Goal: Information Seeking & Learning: Learn about a topic

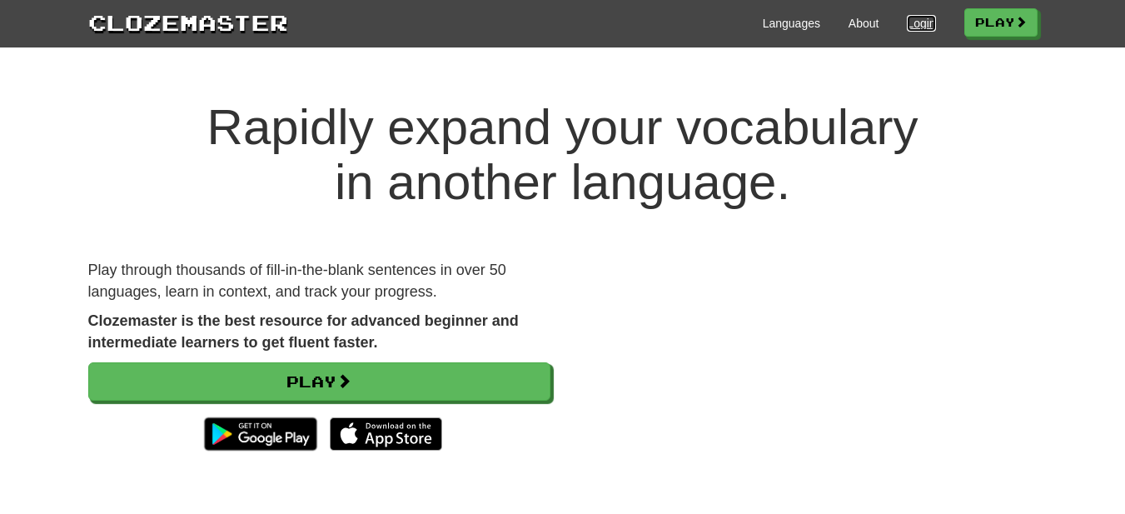
click at [913, 22] on link "Login" at bounding box center [921, 23] width 28 height 17
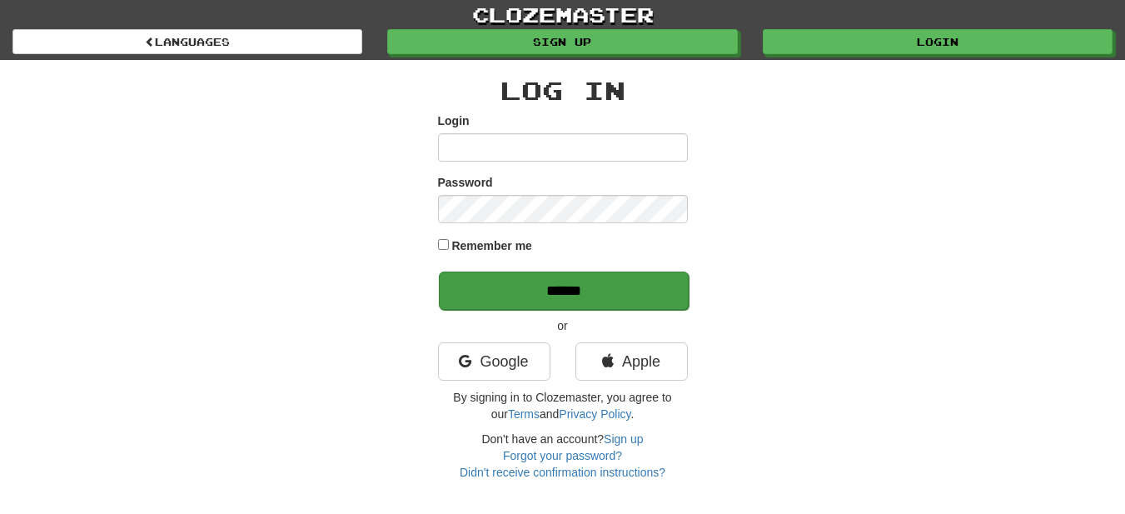
type input "*********"
click at [580, 271] on input "******" at bounding box center [564, 290] width 250 height 38
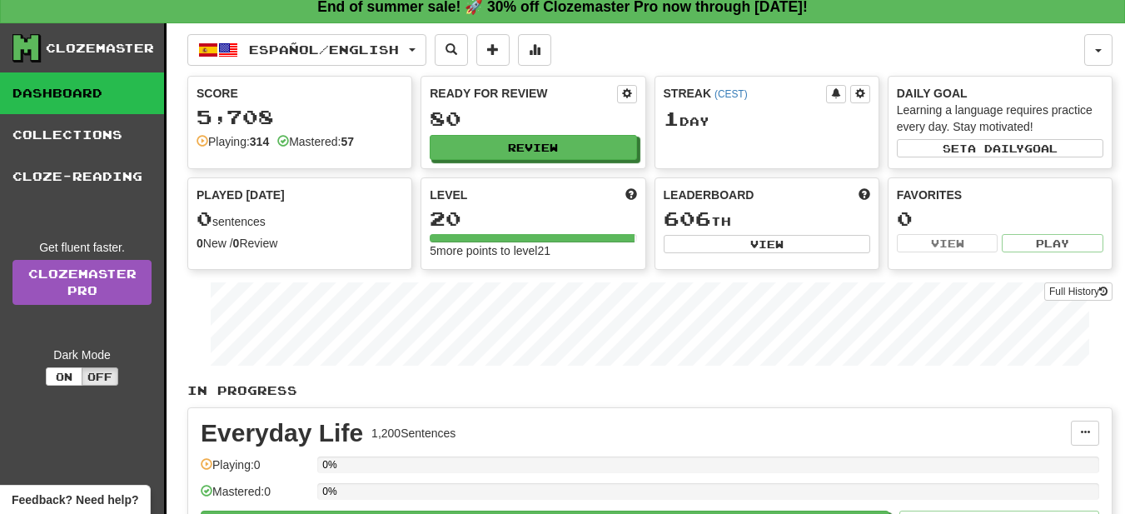
scroll to position [16, 0]
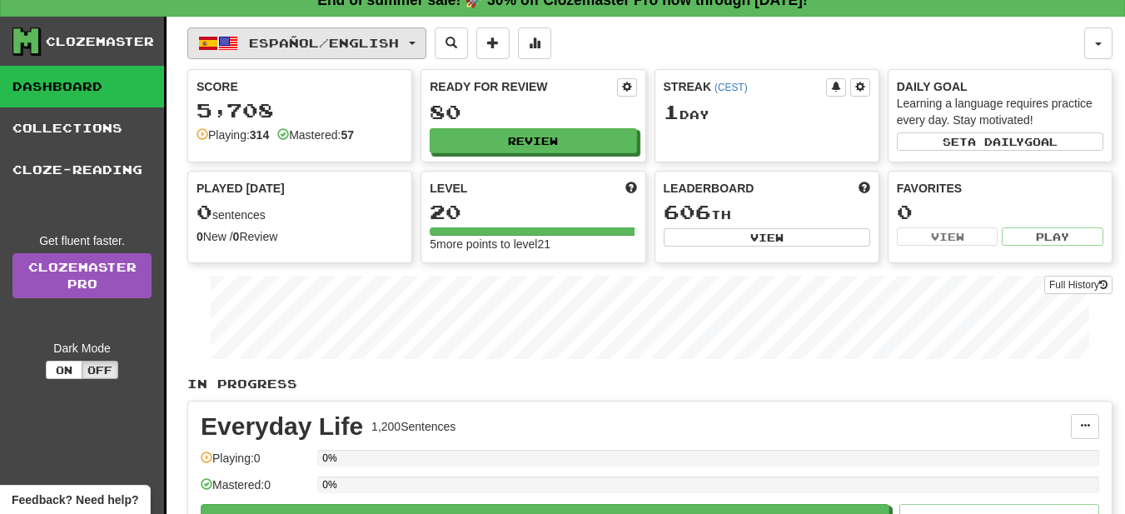
click at [416, 42] on span "button" at bounding box center [412, 43] width 7 height 3
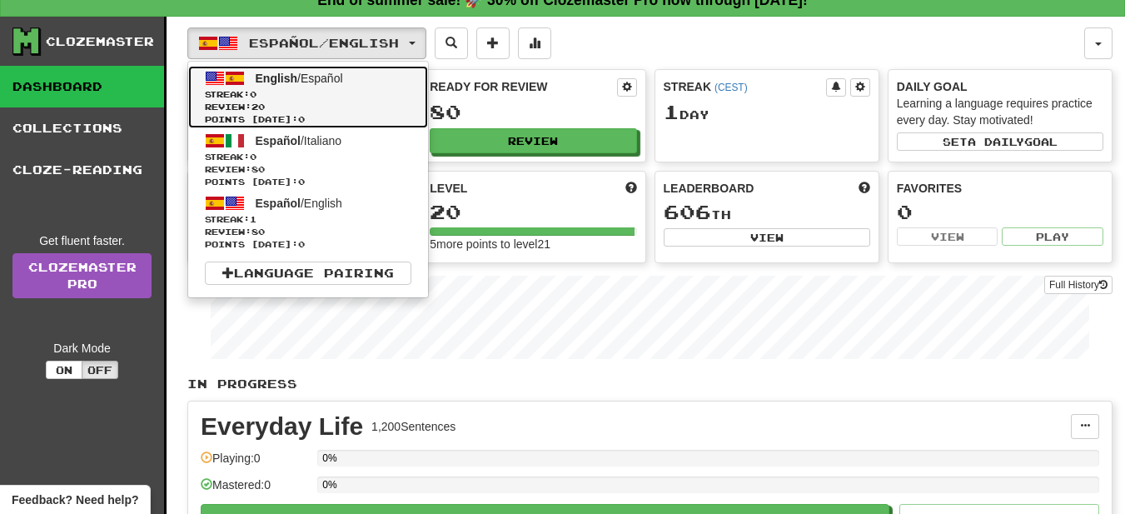
click at [336, 77] on span "English / Español" at bounding box center [299, 78] width 87 height 13
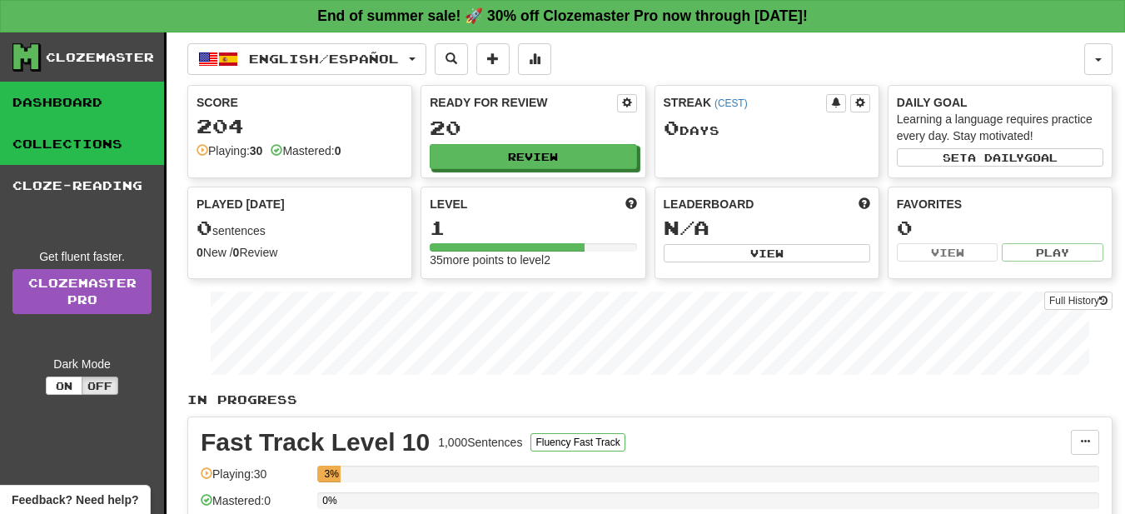
click at [97, 132] on link "Collections" at bounding box center [82, 144] width 164 height 42
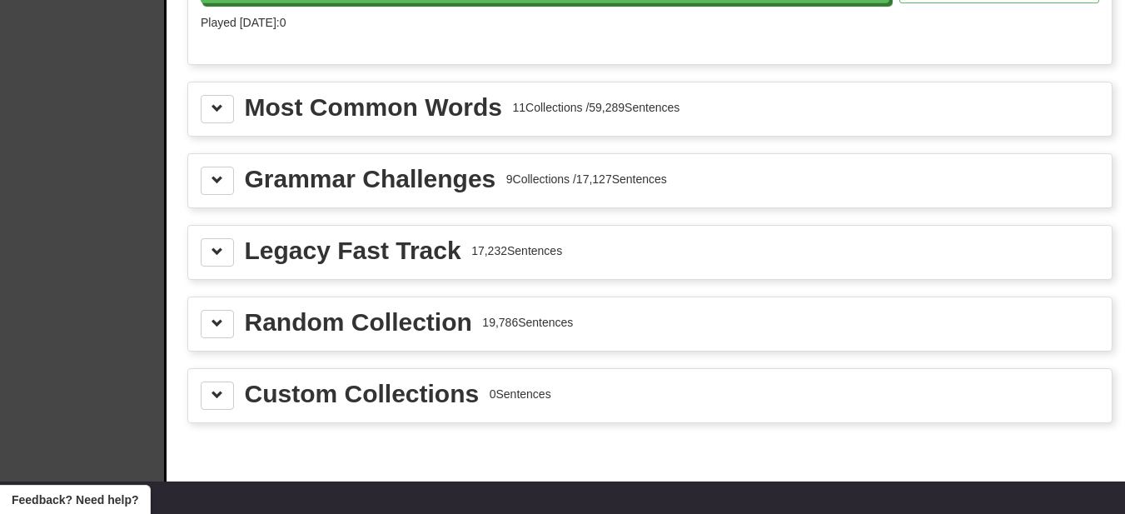
scroll to position [1856, 0]
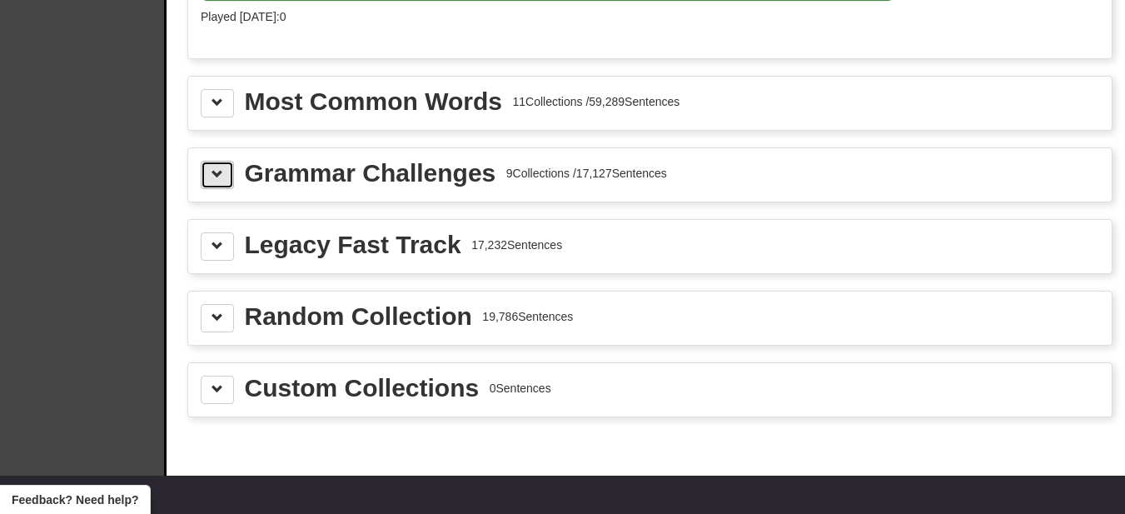
click at [223, 180] on button at bounding box center [217, 175] width 33 height 28
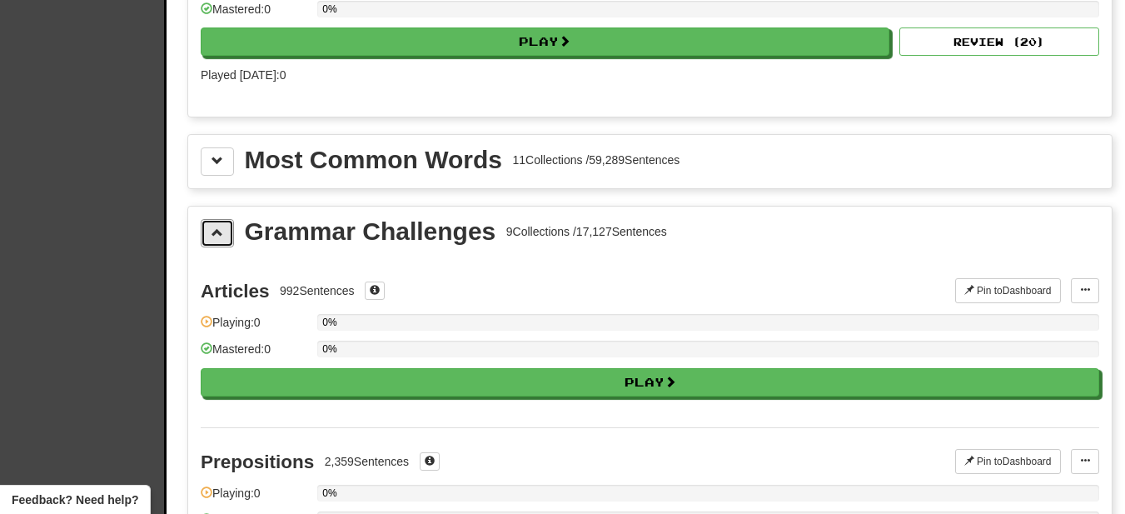
scroll to position [1738, 0]
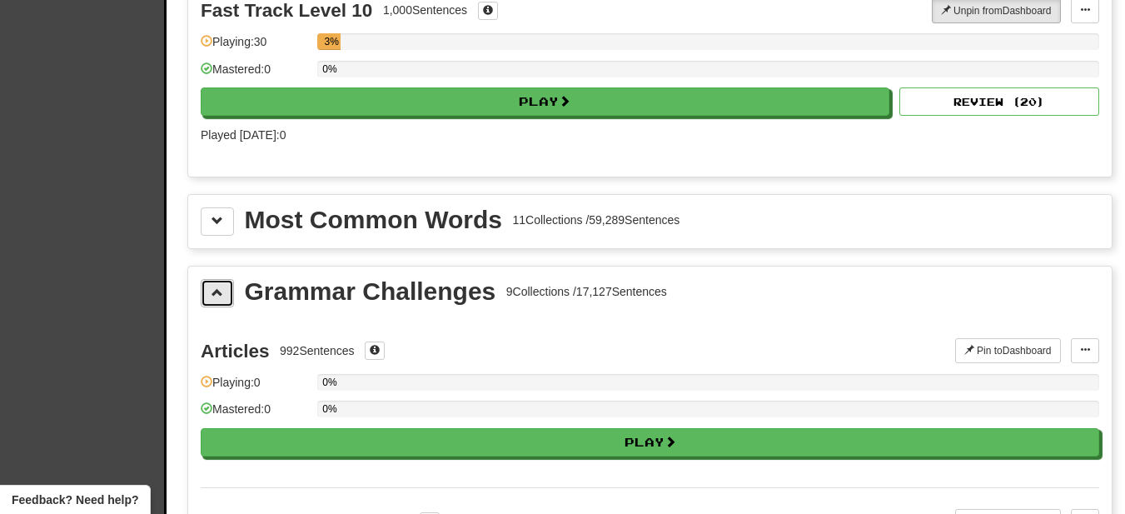
click at [216, 286] on span at bounding box center [218, 292] width 12 height 12
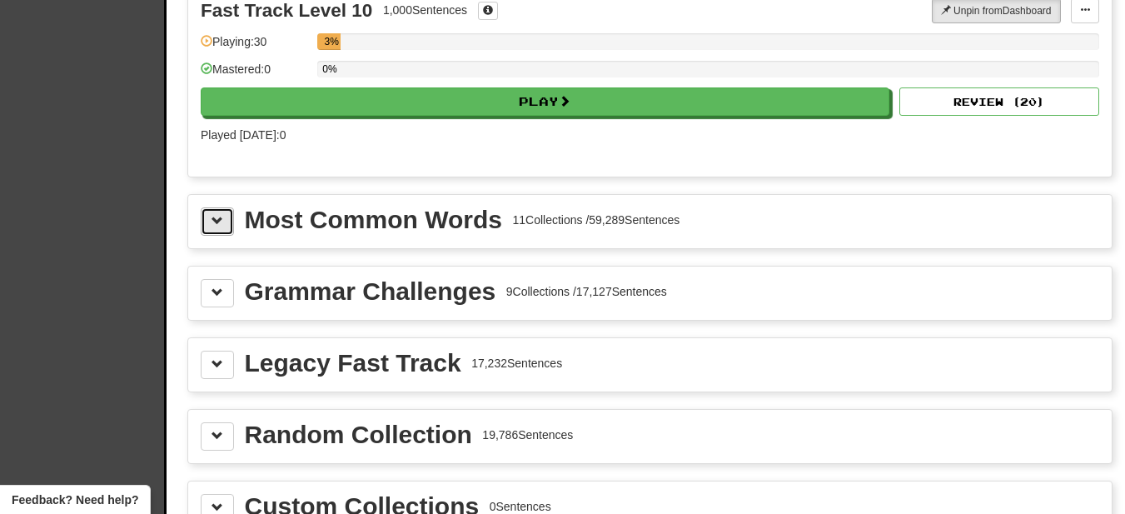
click at [220, 226] on span at bounding box center [218, 221] width 12 height 12
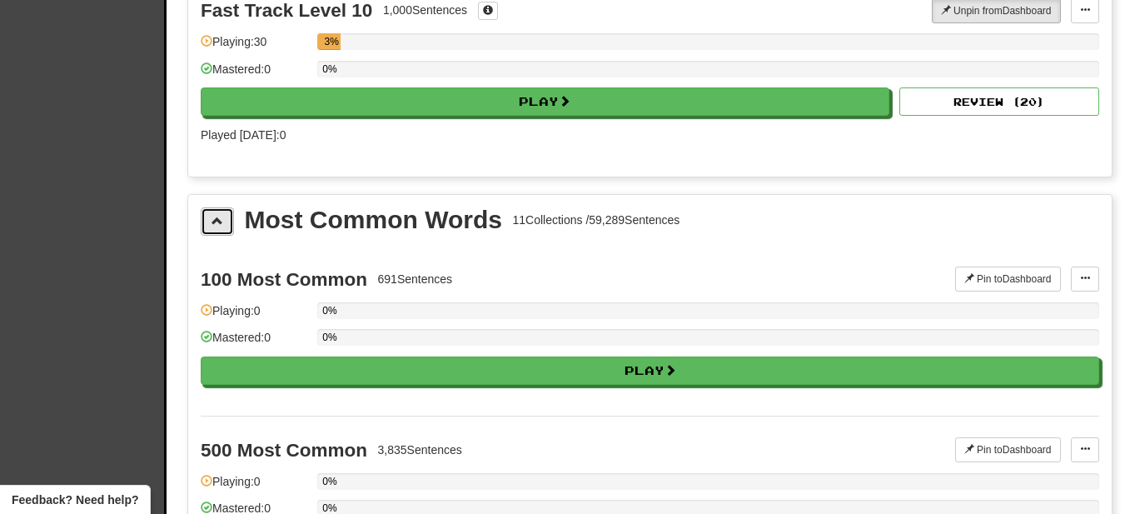
click at [222, 226] on span at bounding box center [218, 221] width 12 height 12
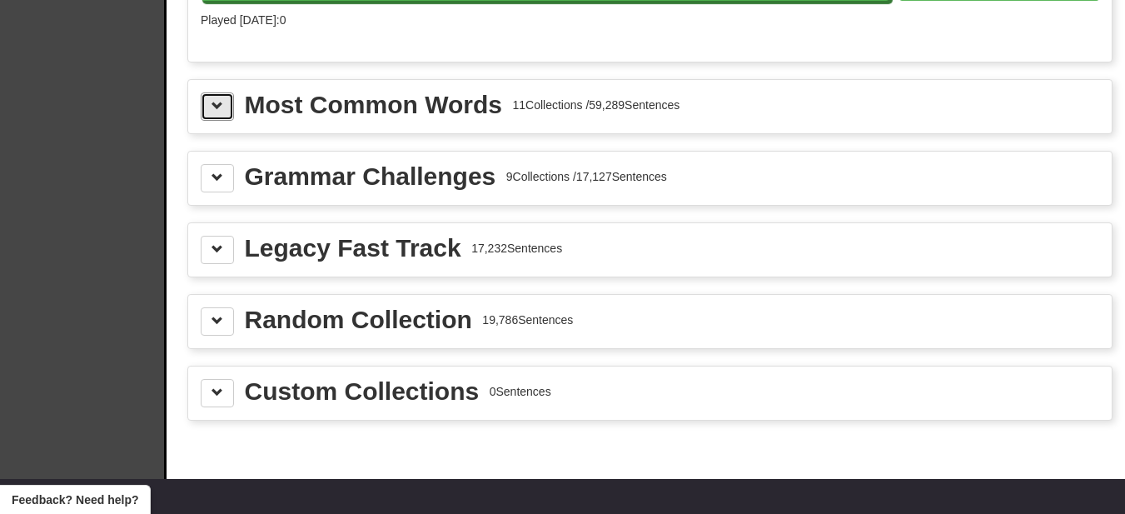
scroll to position [1769, 0]
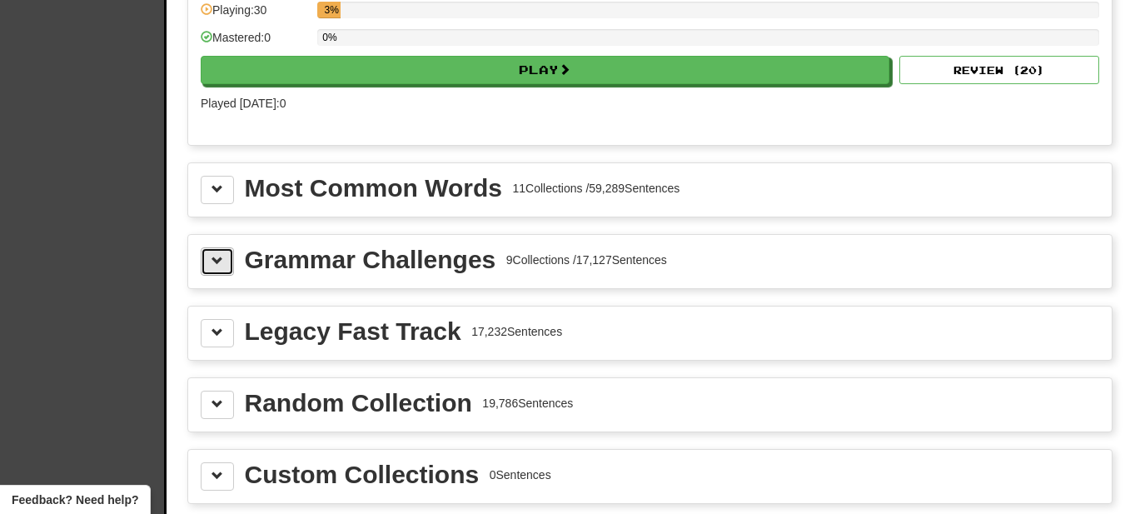
click at [221, 264] on span at bounding box center [218, 261] width 12 height 12
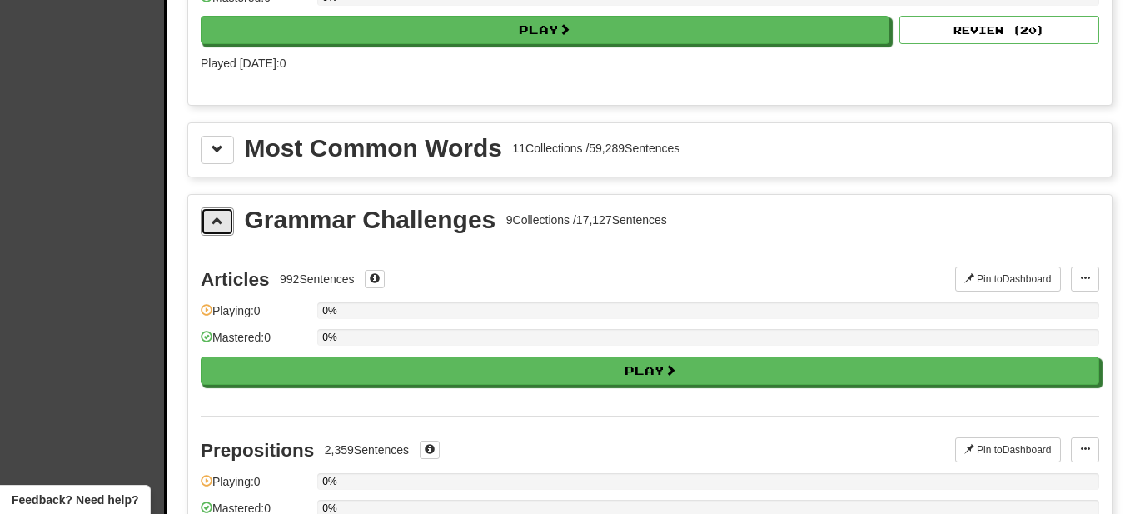
scroll to position [1809, 0]
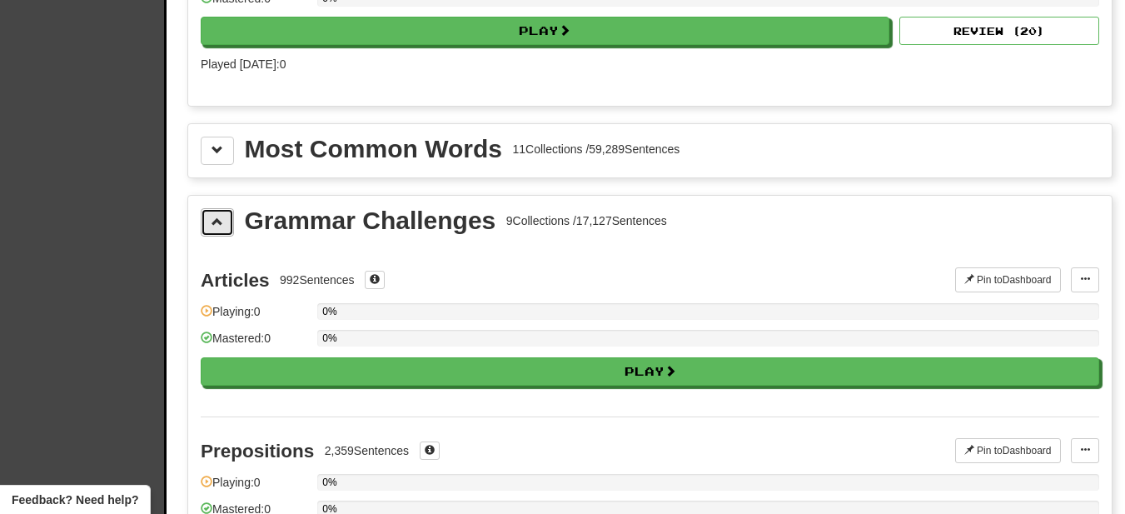
click at [222, 216] on span at bounding box center [218, 222] width 12 height 12
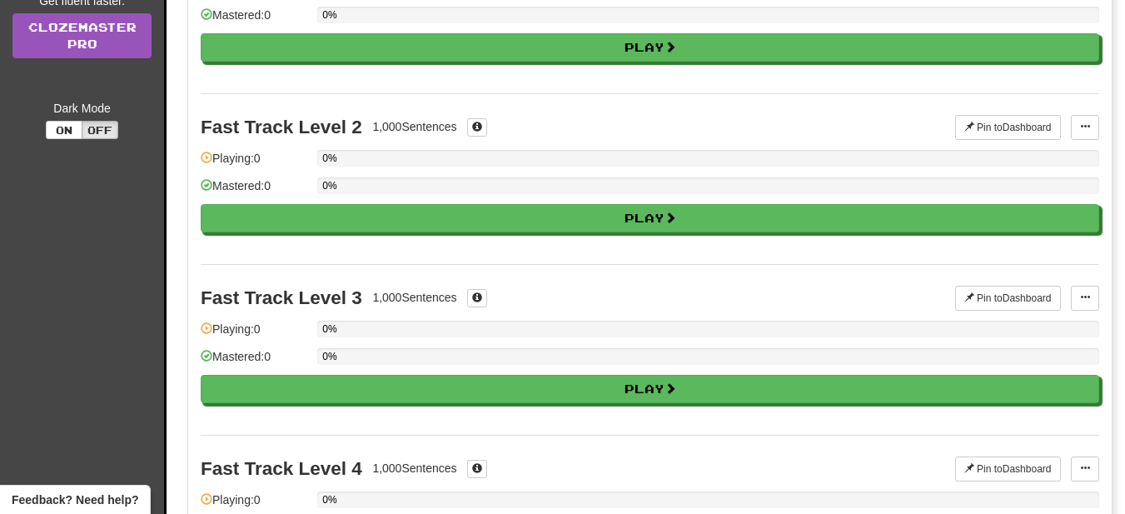
scroll to position [0, 0]
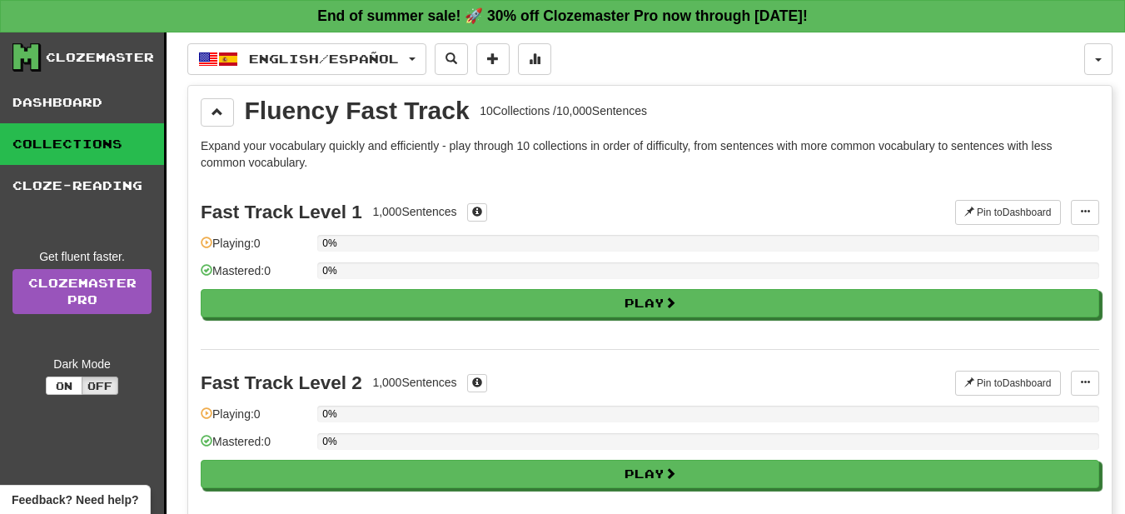
click at [116, 141] on link "Collections" at bounding box center [82, 144] width 164 height 42
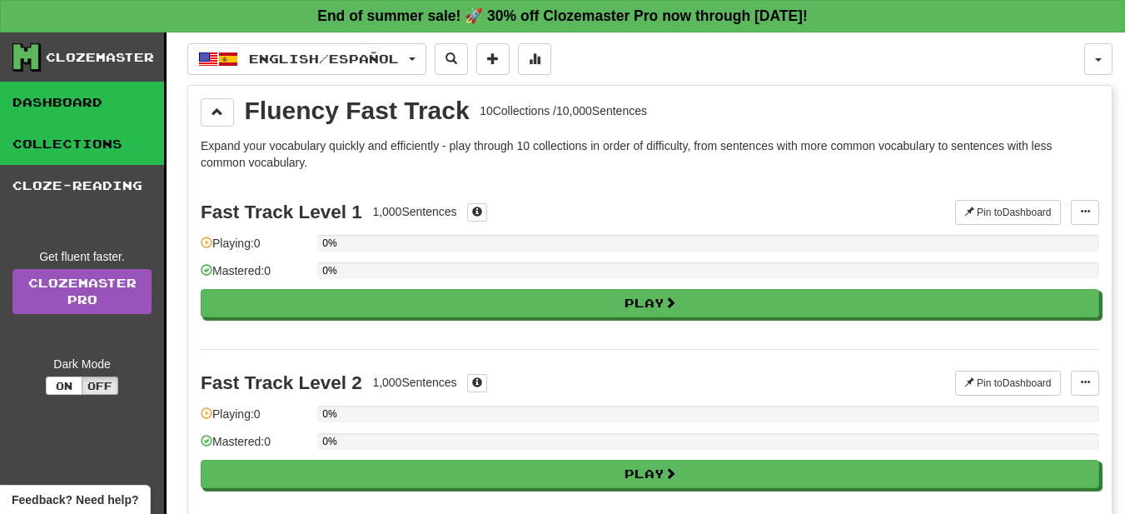
click at [102, 112] on link "Dashboard" at bounding box center [82, 103] width 164 height 42
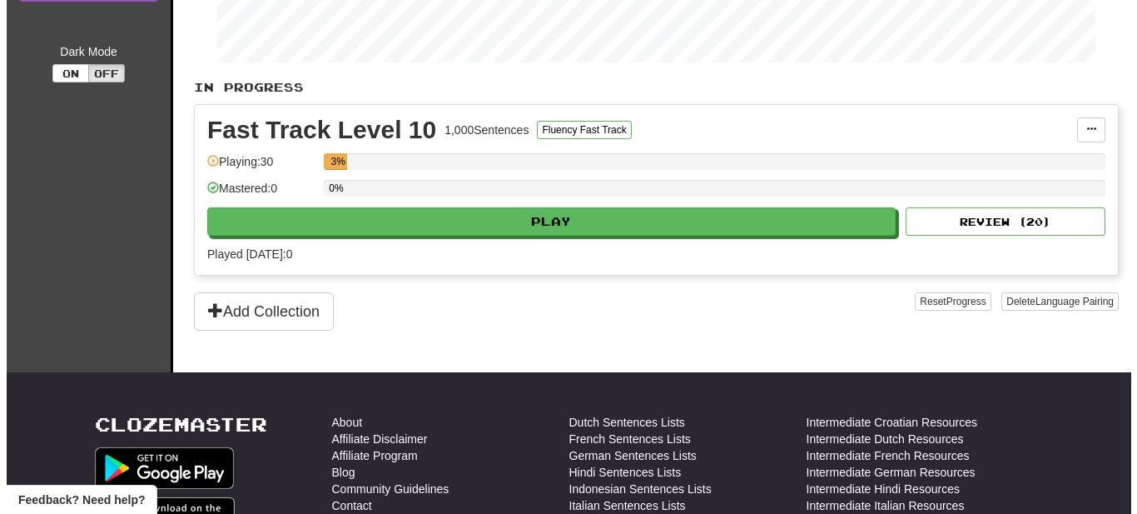
scroll to position [315, 0]
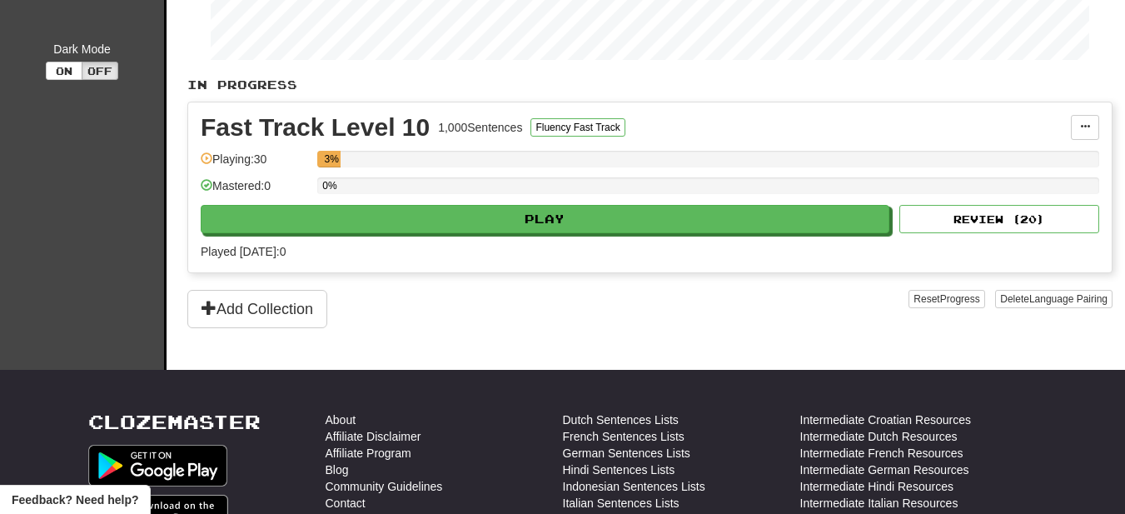
click at [553, 204] on div "Fast Track Level 10 1,000 Sentences Fluency Fast Track Manage Sentences Unpin f…" at bounding box center [649, 187] width 923 height 170
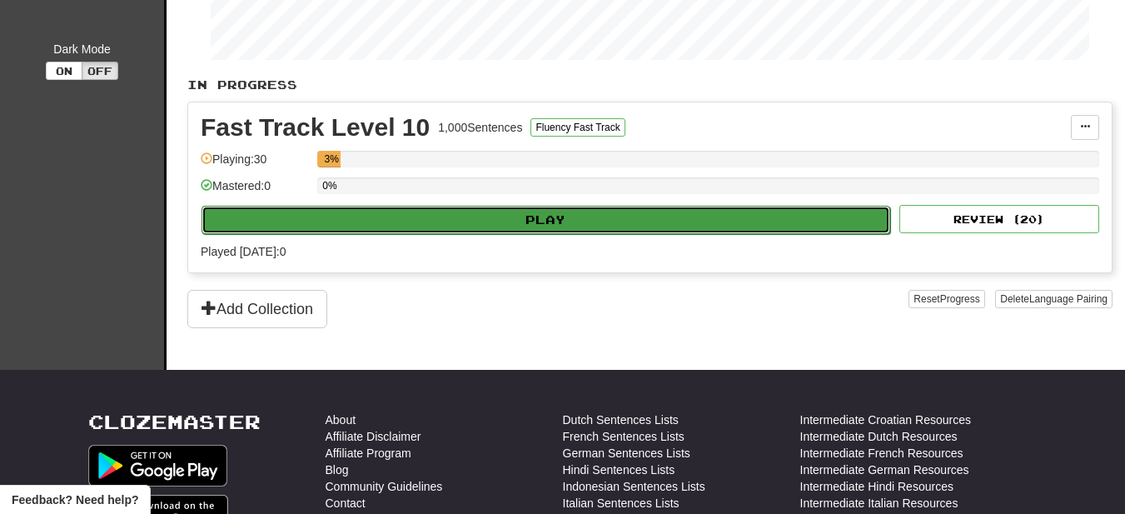
click at [553, 219] on button "Play" at bounding box center [546, 220] width 689 height 28
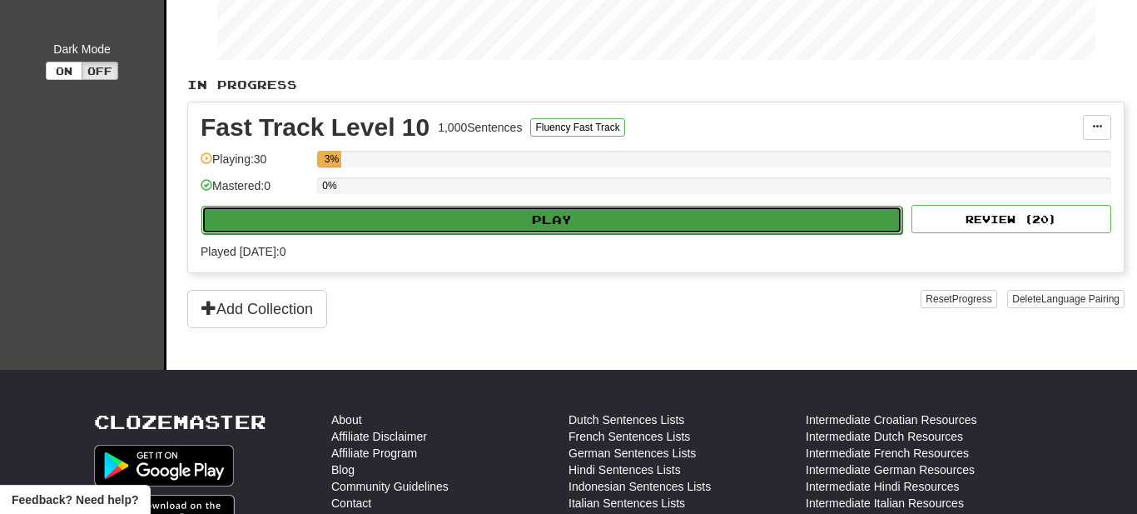
select select "**"
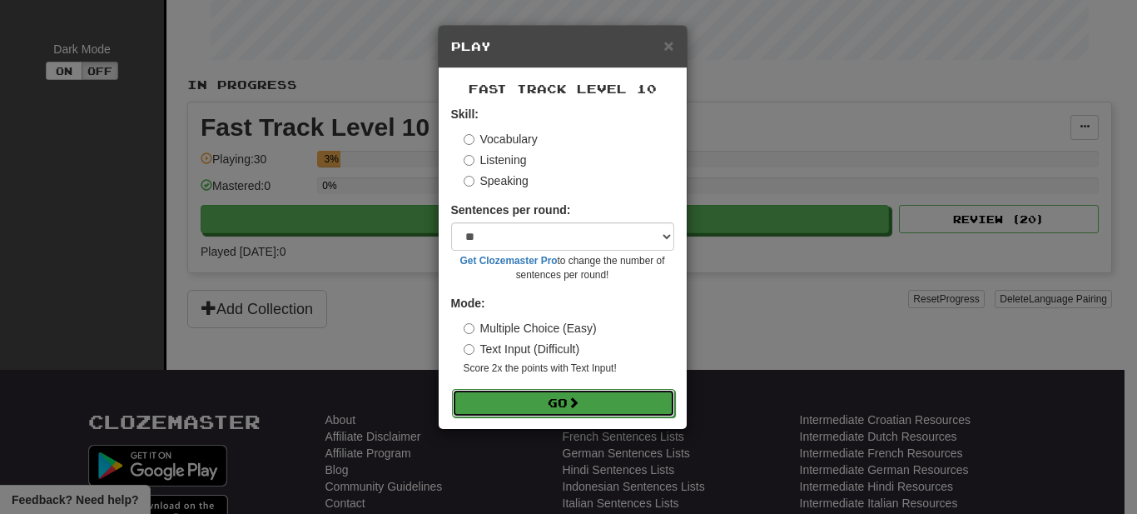
click at [579, 394] on button "Go" at bounding box center [563, 403] width 223 height 28
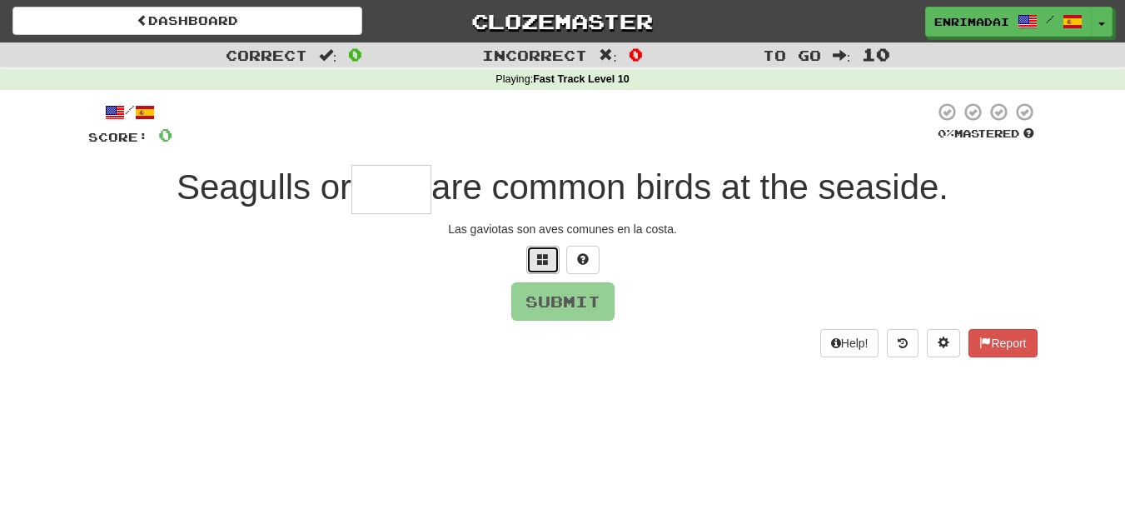
click at [543, 266] on button at bounding box center [542, 260] width 33 height 28
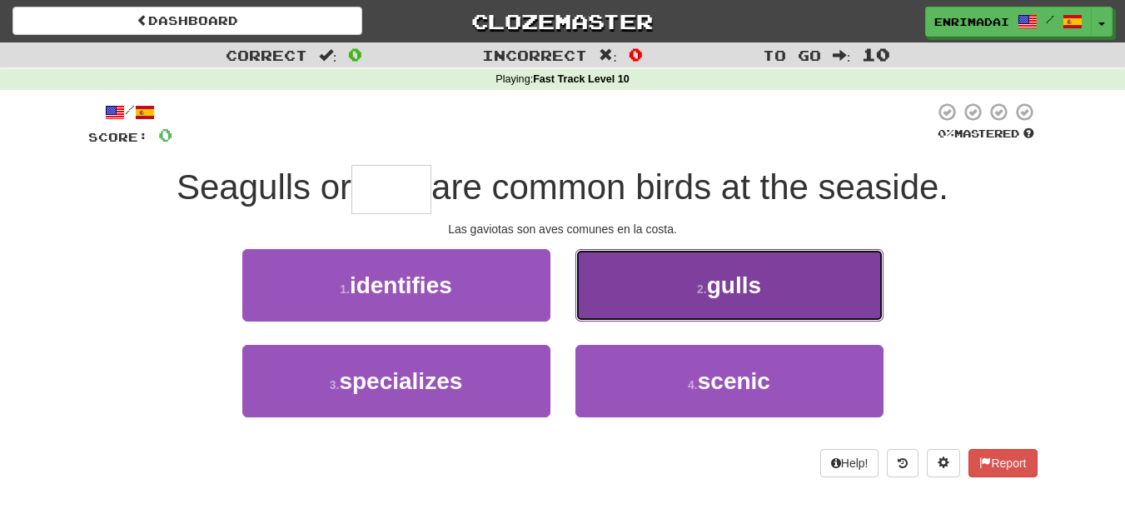
click at [692, 295] on button "2 . gulls" at bounding box center [729, 285] width 308 height 72
type input "*****"
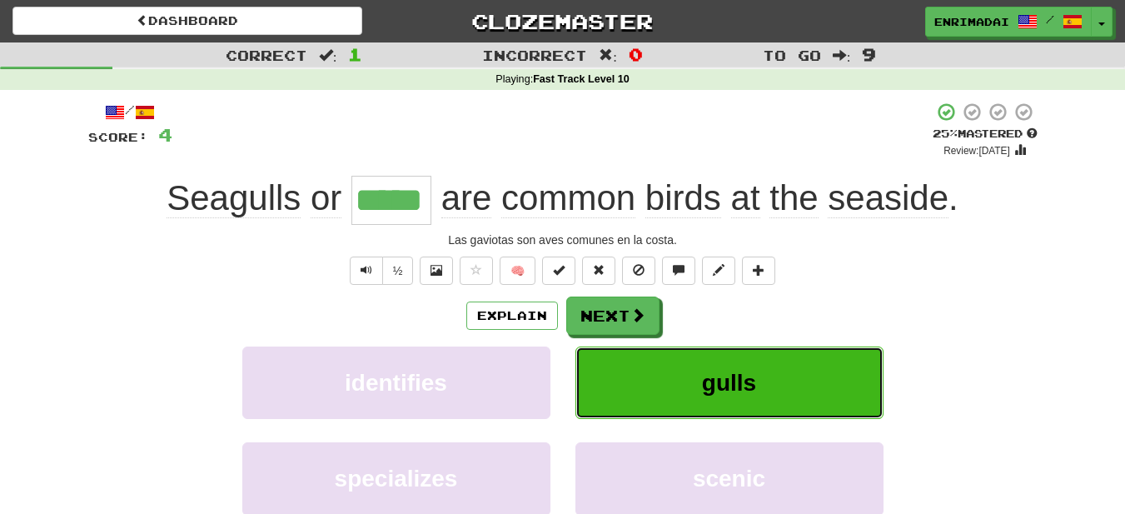
click at [755, 395] on span "gulls" at bounding box center [729, 383] width 54 height 26
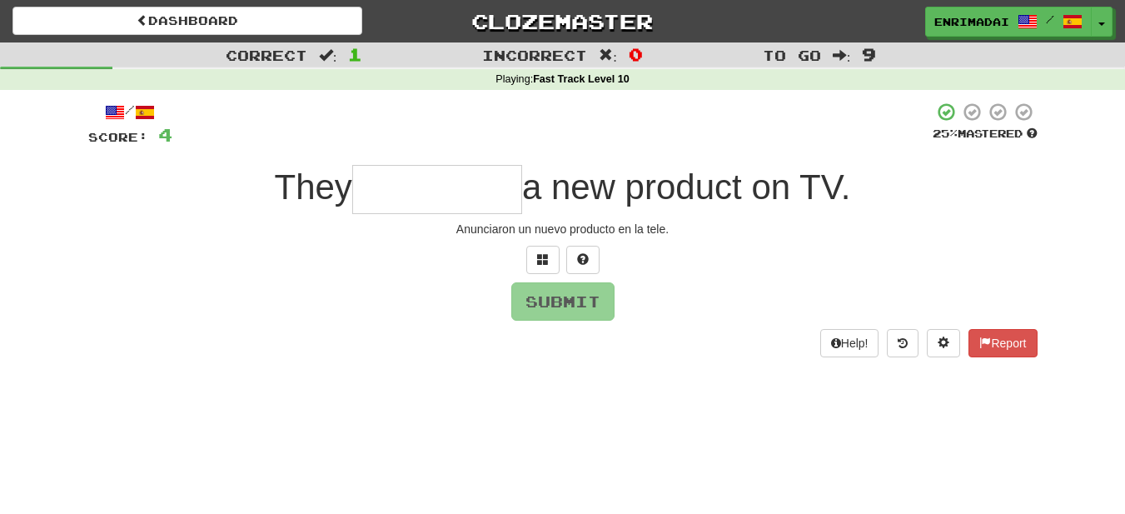
click at [393, 187] on input "text" at bounding box center [437, 189] width 170 height 49
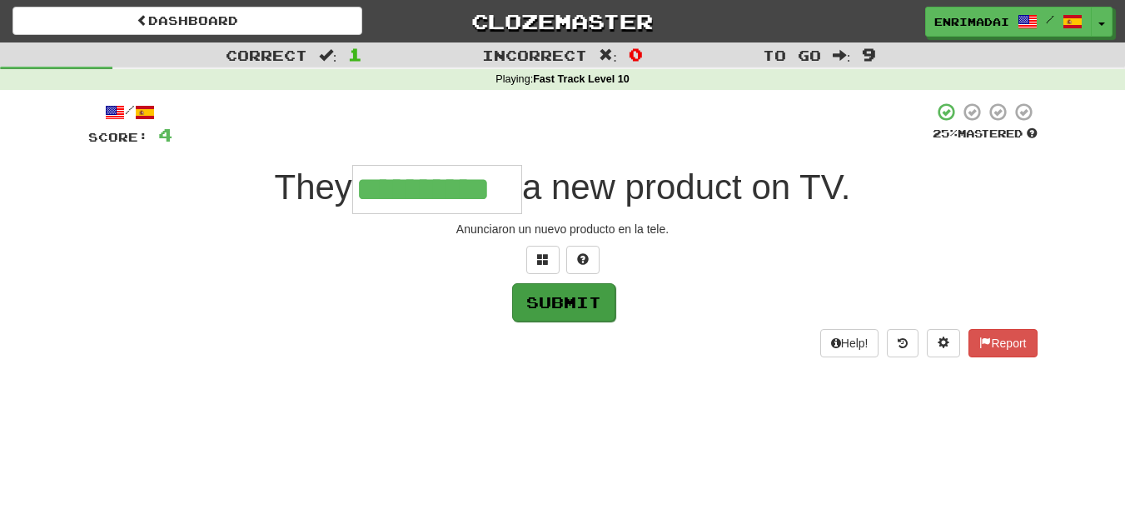
type input "**********"
click at [540, 304] on button "Submit" at bounding box center [563, 302] width 103 height 38
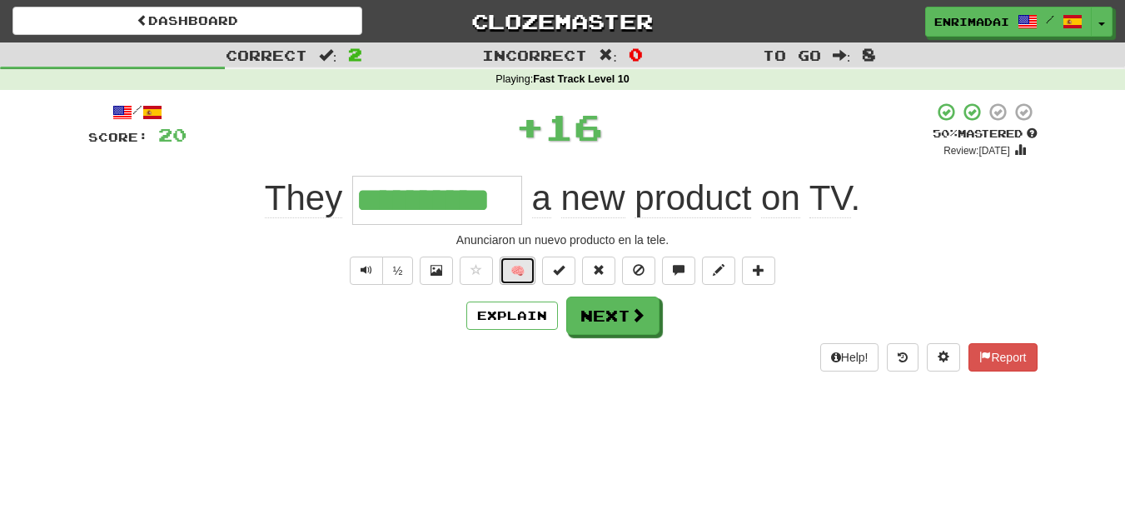
click at [521, 271] on button "🧠" at bounding box center [518, 270] width 36 height 28
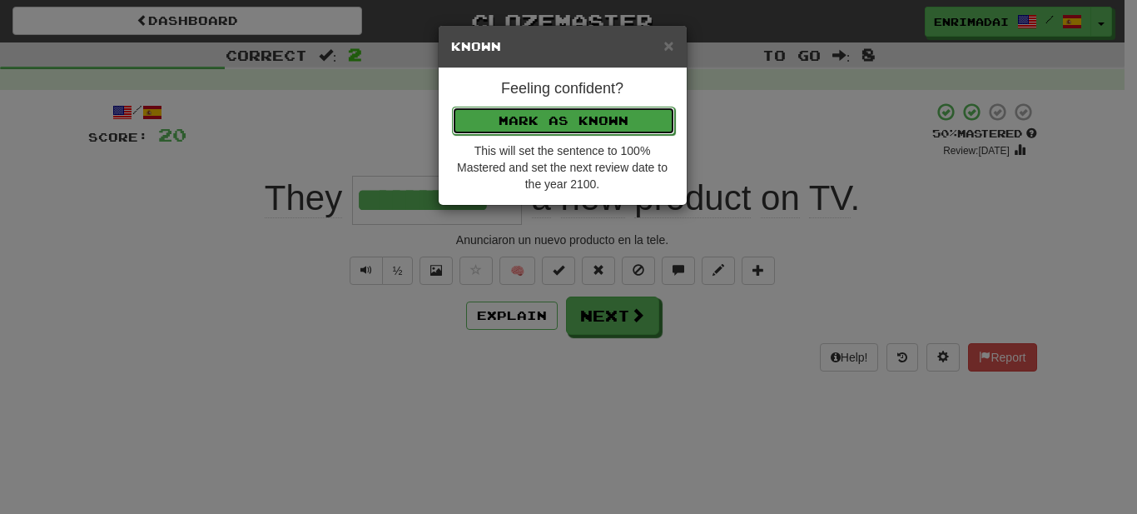
click at [534, 112] on button "Mark as Known" at bounding box center [563, 121] width 223 height 28
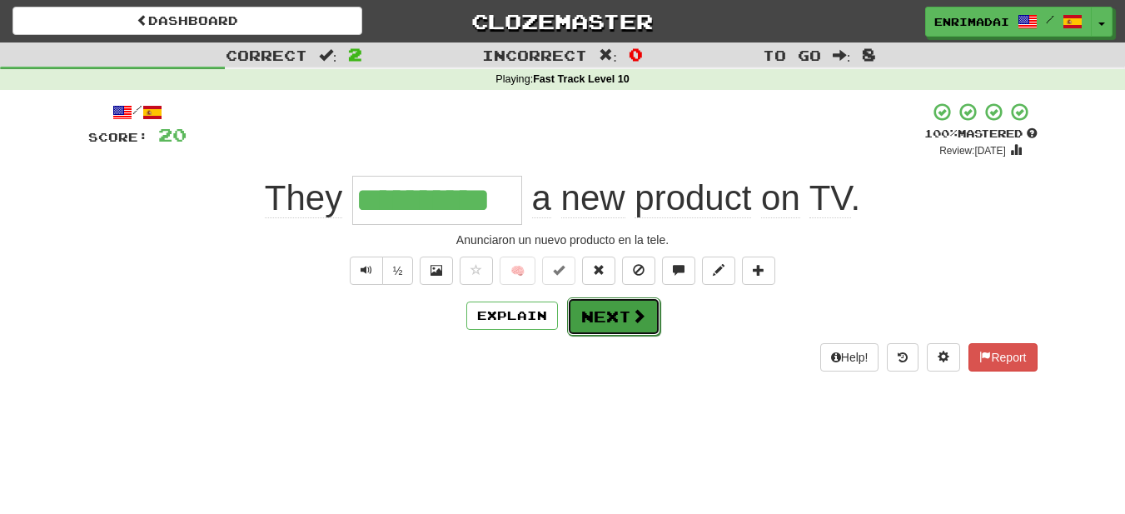
click at [617, 309] on button "Next" at bounding box center [613, 316] width 93 height 38
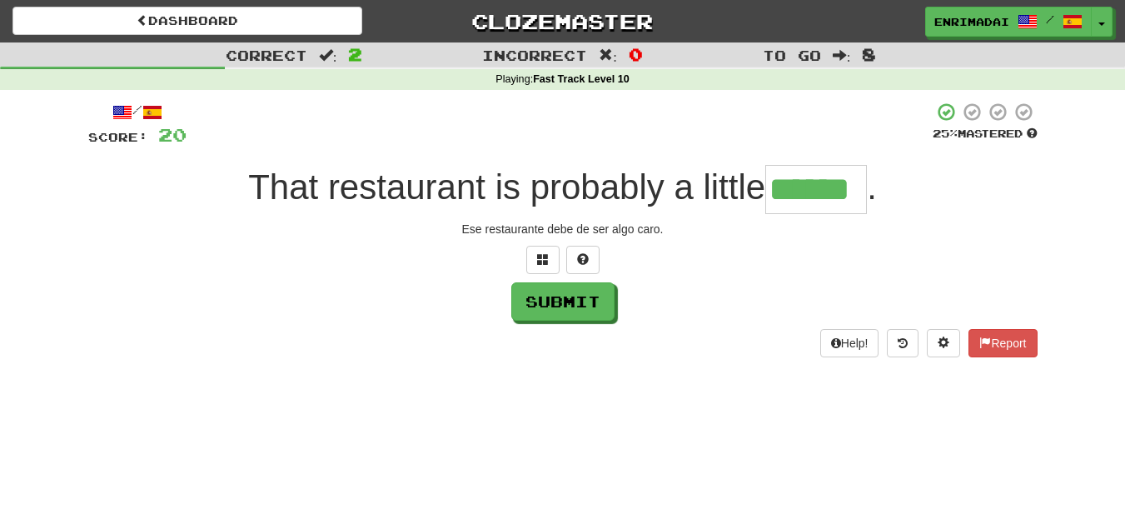
type input "******"
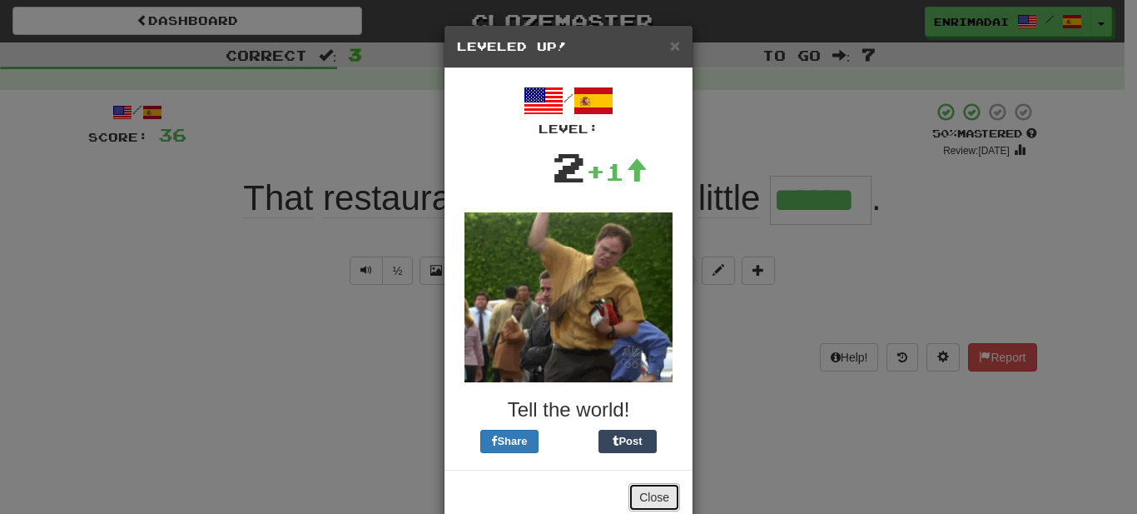
click at [659, 497] on button "Close" at bounding box center [655, 497] width 52 height 28
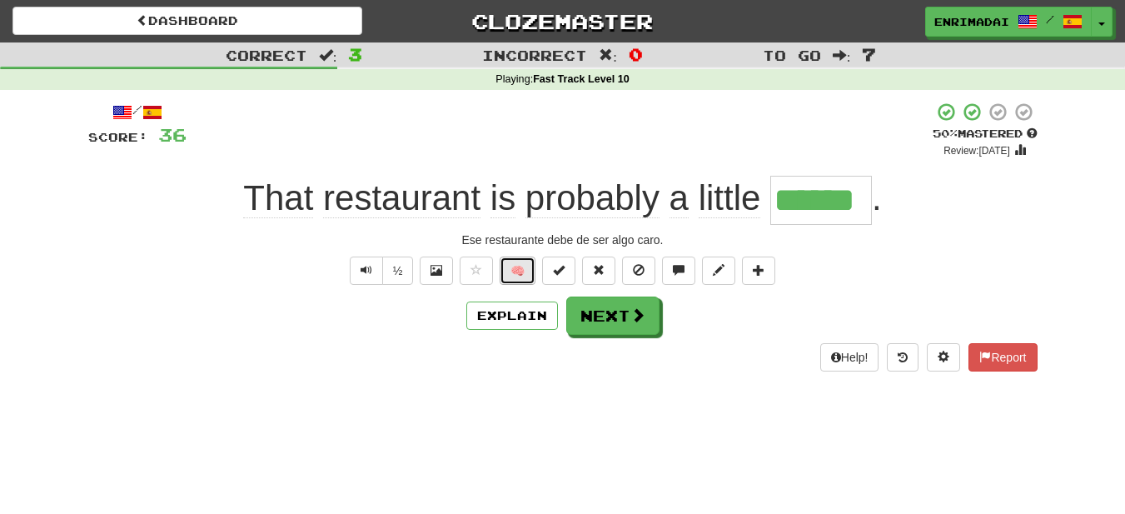
click at [523, 261] on button "🧠" at bounding box center [518, 270] width 36 height 28
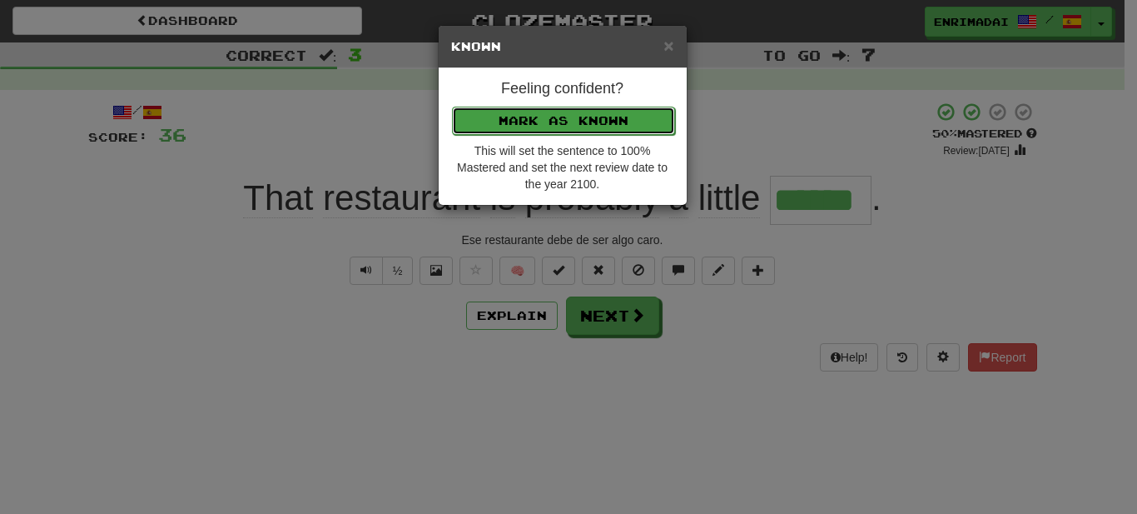
click at [584, 112] on button "Mark as Known" at bounding box center [563, 121] width 223 height 28
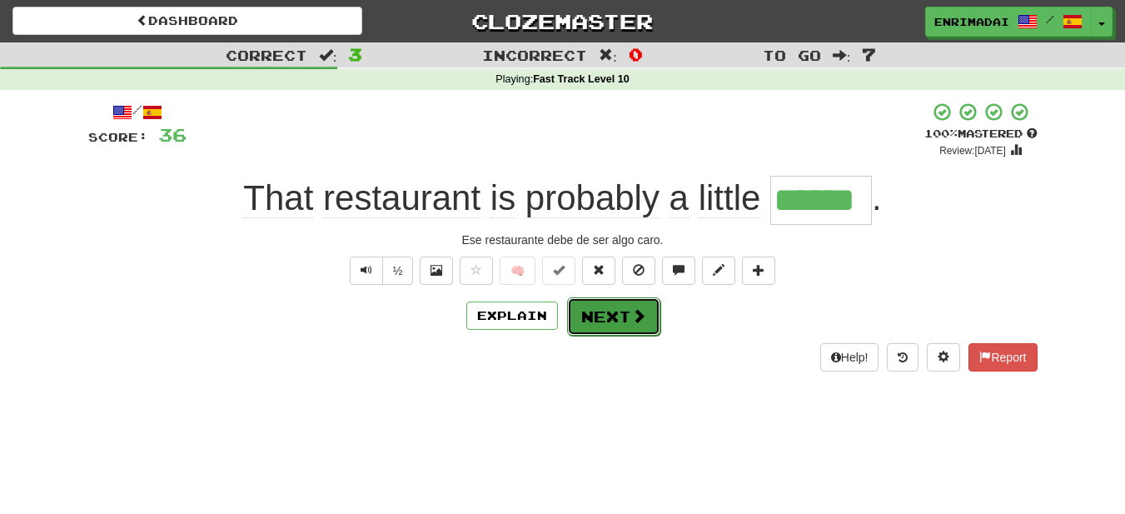
click at [618, 317] on button "Next" at bounding box center [613, 316] width 93 height 38
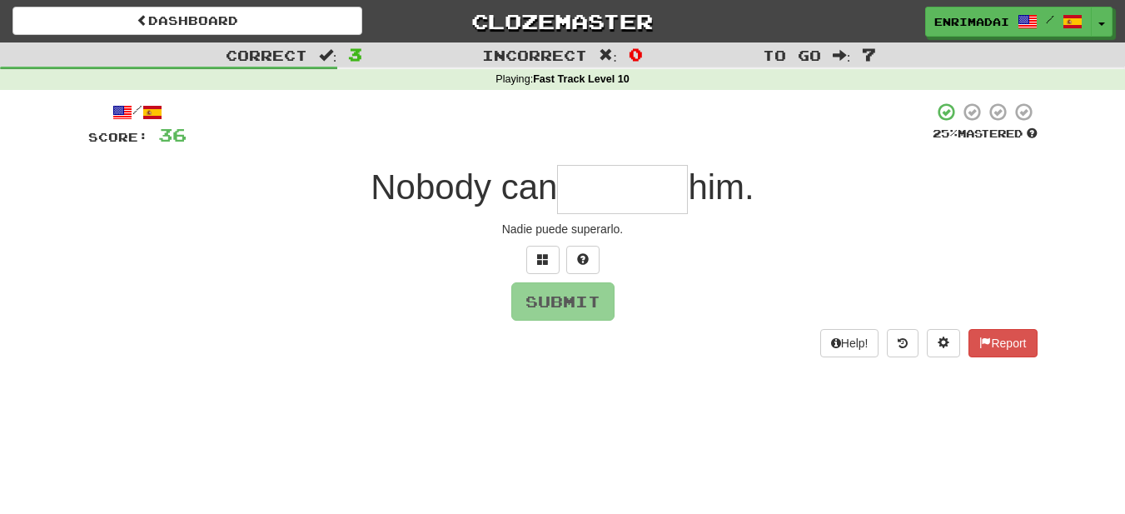
type input "*"
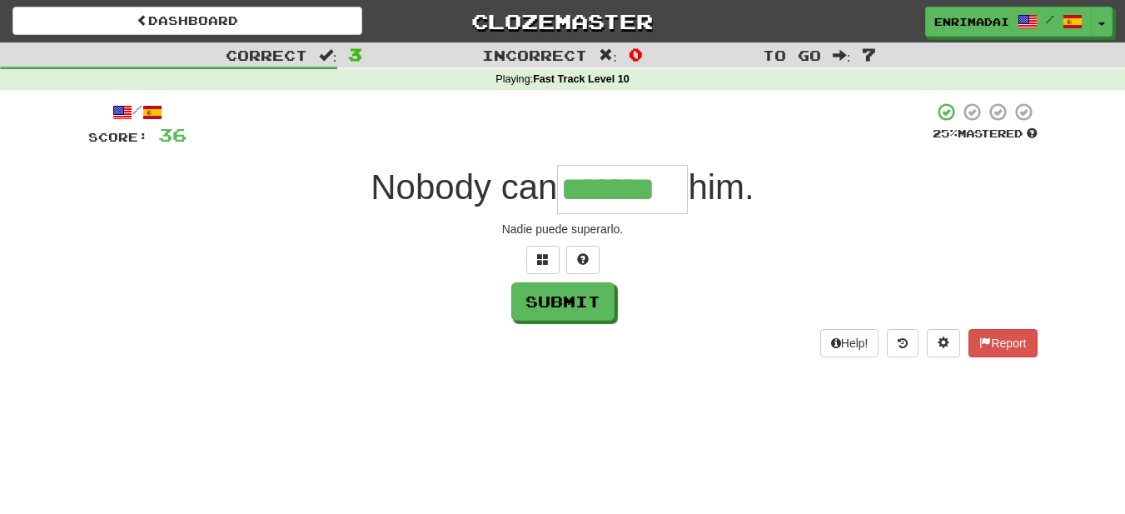
type input "*******"
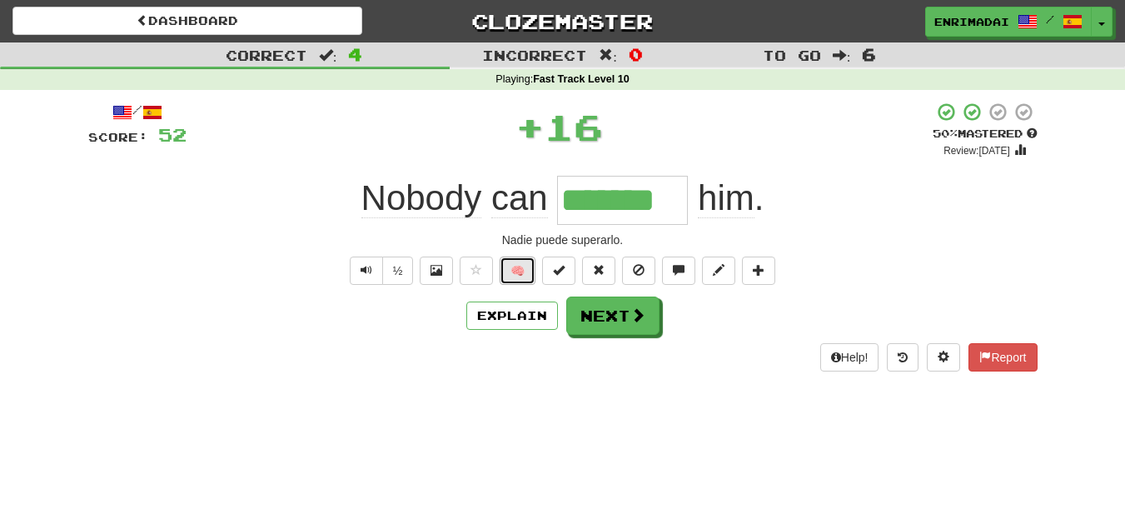
click at [518, 267] on button "🧠" at bounding box center [518, 270] width 36 height 28
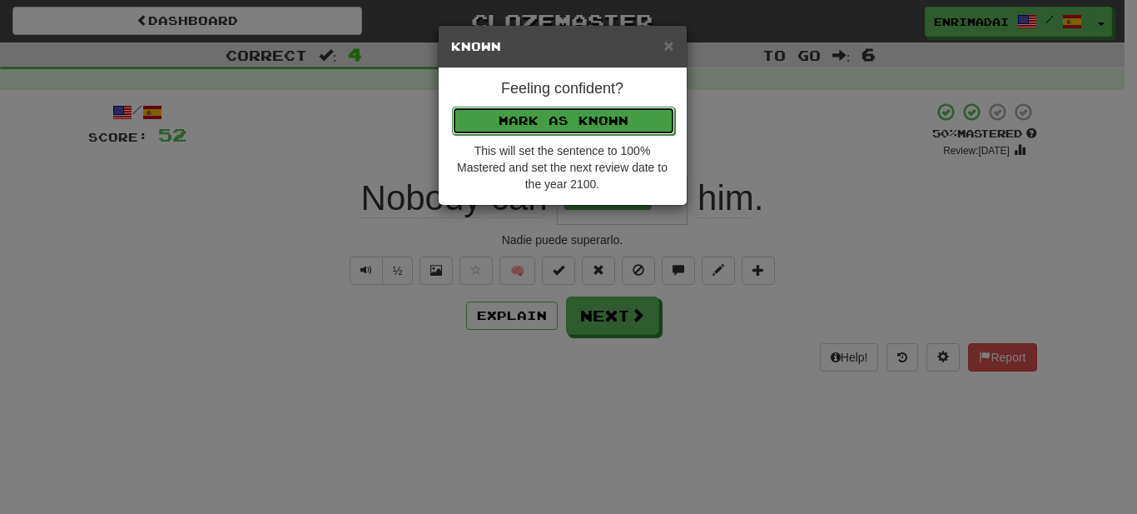
click at [589, 115] on button "Mark as Known" at bounding box center [563, 121] width 223 height 28
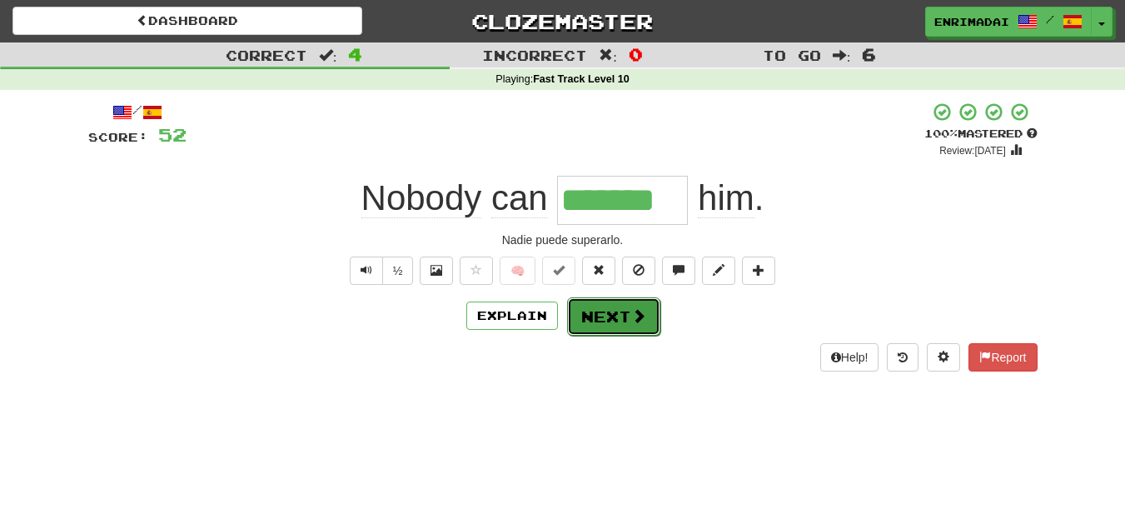
click at [619, 306] on button "Next" at bounding box center [613, 316] width 93 height 38
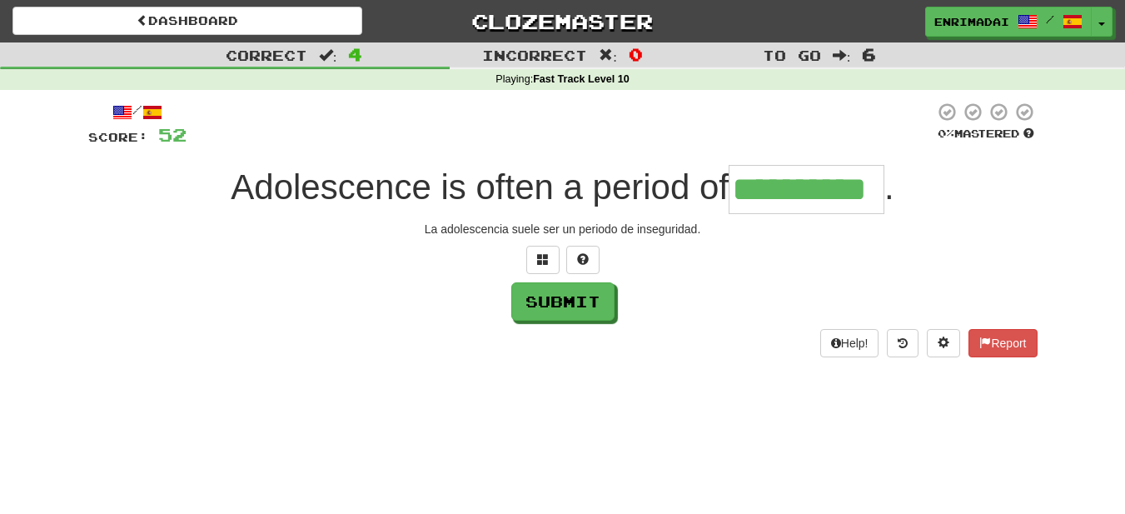
type input "**********"
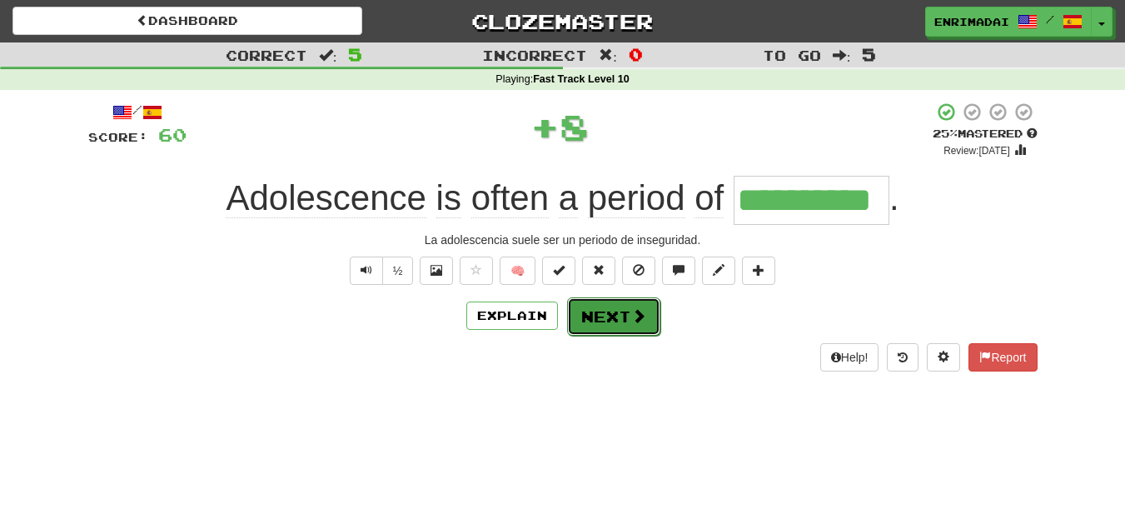
click at [620, 301] on button "Next" at bounding box center [613, 316] width 93 height 38
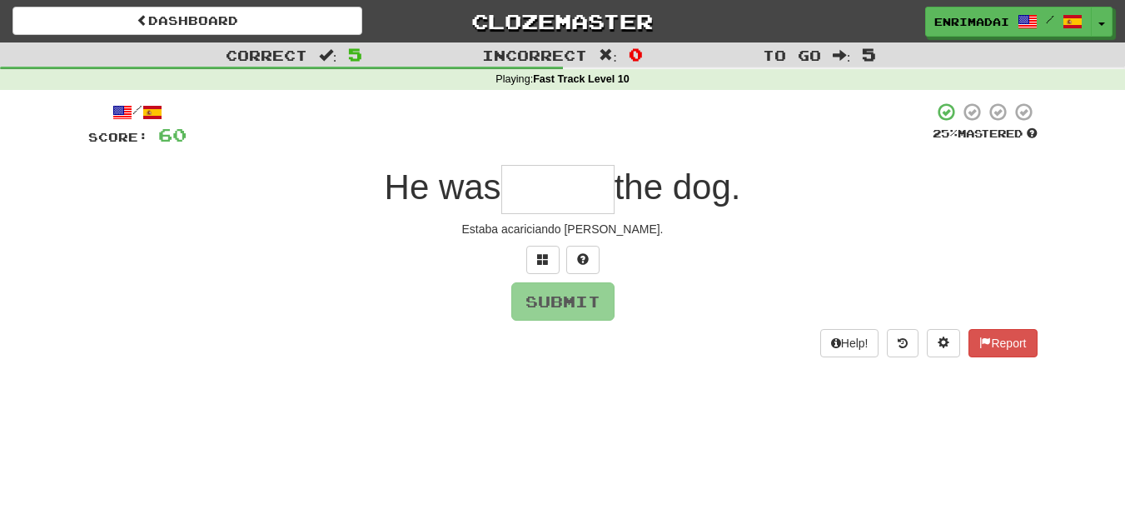
click at [620, 301] on div "Submit" at bounding box center [562, 301] width 949 height 38
click at [555, 199] on input "text" at bounding box center [557, 189] width 113 height 49
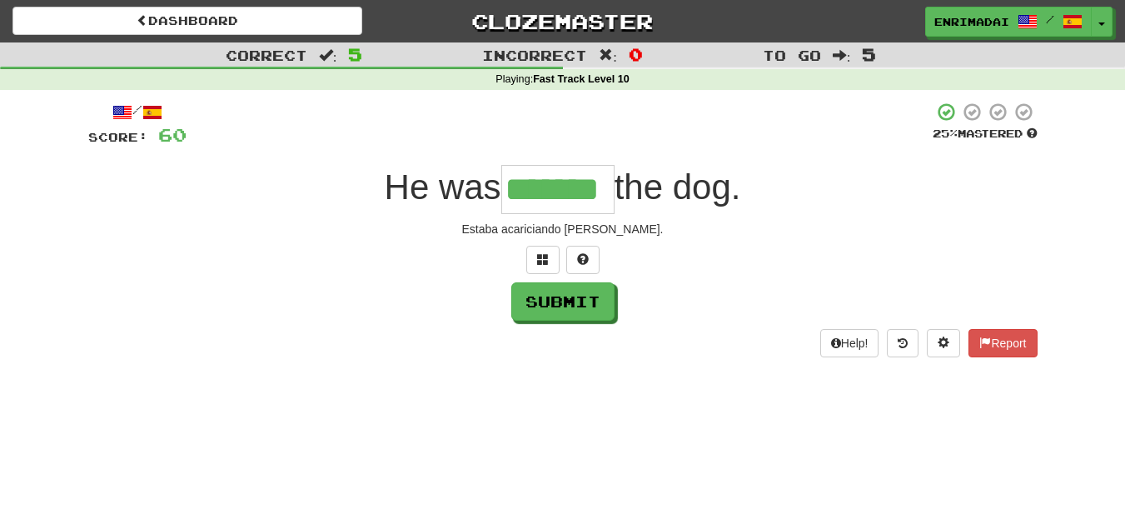
type input "*******"
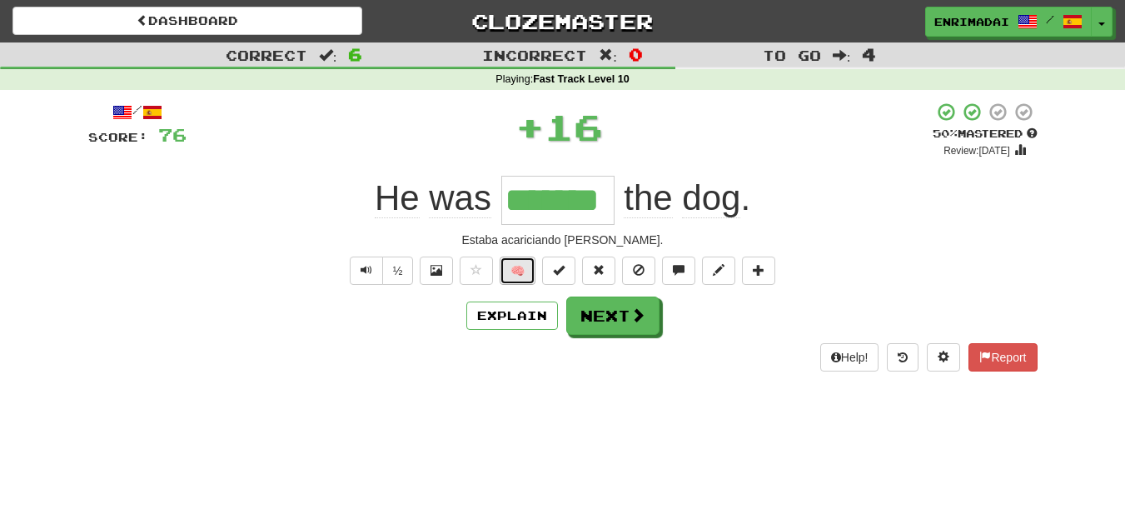
click at [532, 276] on button "🧠" at bounding box center [518, 270] width 36 height 28
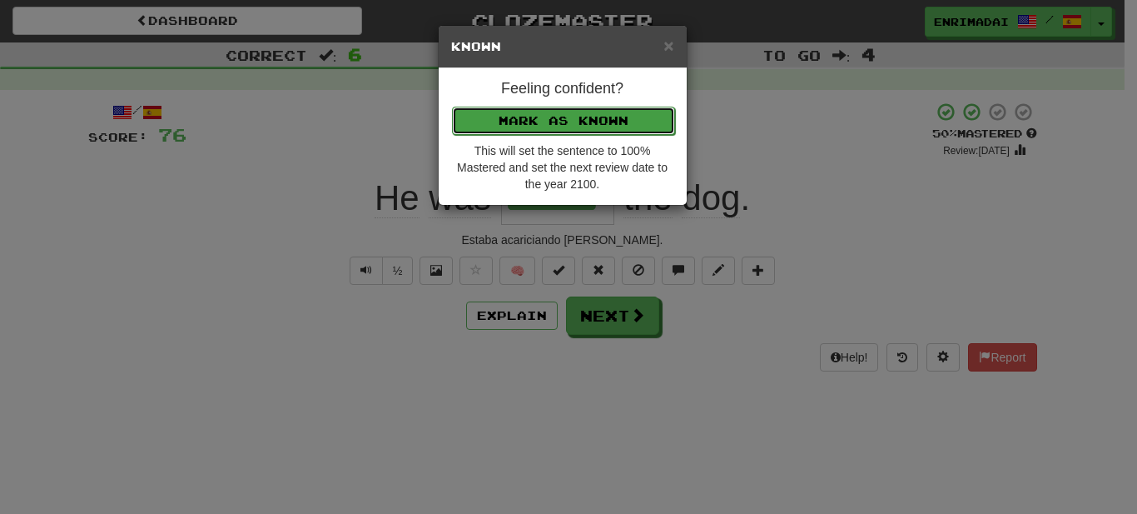
click at [579, 114] on button "Mark as Known" at bounding box center [563, 121] width 223 height 28
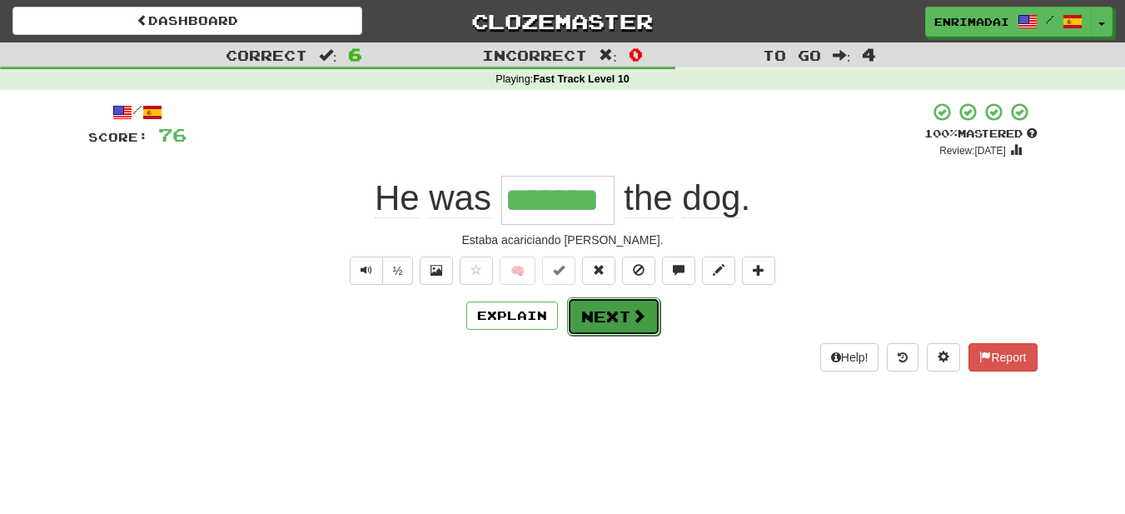
click at [623, 302] on button "Next" at bounding box center [613, 316] width 93 height 38
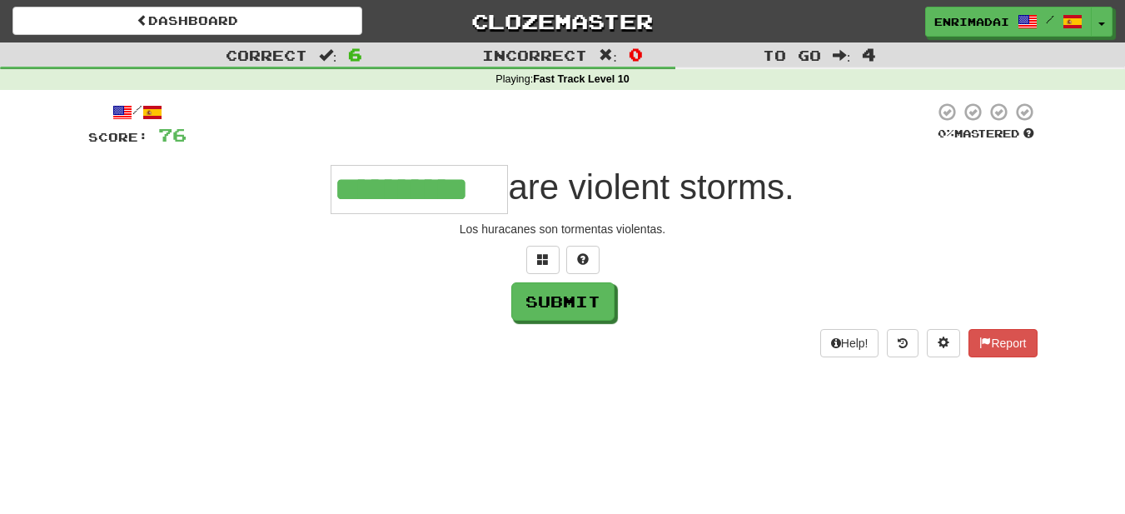
type input "**********"
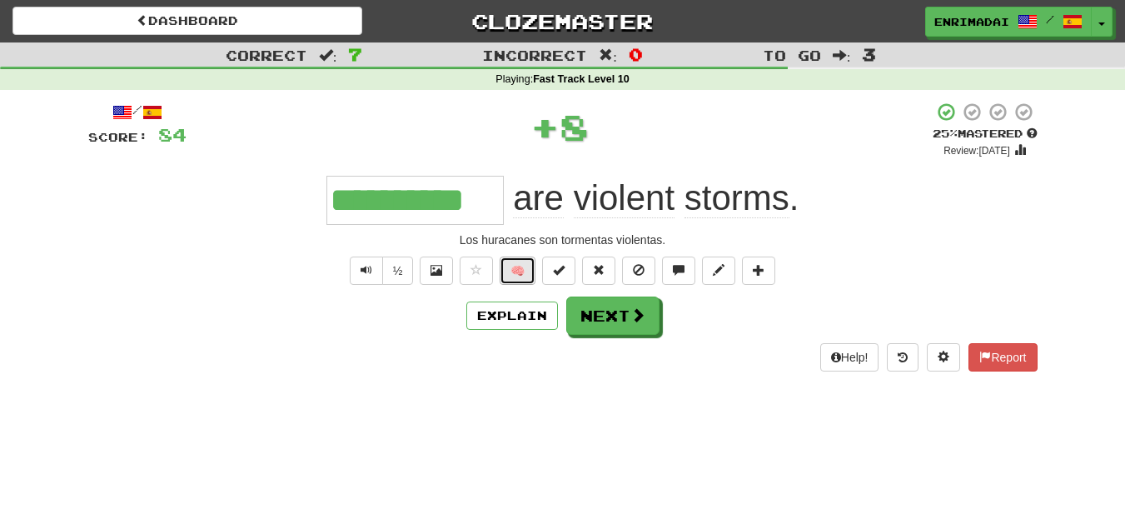
click at [523, 276] on button "🧠" at bounding box center [518, 270] width 36 height 28
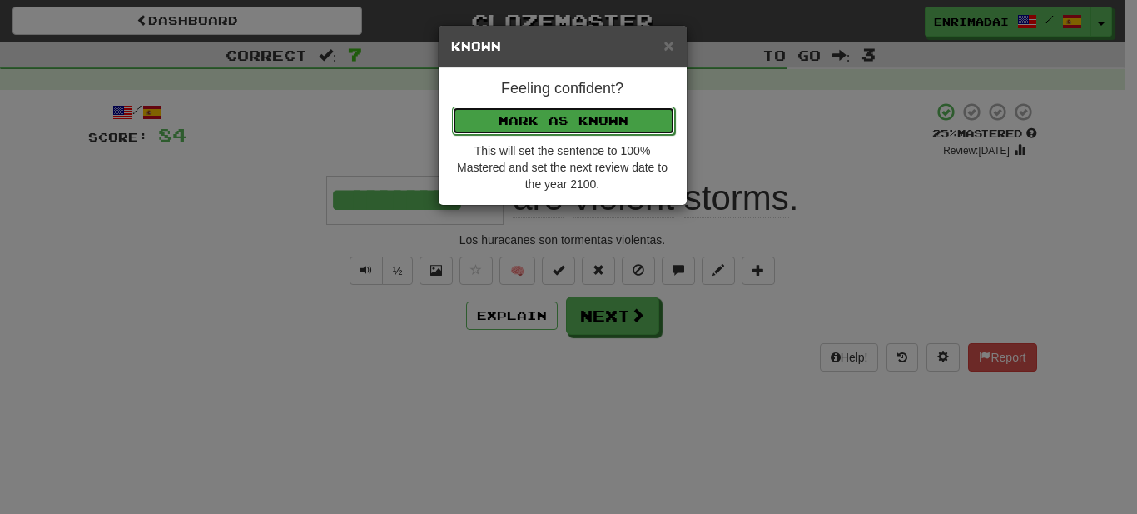
click at [580, 124] on button "Mark as Known" at bounding box center [563, 121] width 223 height 28
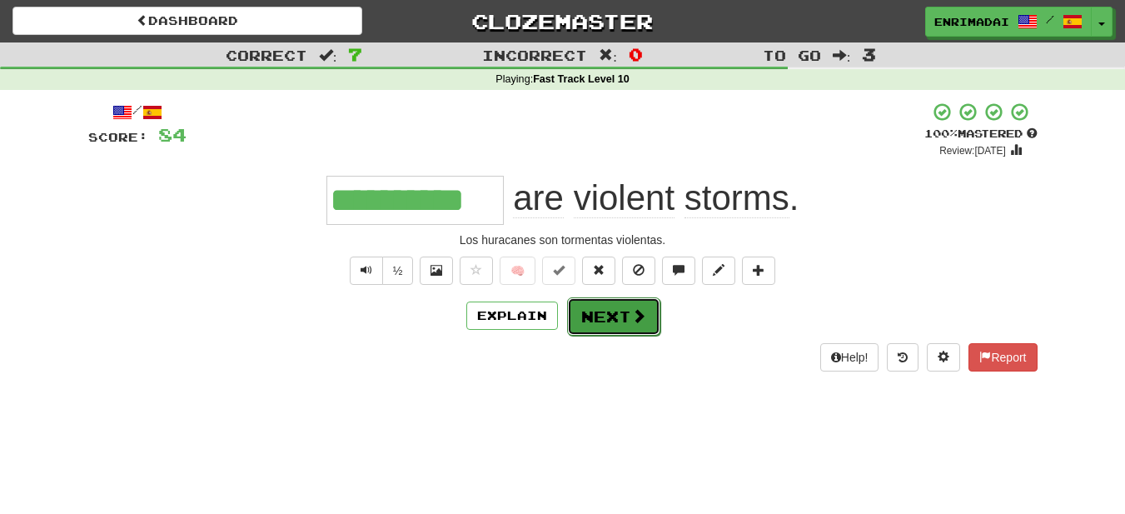
click at [627, 308] on button "Next" at bounding box center [613, 316] width 93 height 38
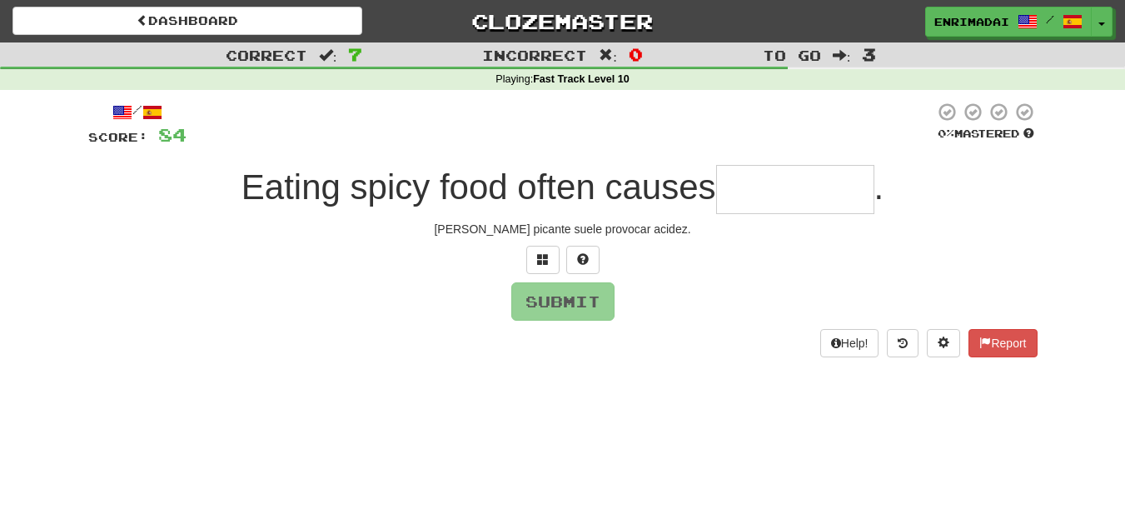
type input "*"
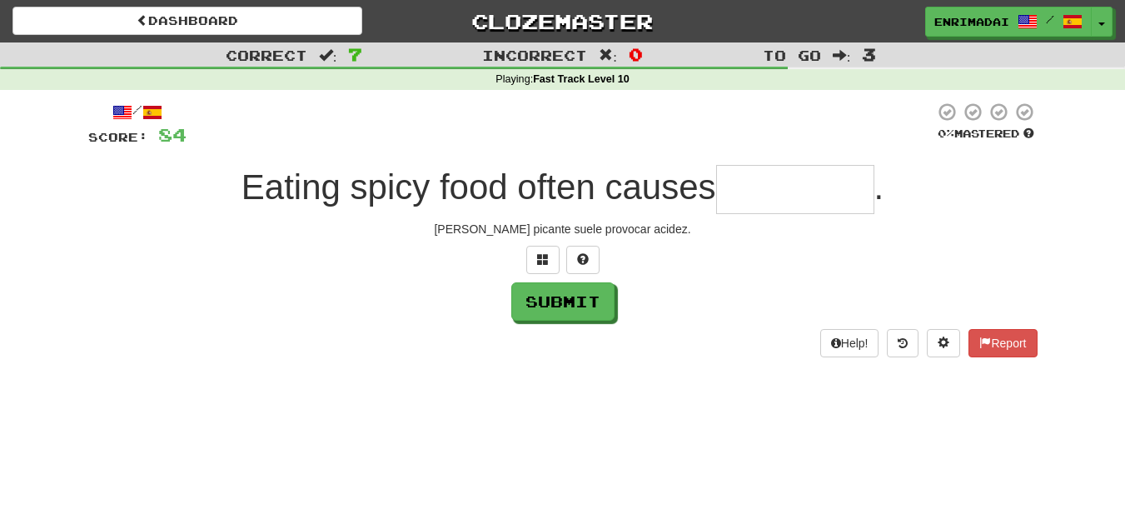
type input "*"
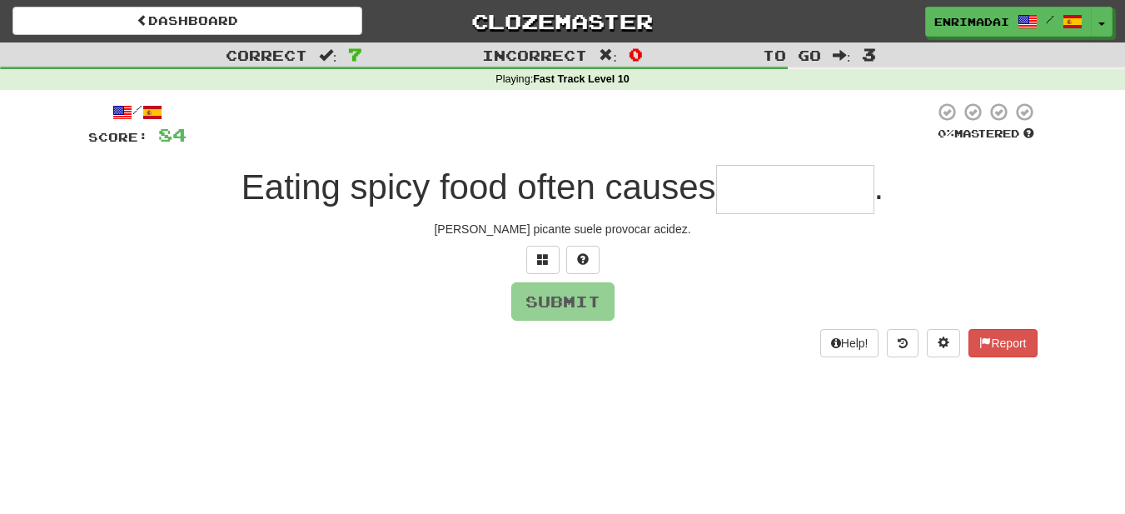
type input "*"
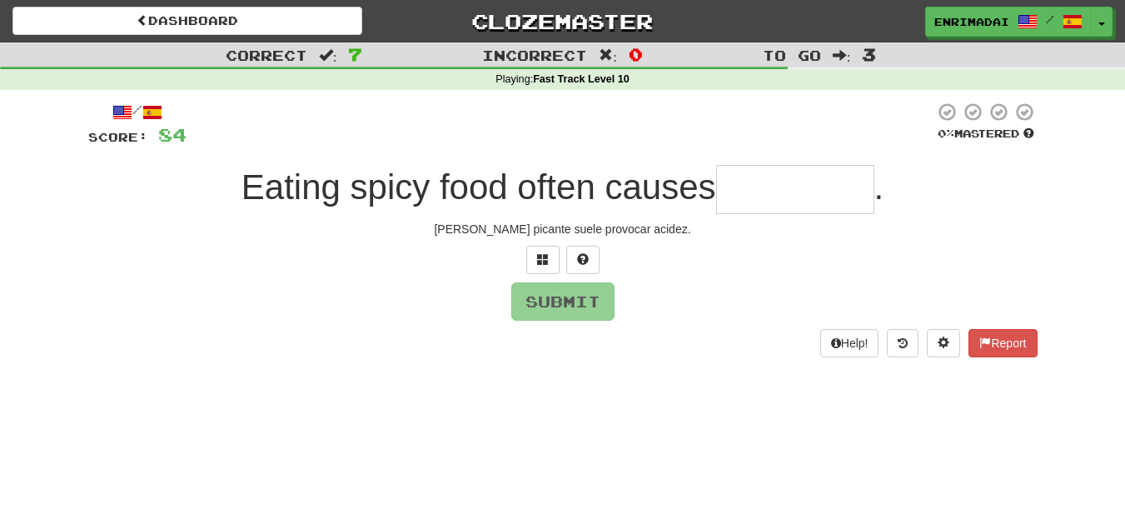
type input "*"
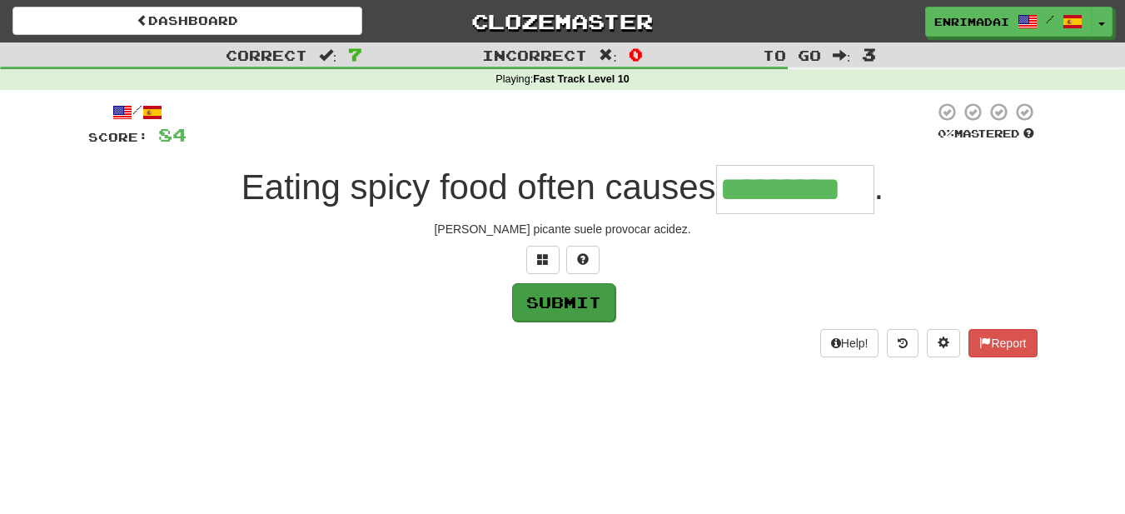
type input "*********"
click at [564, 298] on button "Submit" at bounding box center [563, 302] width 103 height 38
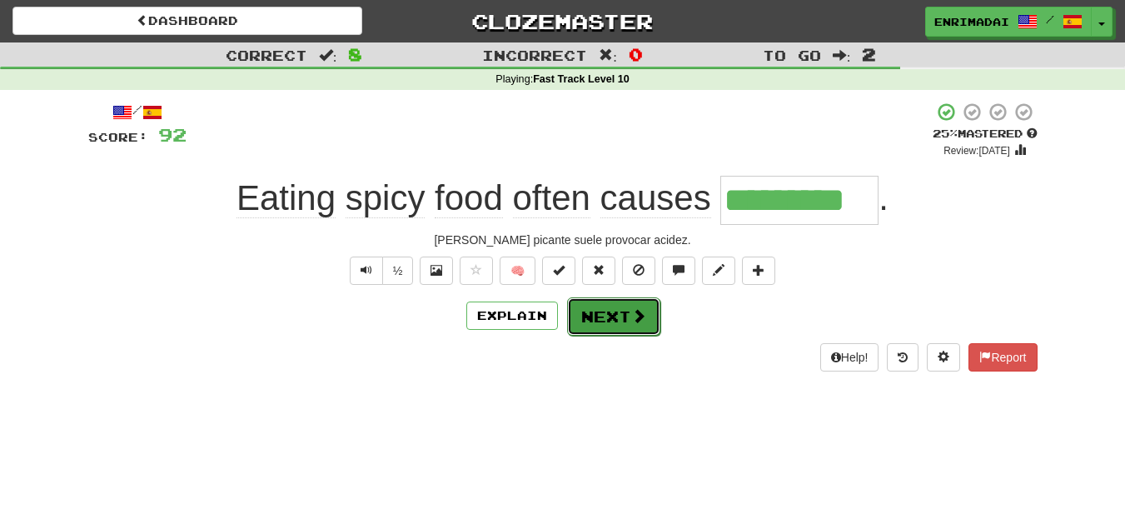
click at [613, 323] on button "Next" at bounding box center [613, 316] width 93 height 38
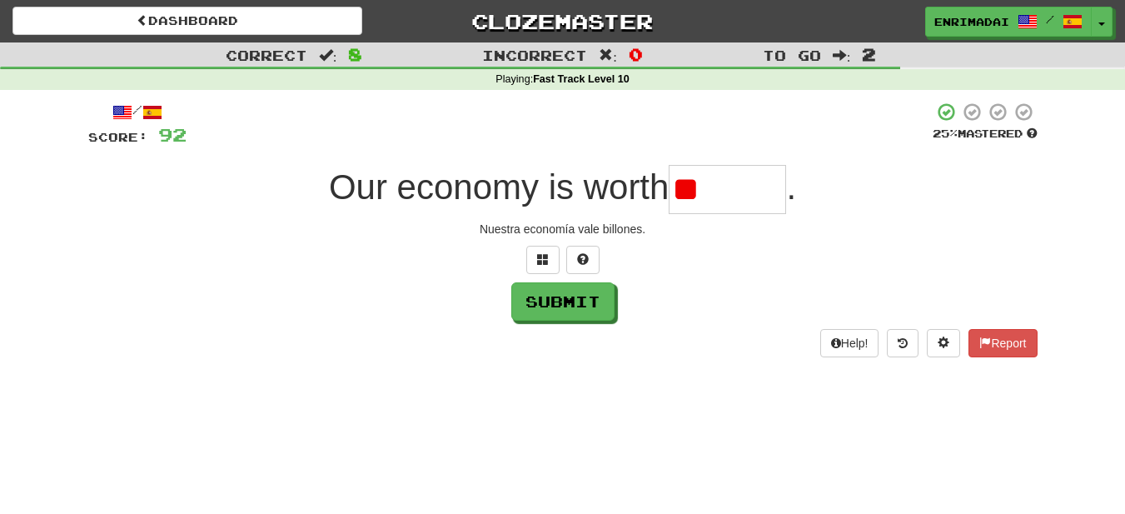
type input "*"
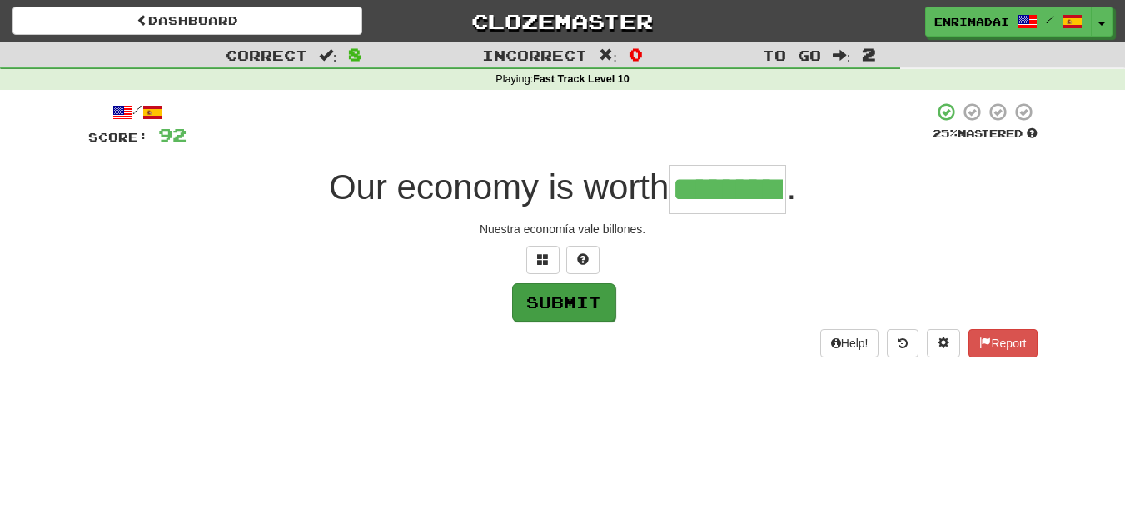
type input "*********"
click at [563, 299] on button "Submit" at bounding box center [563, 302] width 103 height 38
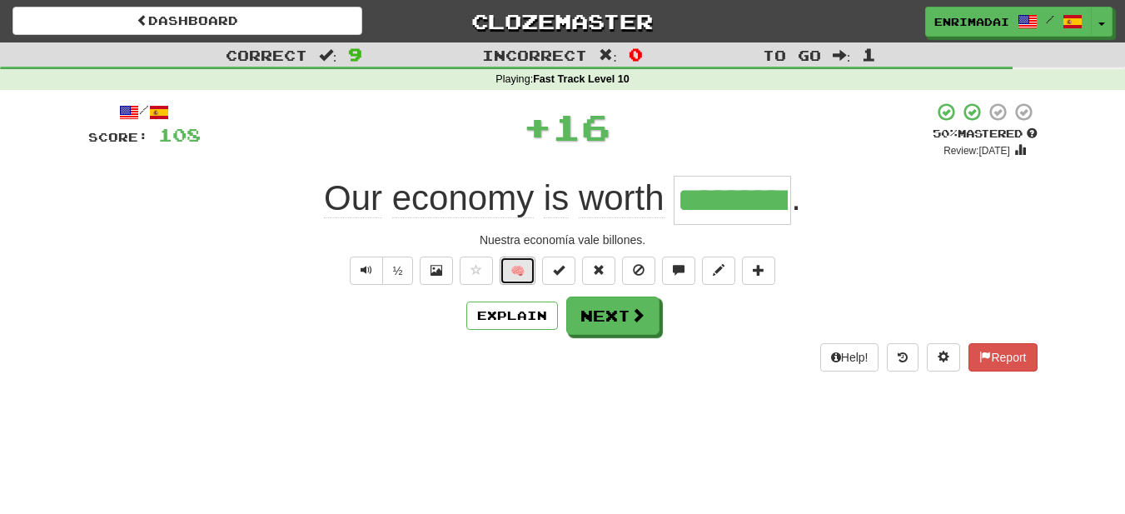
click at [525, 281] on button "🧠" at bounding box center [518, 270] width 36 height 28
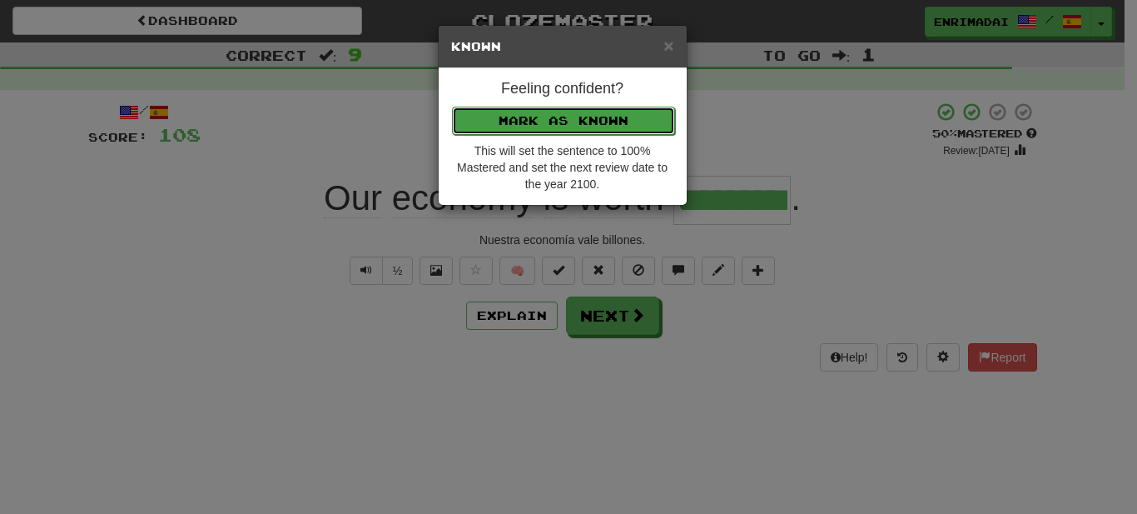
click at [557, 113] on button "Mark as Known" at bounding box center [563, 121] width 223 height 28
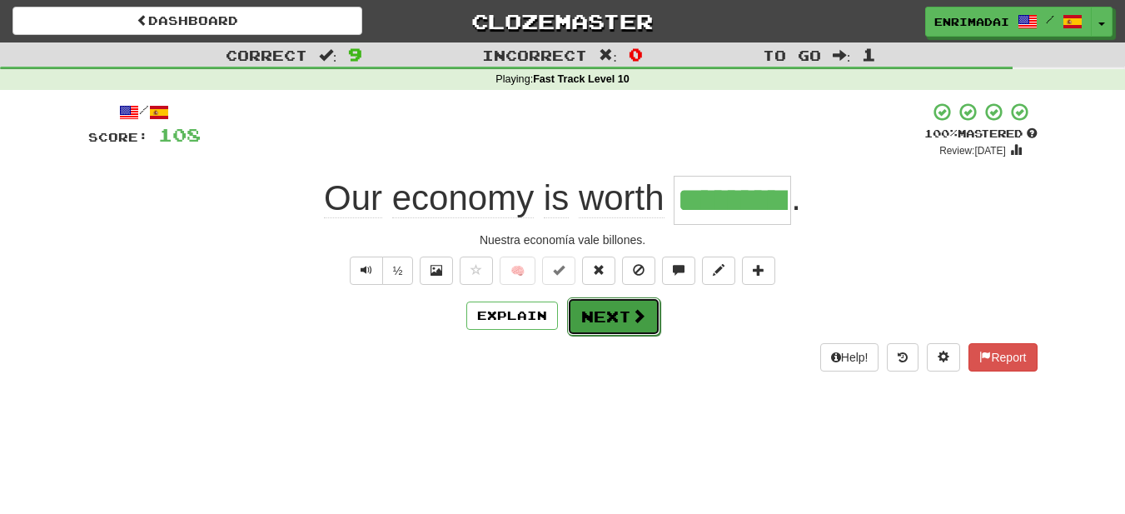
click at [620, 330] on button "Next" at bounding box center [613, 316] width 93 height 38
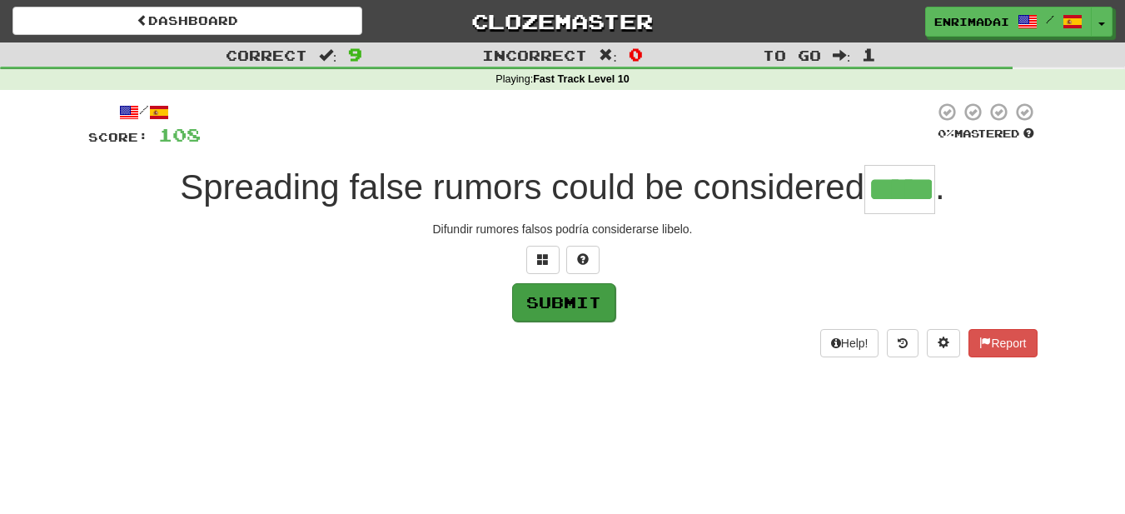
type input "*****"
click at [558, 296] on button "Submit" at bounding box center [563, 302] width 103 height 38
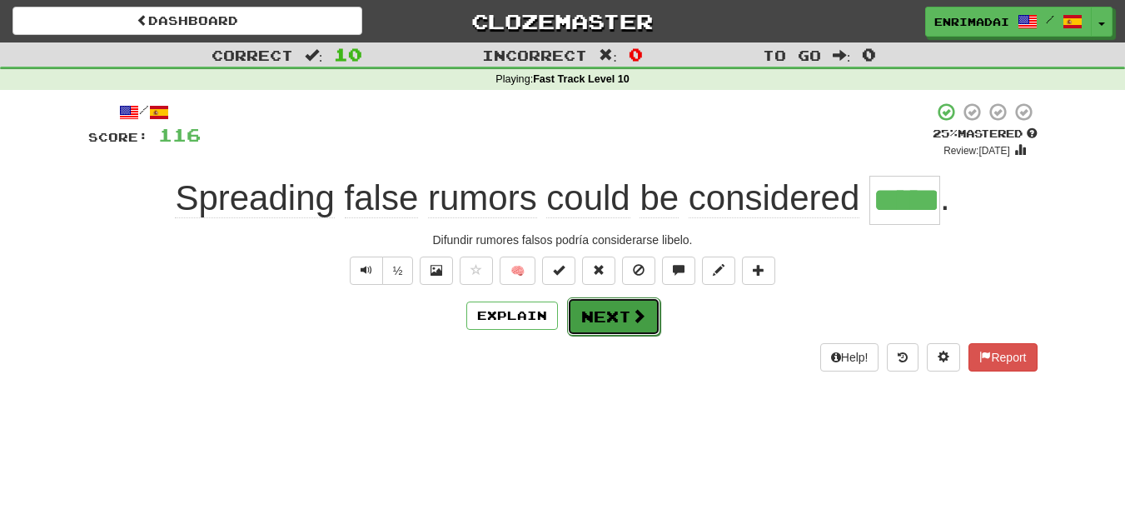
click at [609, 321] on button "Next" at bounding box center [613, 316] width 93 height 38
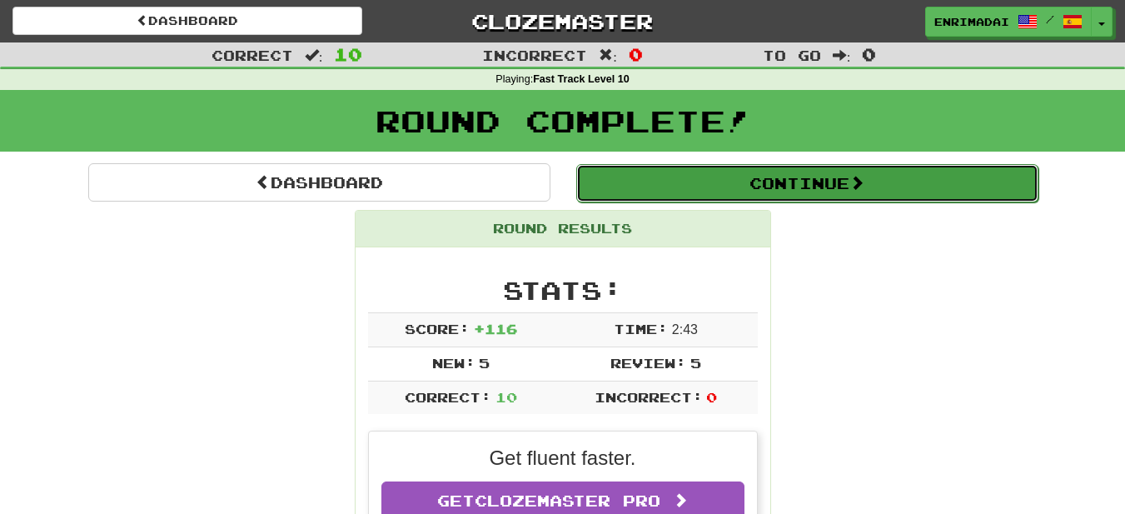
click at [774, 173] on button "Continue" at bounding box center [807, 183] width 462 height 38
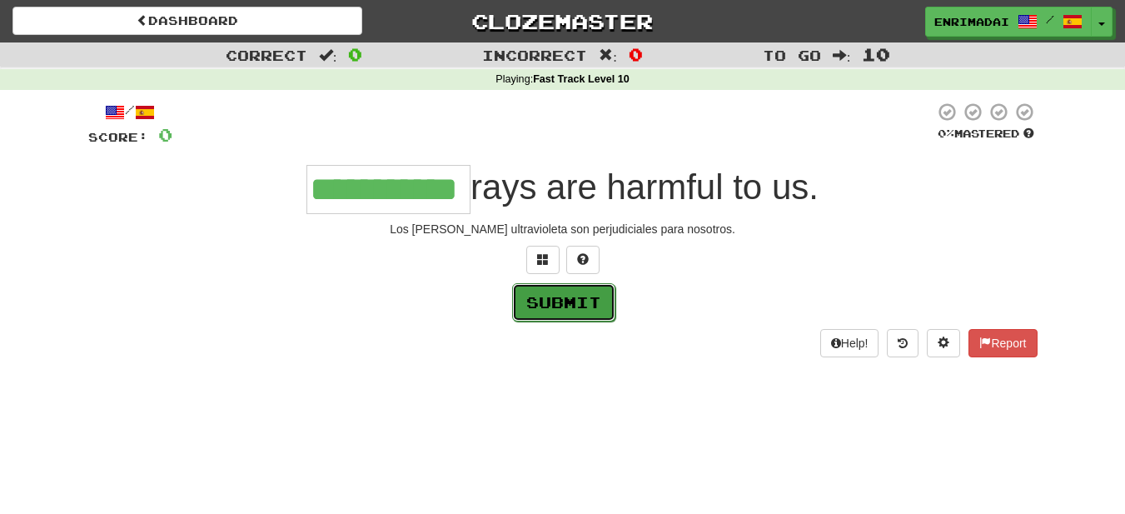
click at [553, 299] on button "Submit" at bounding box center [563, 302] width 103 height 38
type input "**********"
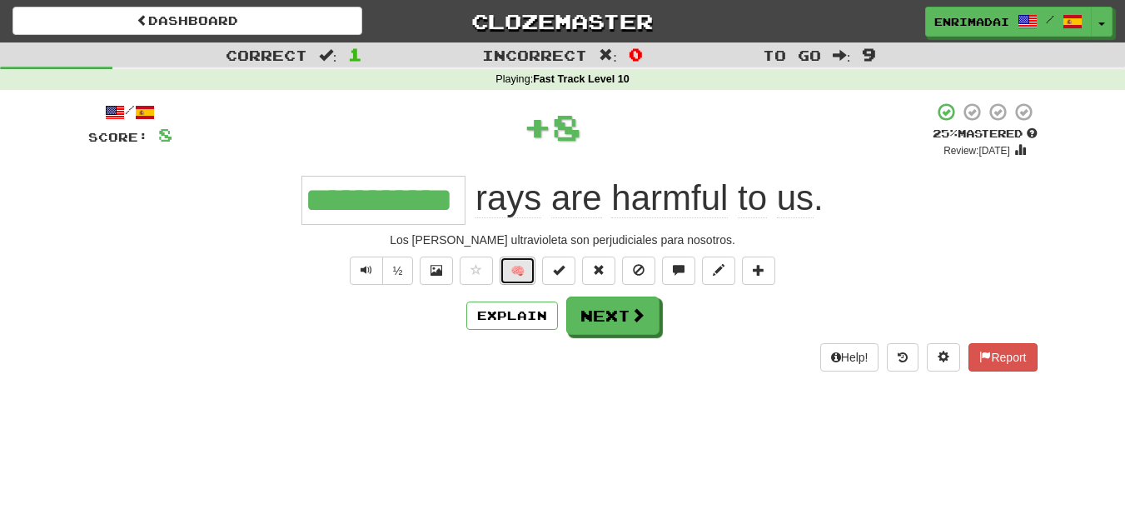
click at [523, 272] on button "🧠" at bounding box center [518, 270] width 36 height 28
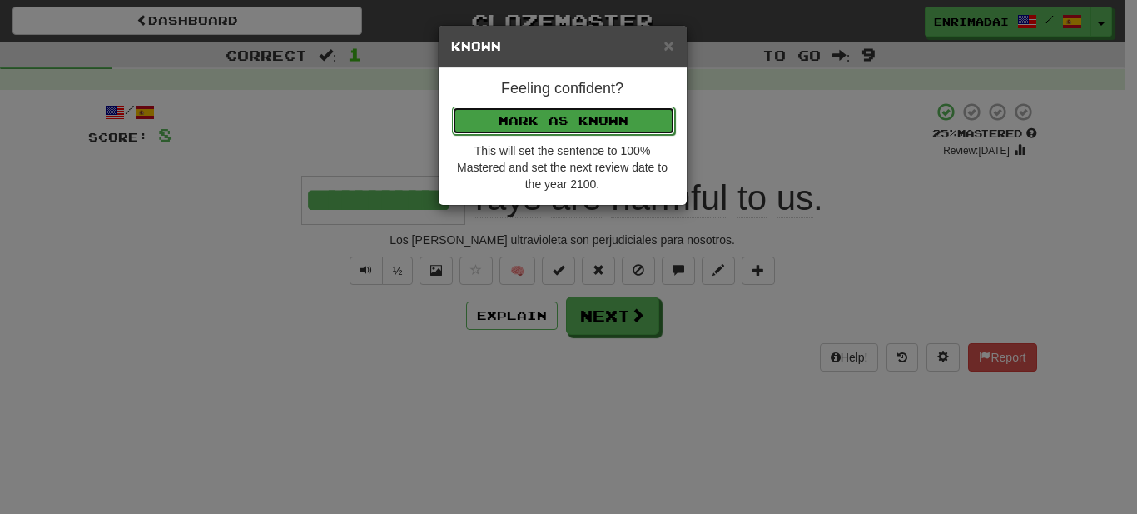
click at [550, 116] on button "Mark as Known" at bounding box center [563, 121] width 223 height 28
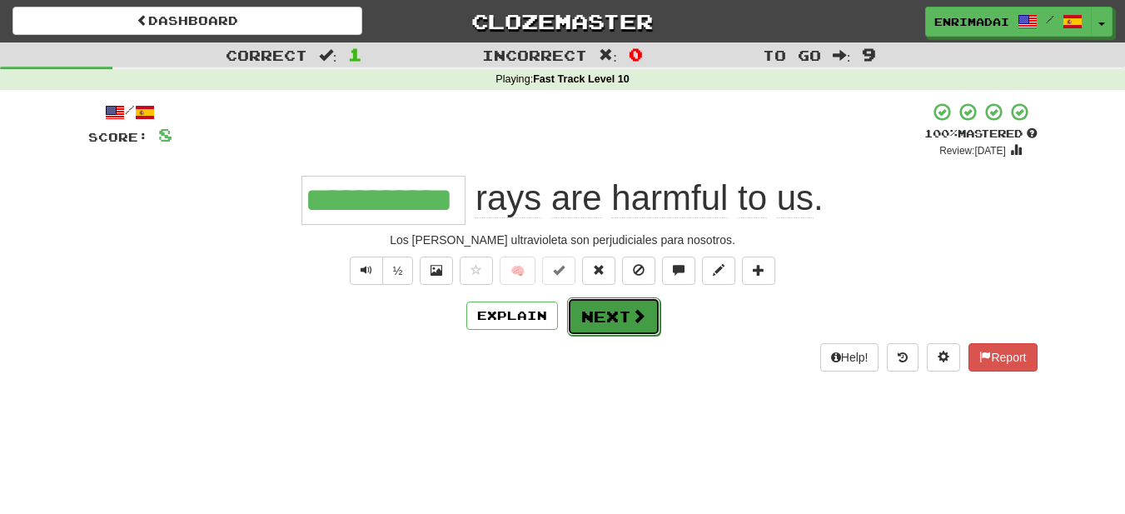
click at [597, 326] on button "Next" at bounding box center [613, 316] width 93 height 38
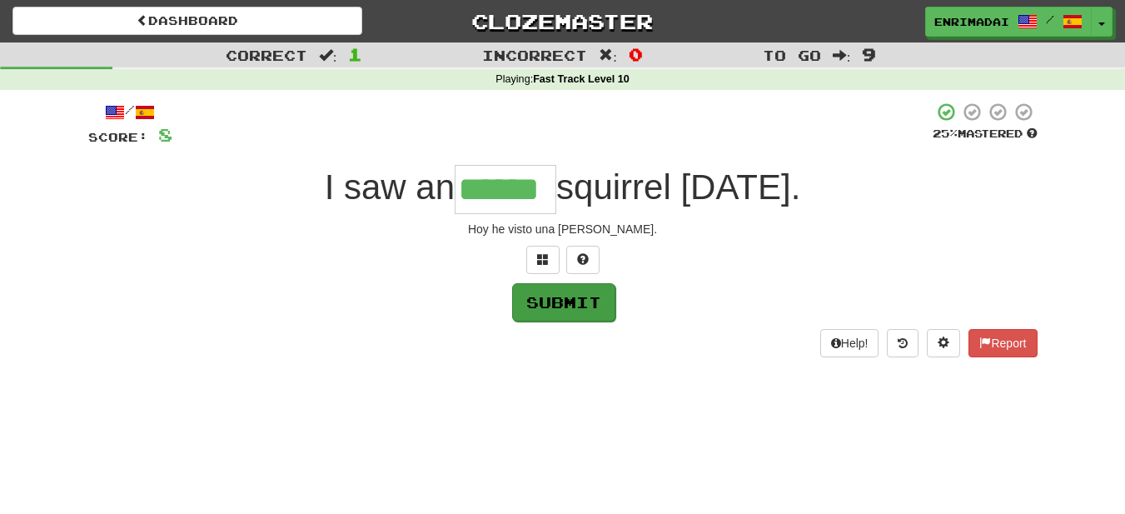
type input "******"
click at [552, 296] on button "Submit" at bounding box center [563, 302] width 103 height 38
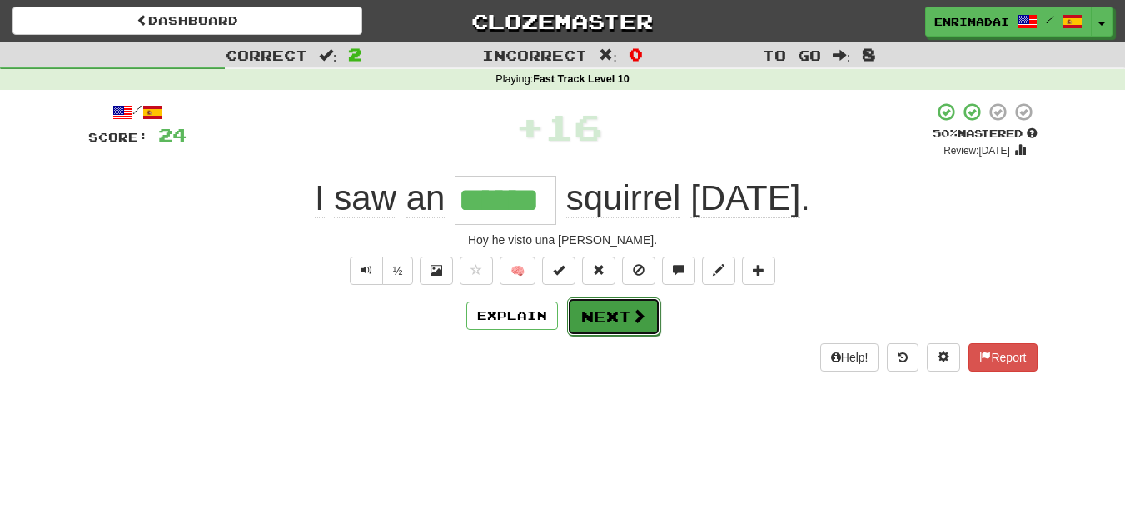
click at [613, 311] on button "Next" at bounding box center [613, 316] width 93 height 38
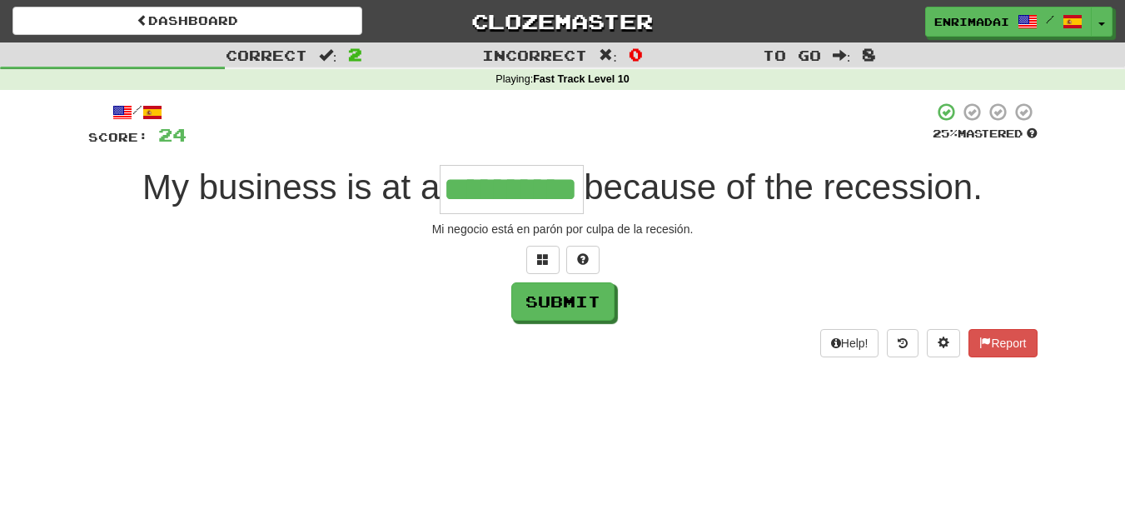
type input "**********"
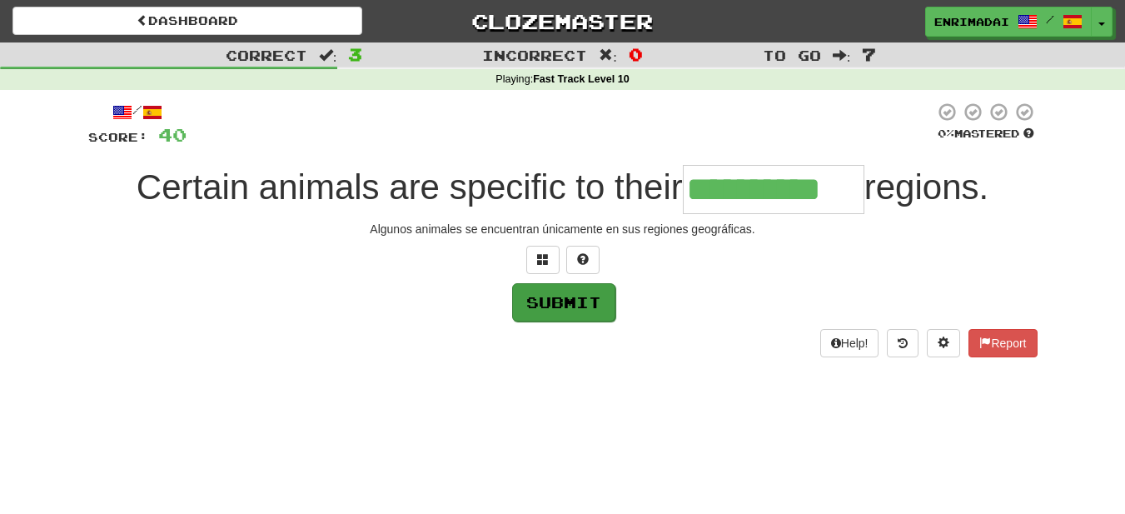
type input "**********"
click at [558, 297] on button "Submit" at bounding box center [563, 302] width 103 height 38
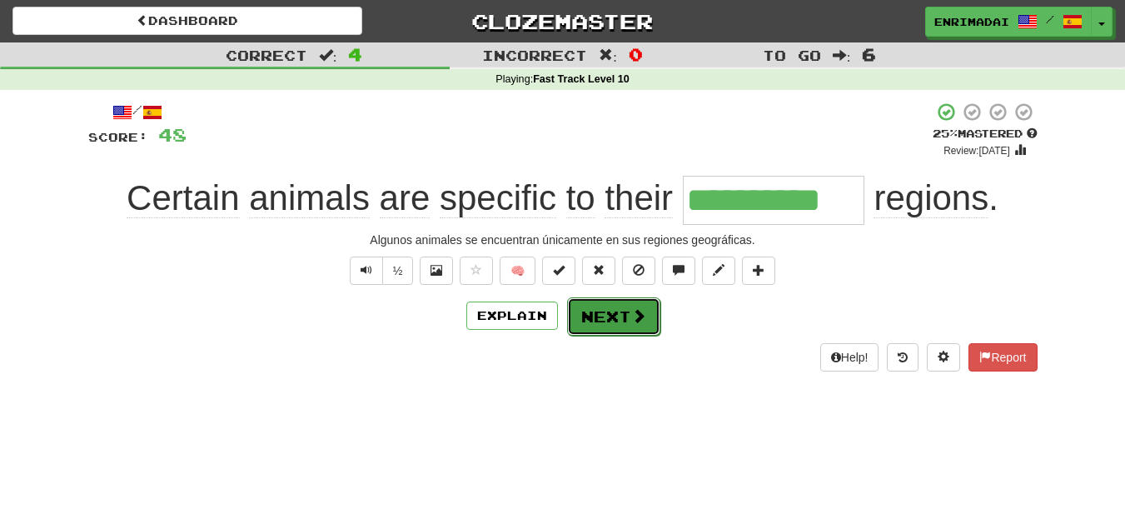
click at [610, 313] on button "Next" at bounding box center [613, 316] width 93 height 38
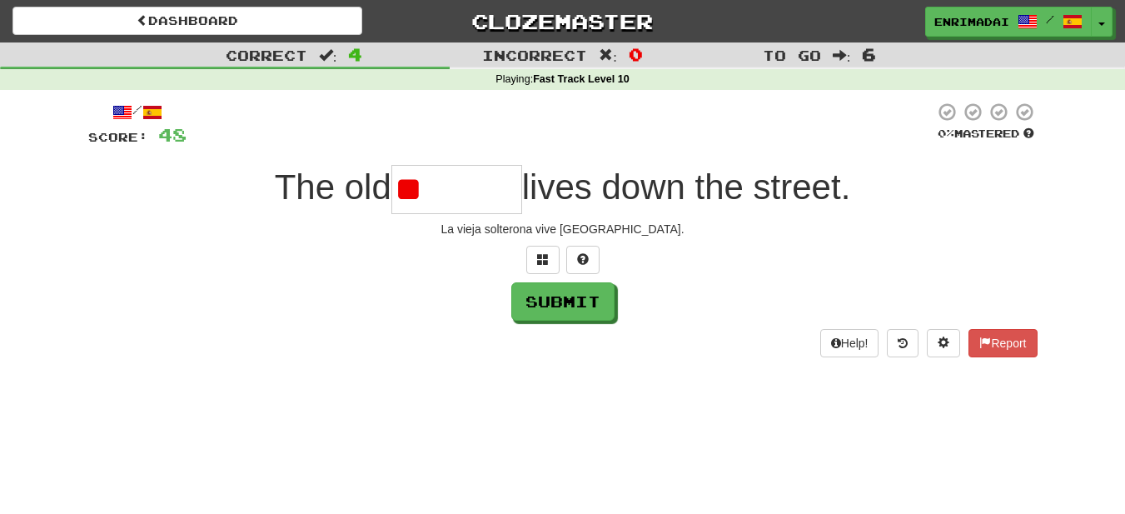
type input "*"
click at [545, 254] on span at bounding box center [543, 259] width 12 height 12
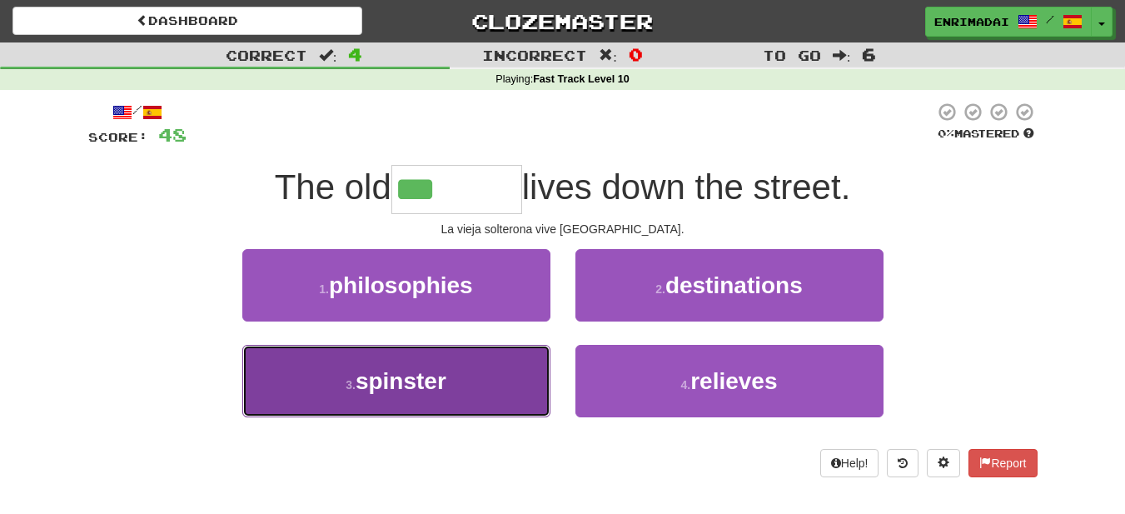
click at [448, 375] on button "3 . spinster" at bounding box center [396, 381] width 308 height 72
type input "********"
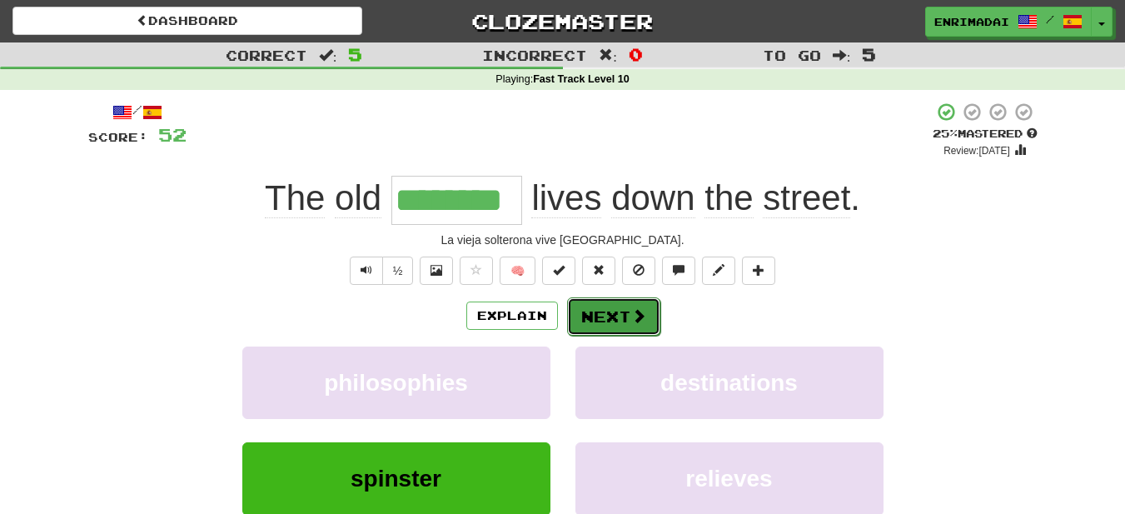
click at [612, 321] on button "Next" at bounding box center [613, 316] width 93 height 38
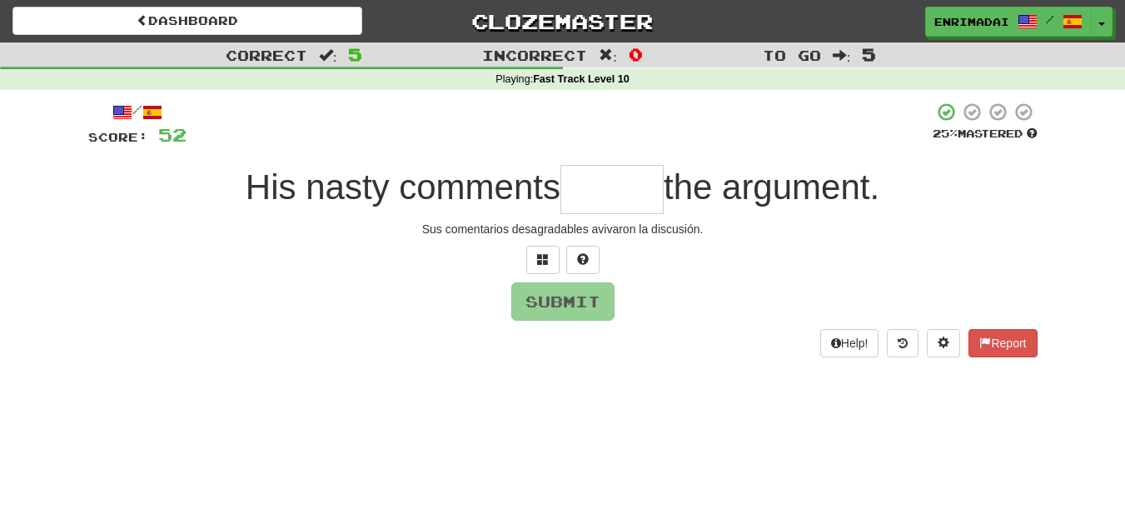
type input "*"
click at [548, 259] on span at bounding box center [543, 259] width 12 height 12
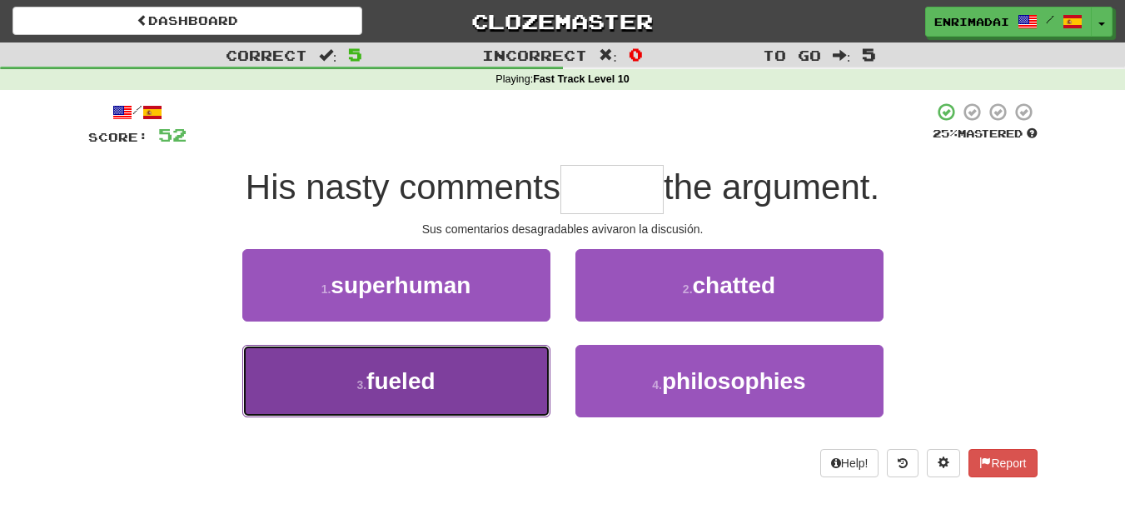
click at [435, 355] on button "3 . fueled" at bounding box center [396, 381] width 308 height 72
type input "******"
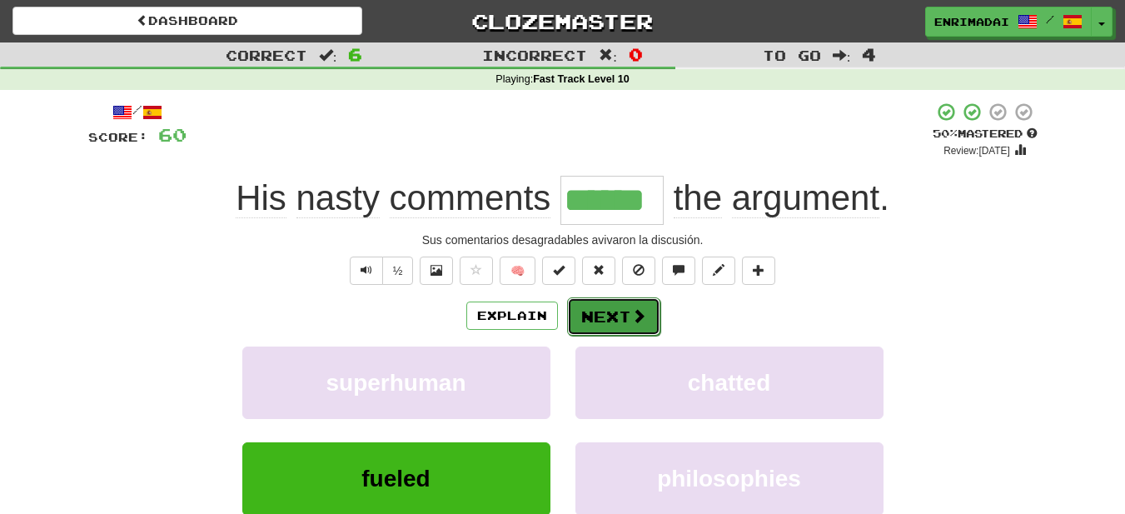
click at [631, 326] on button "Next" at bounding box center [613, 316] width 93 height 38
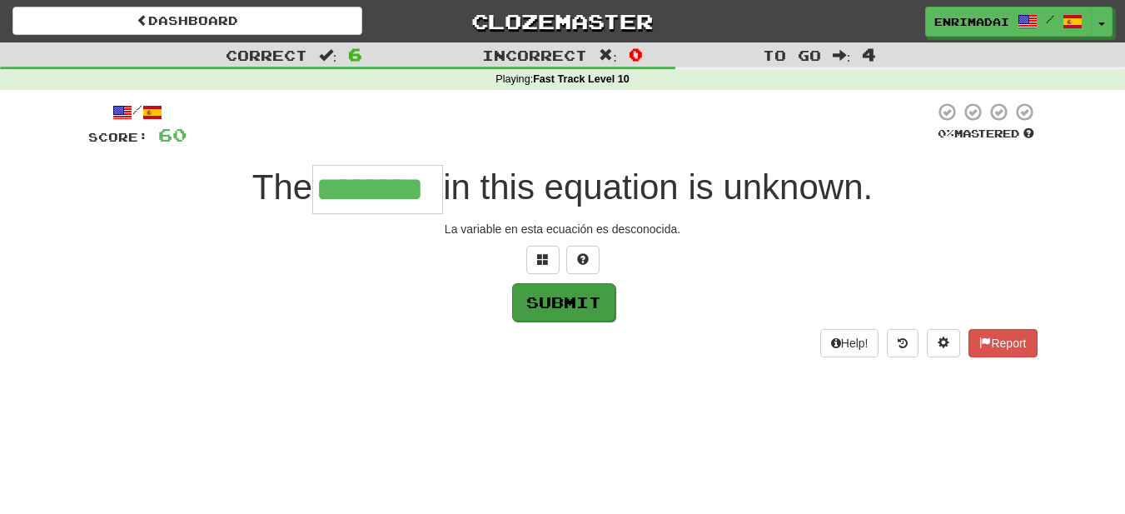
type input "********"
click at [590, 305] on button "Submit" at bounding box center [563, 302] width 103 height 38
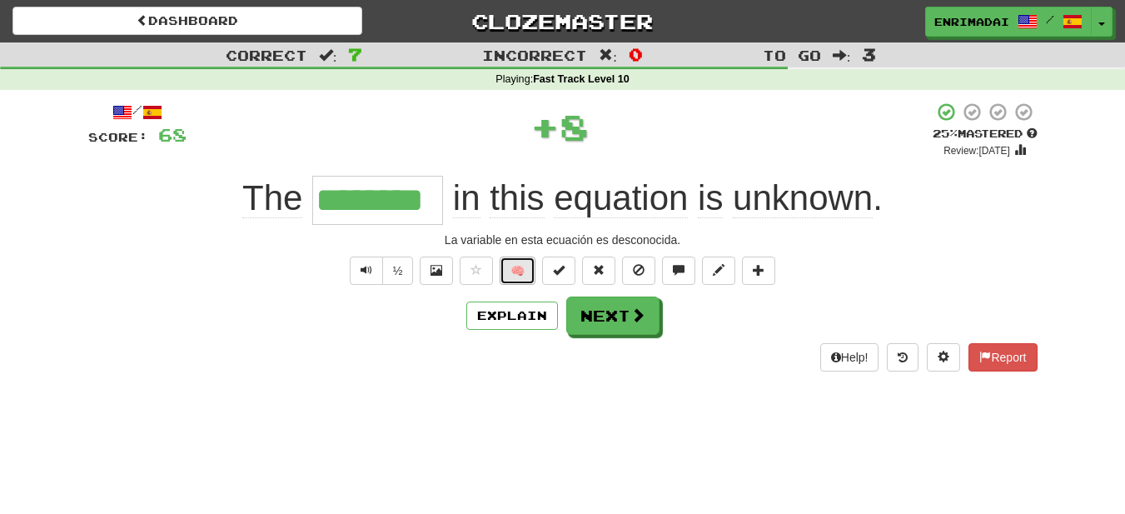
click at [513, 266] on button "🧠" at bounding box center [518, 270] width 36 height 28
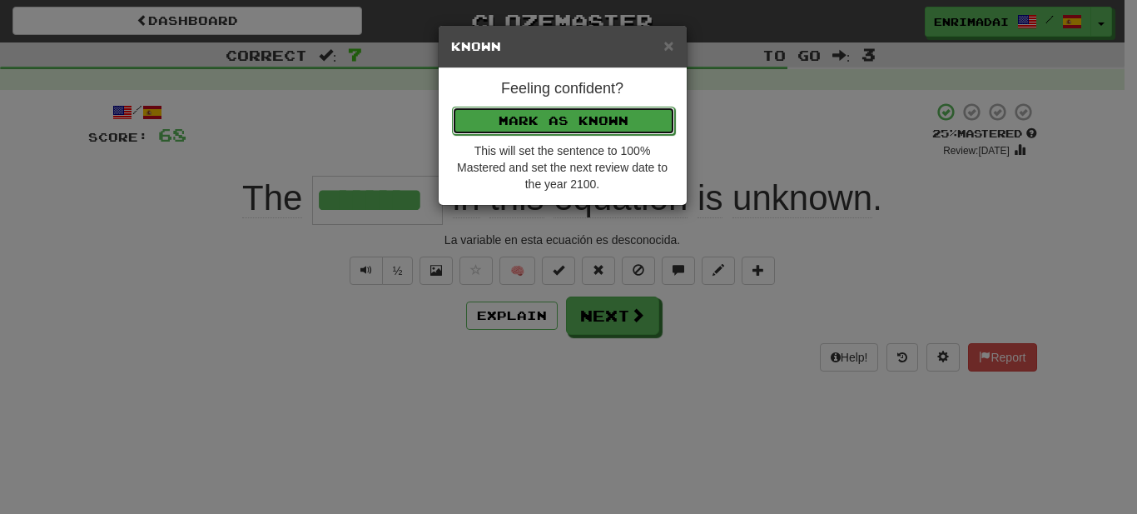
click at [578, 114] on button "Mark as Known" at bounding box center [563, 121] width 223 height 28
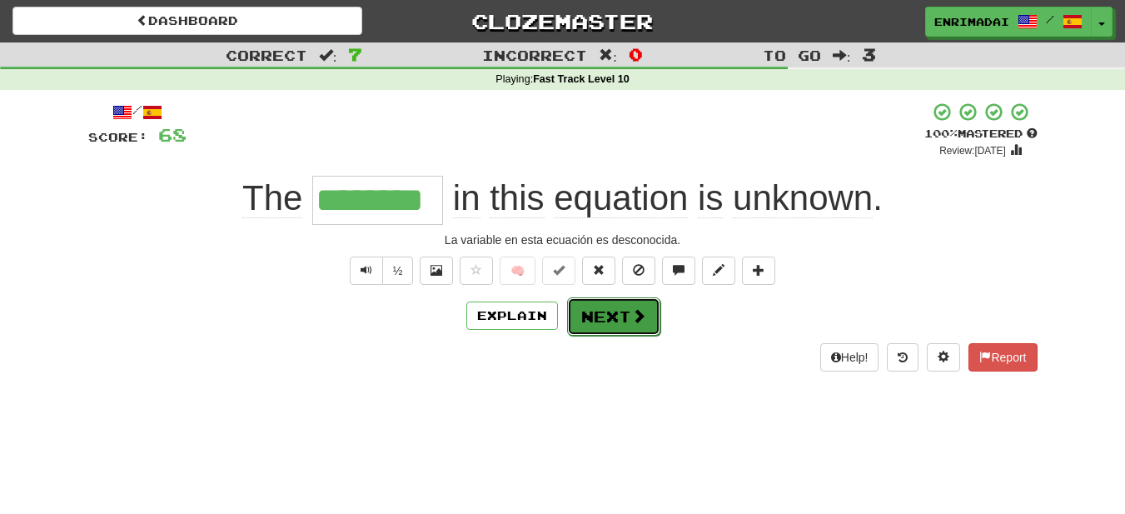
click at [604, 333] on button "Next" at bounding box center [613, 316] width 93 height 38
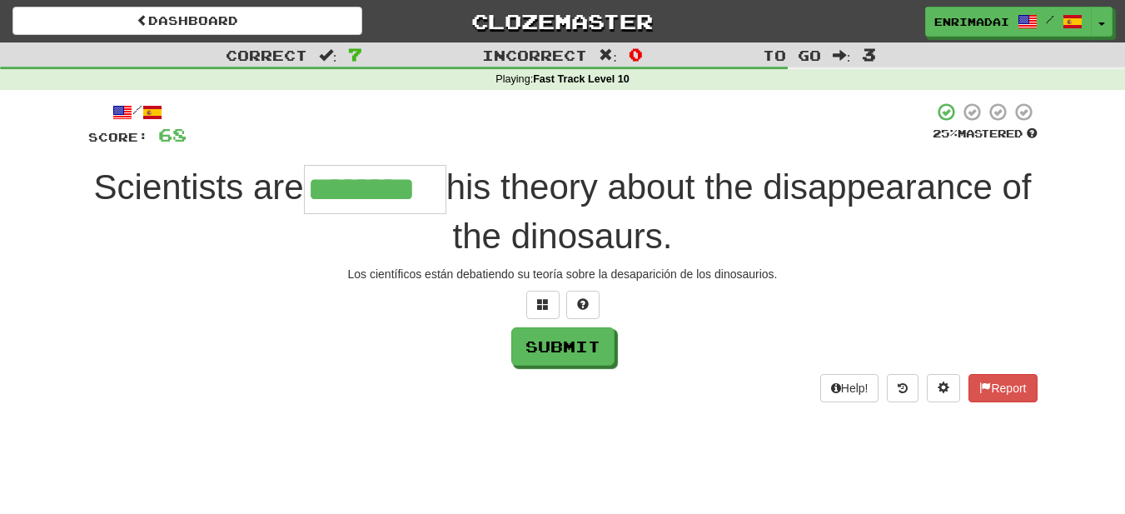
type input "********"
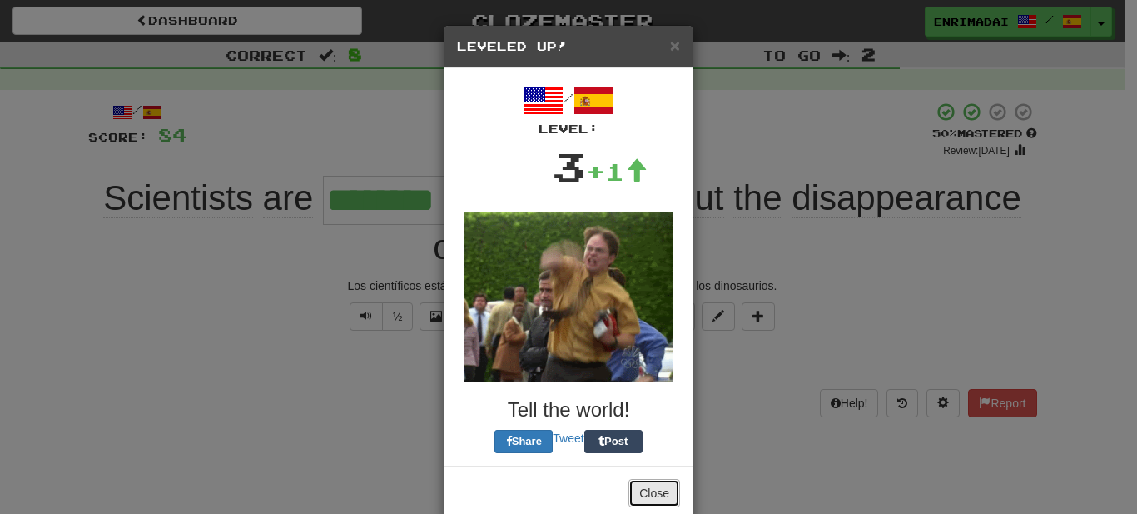
click at [649, 490] on button "Close" at bounding box center [655, 493] width 52 height 28
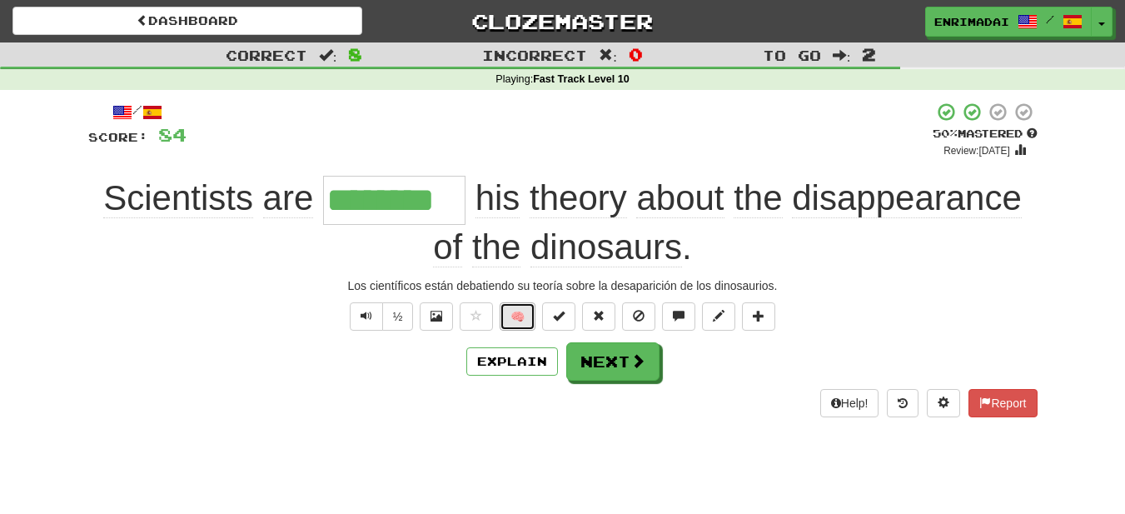
click at [515, 314] on button "🧠" at bounding box center [518, 316] width 36 height 28
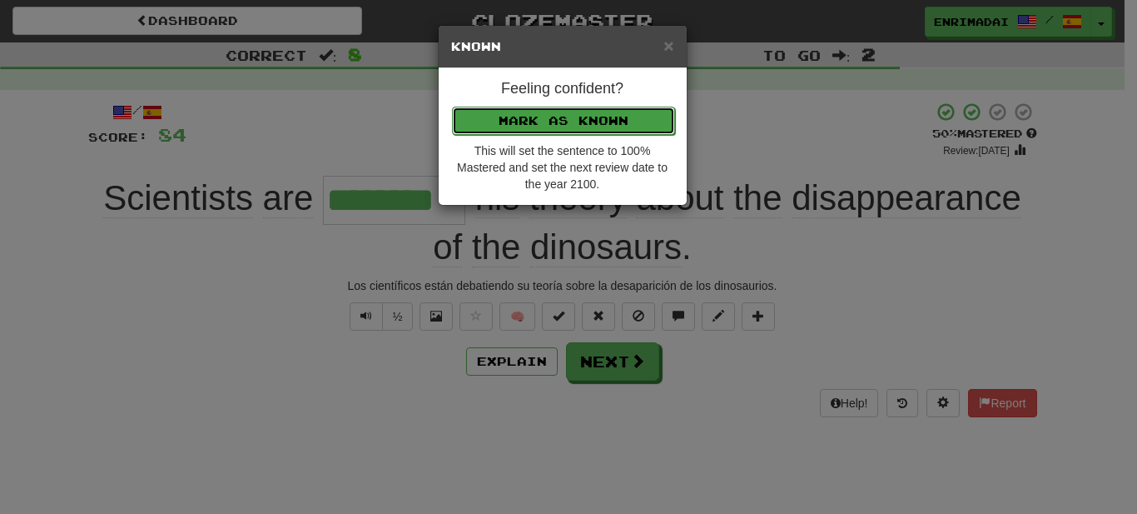
click at [561, 107] on button "Mark as Known" at bounding box center [563, 121] width 223 height 28
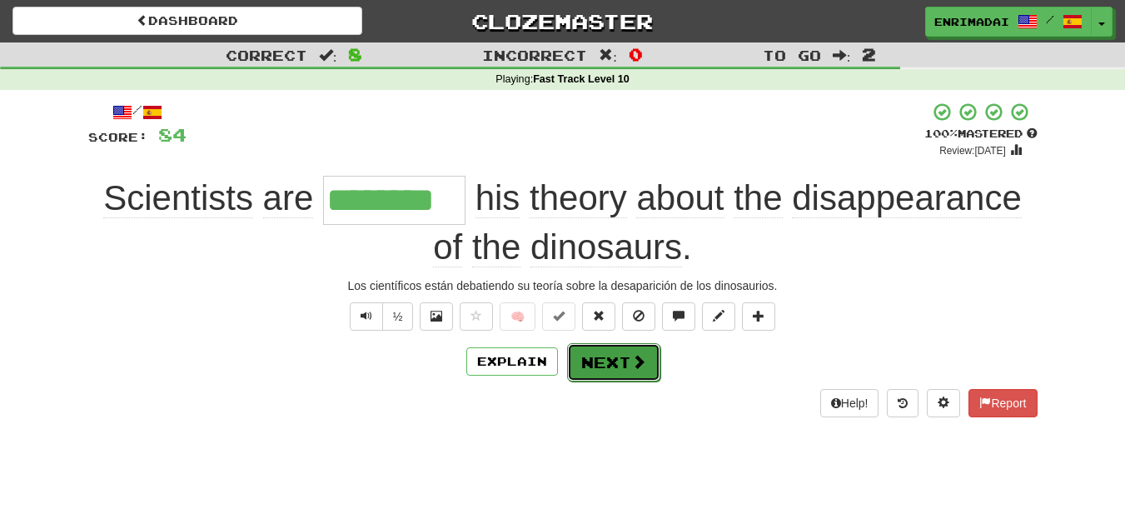
click at [593, 367] on button "Next" at bounding box center [613, 362] width 93 height 38
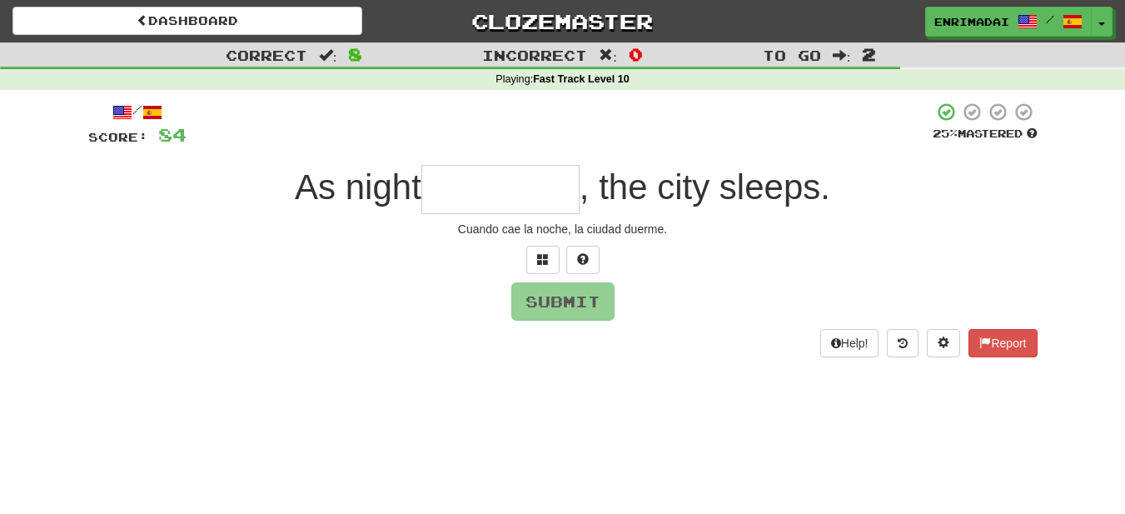
type input "*"
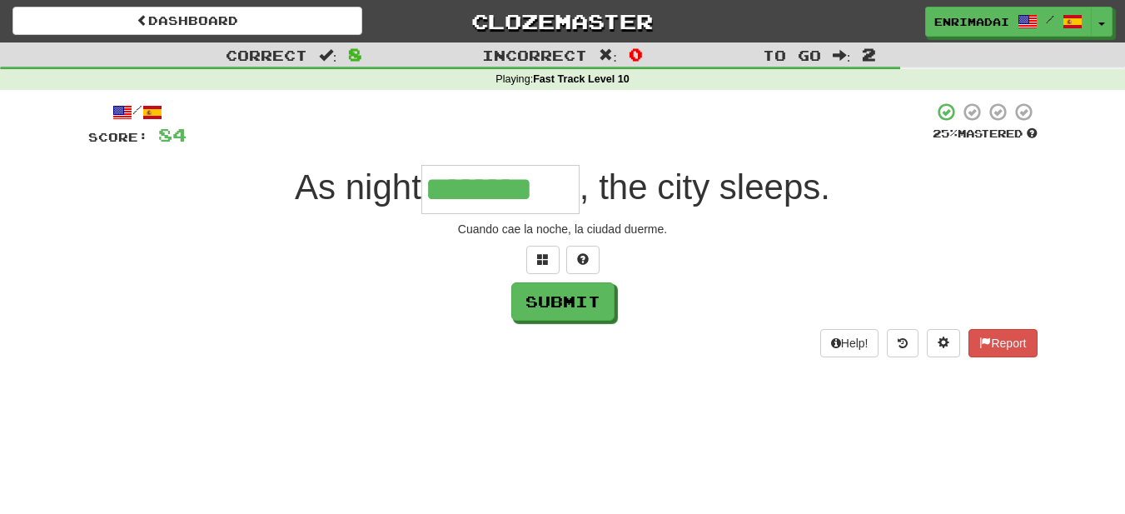
type input "********"
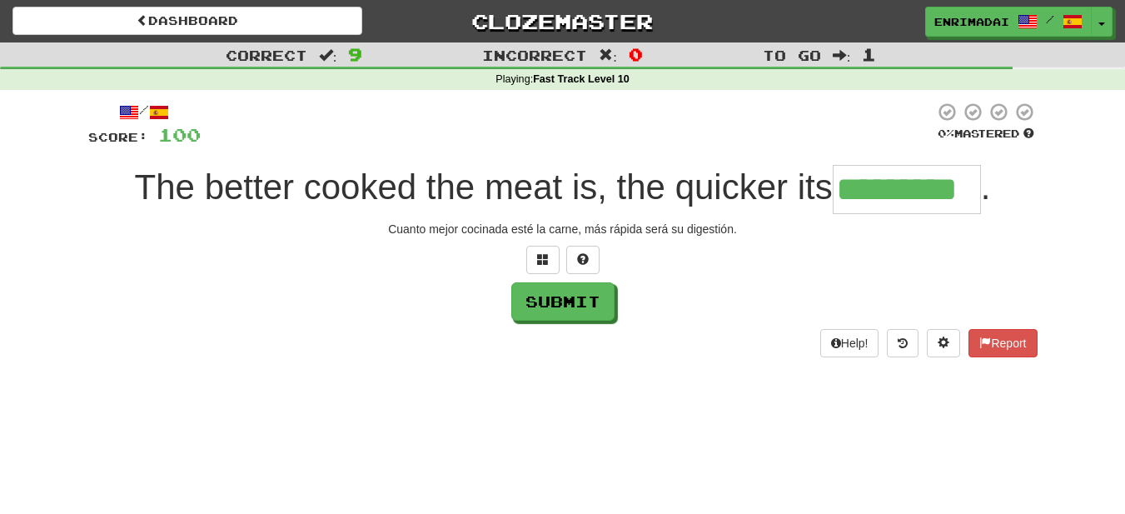
type input "*********"
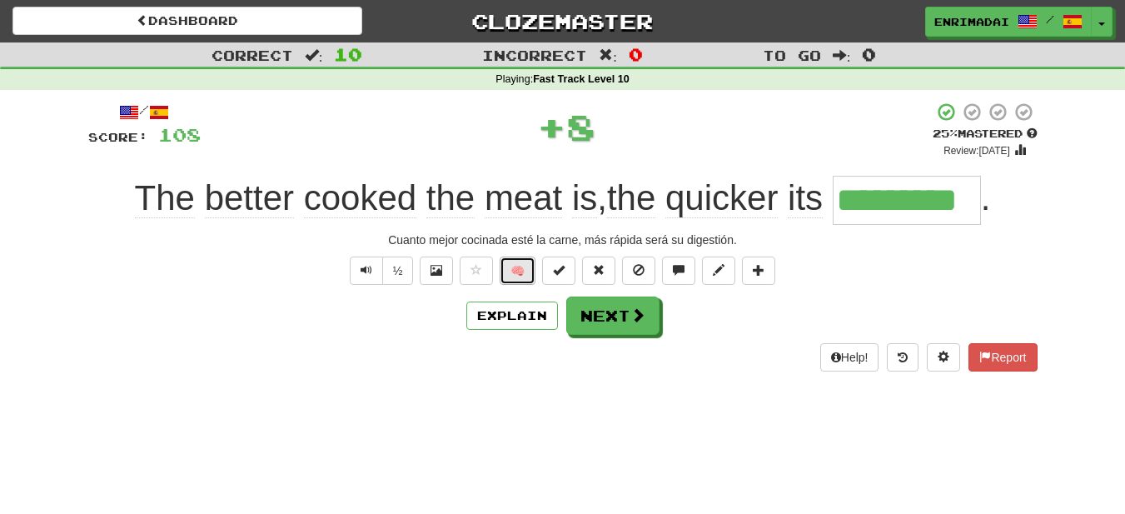
click at [517, 264] on button "🧠" at bounding box center [518, 270] width 36 height 28
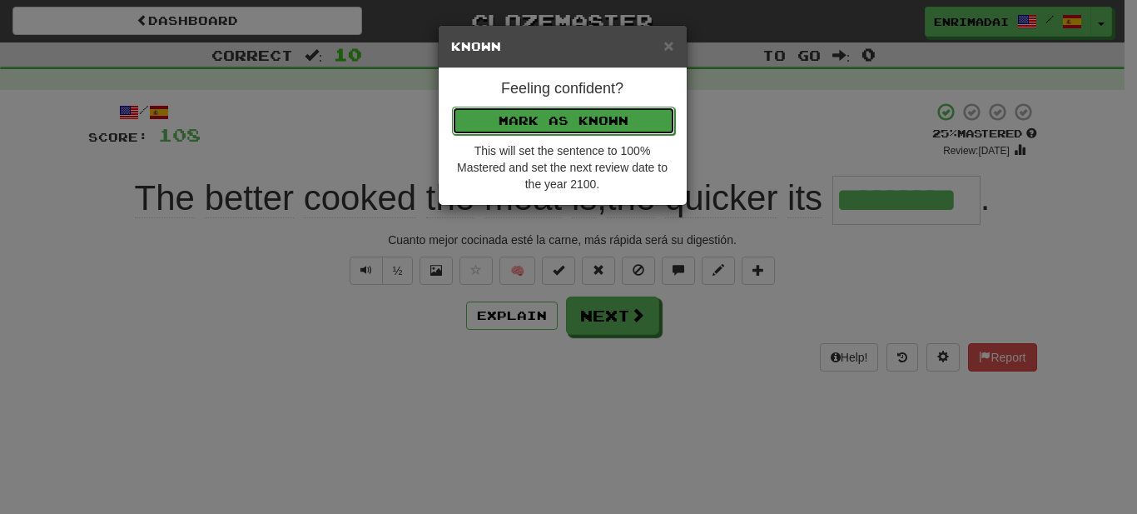
click at [536, 127] on button "Mark as Known" at bounding box center [563, 121] width 223 height 28
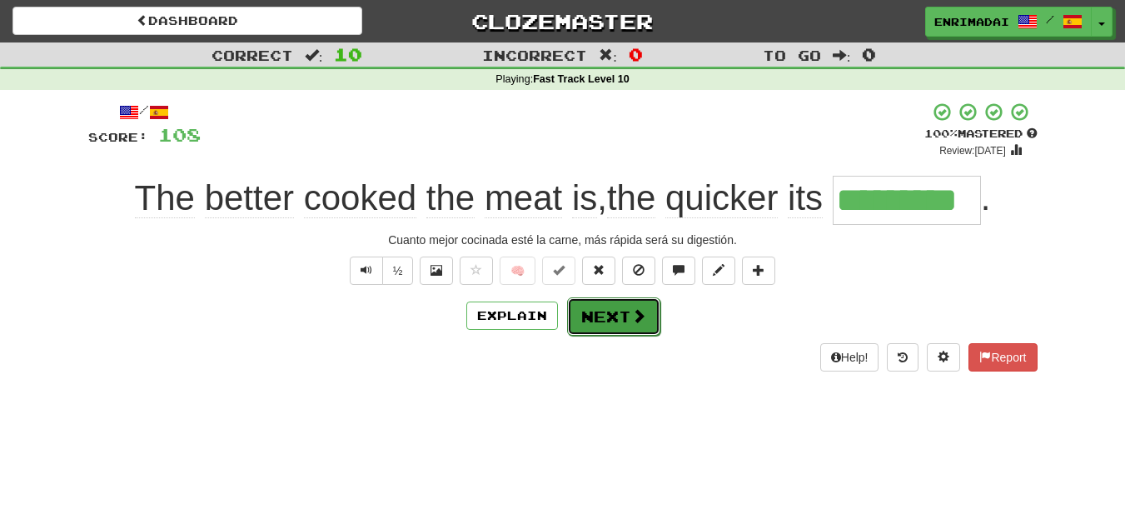
click at [621, 319] on button "Next" at bounding box center [613, 316] width 93 height 38
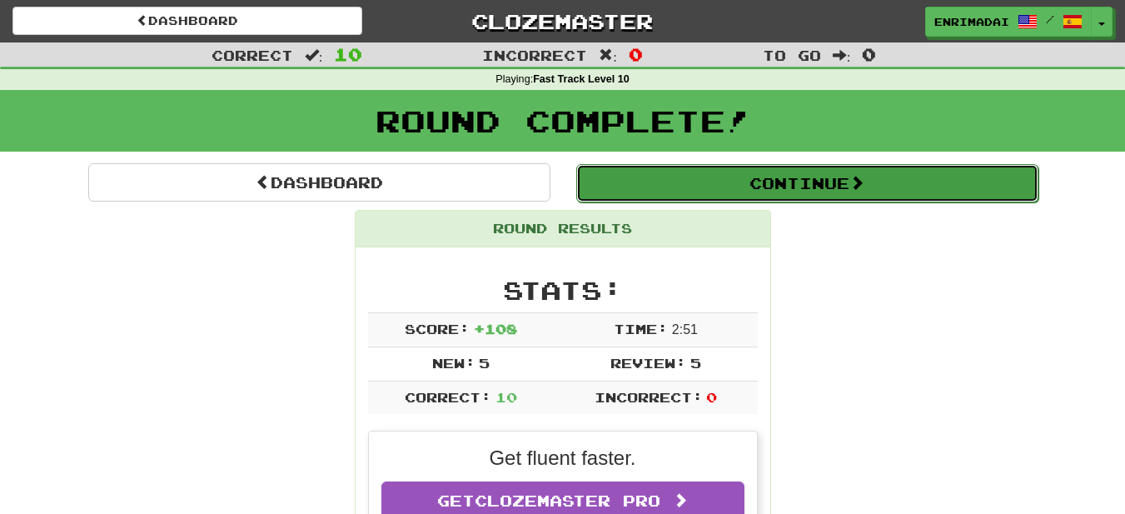
click at [807, 187] on button "Continue" at bounding box center [807, 183] width 462 height 38
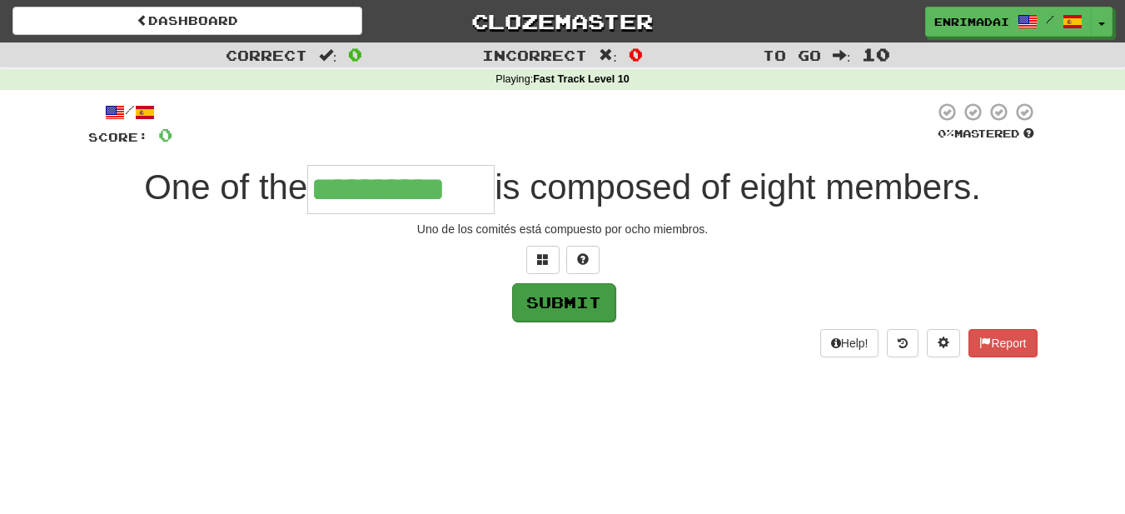
type input "**********"
click at [594, 291] on button "Submit" at bounding box center [563, 302] width 103 height 38
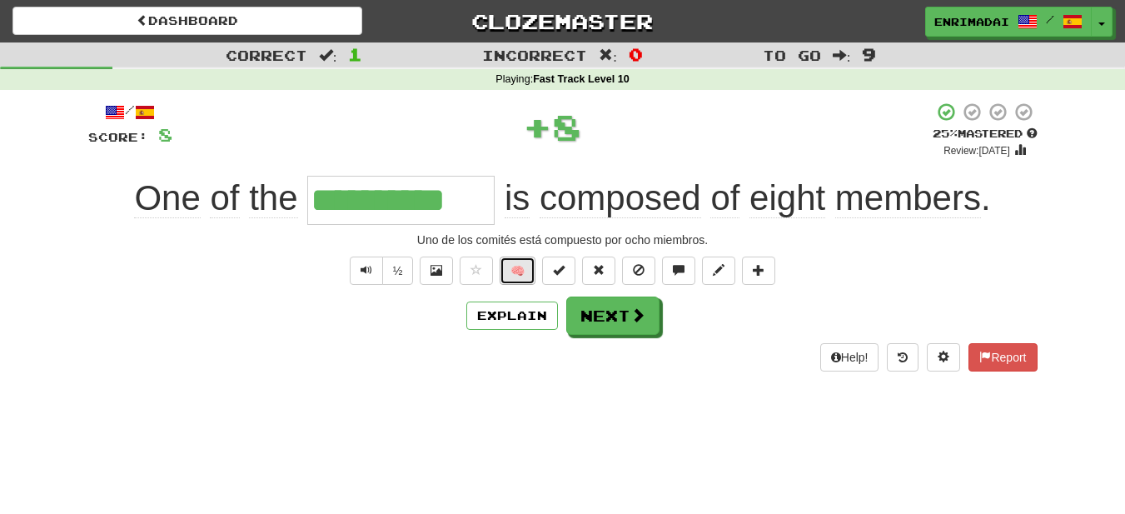
click at [517, 269] on button "🧠" at bounding box center [518, 270] width 36 height 28
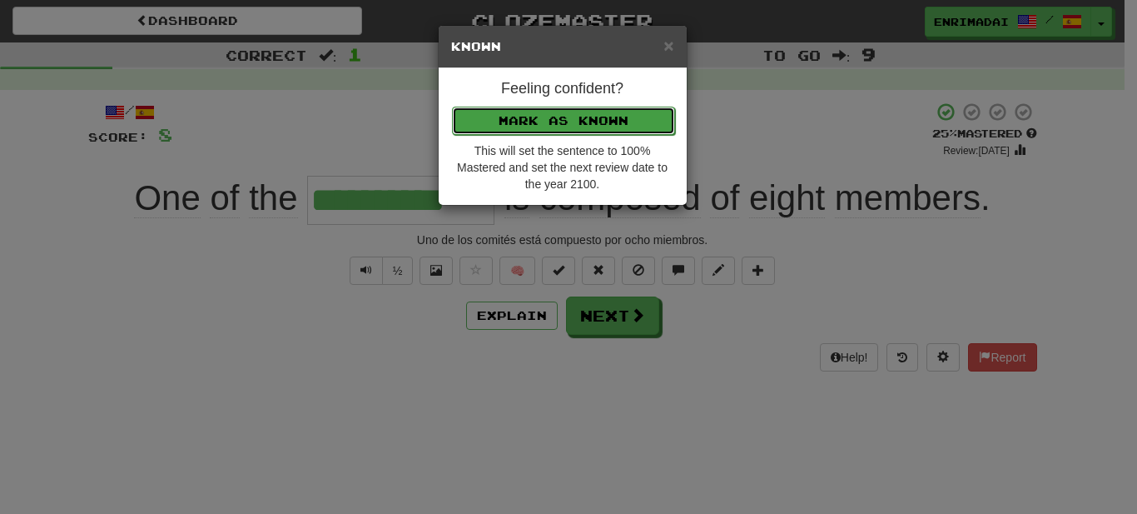
click at [549, 115] on button "Mark as Known" at bounding box center [563, 121] width 223 height 28
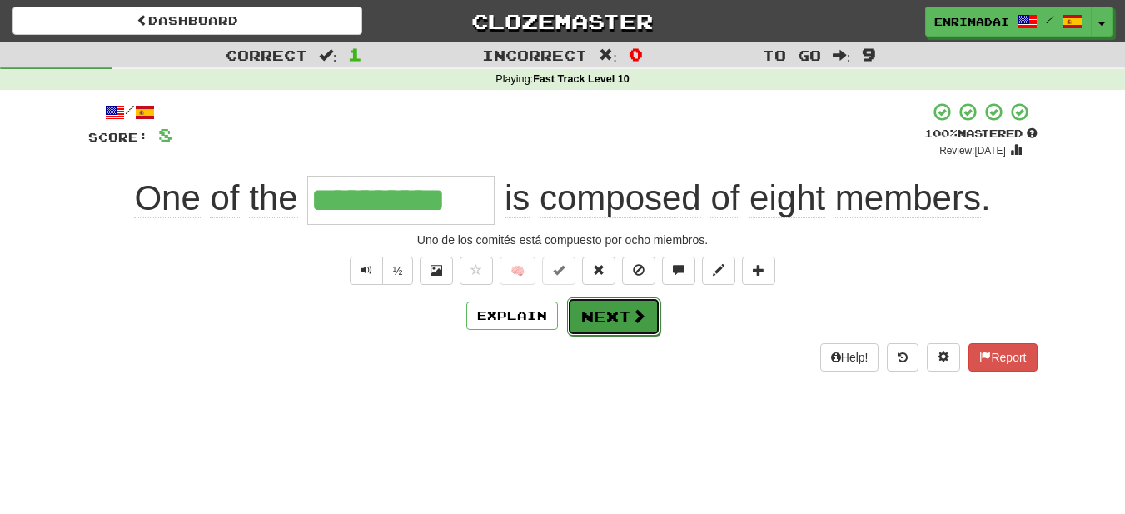
click at [632, 308] on span at bounding box center [638, 315] width 15 height 15
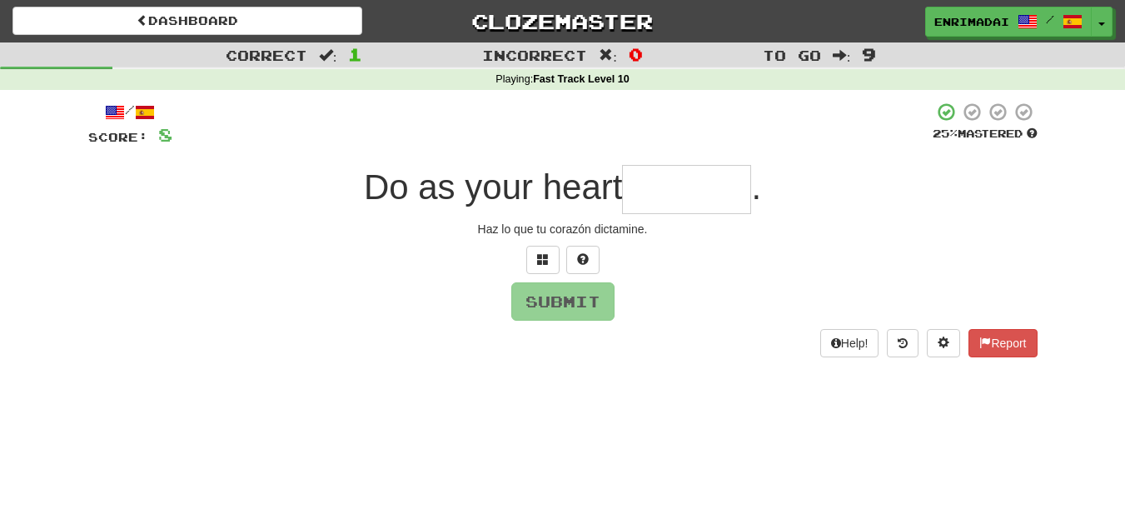
type input "*"
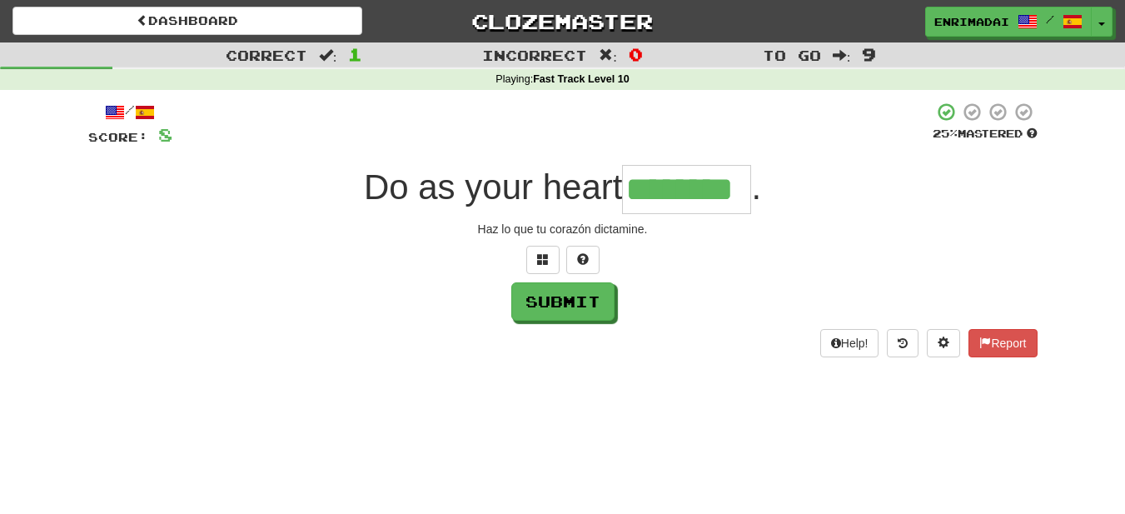
type input "********"
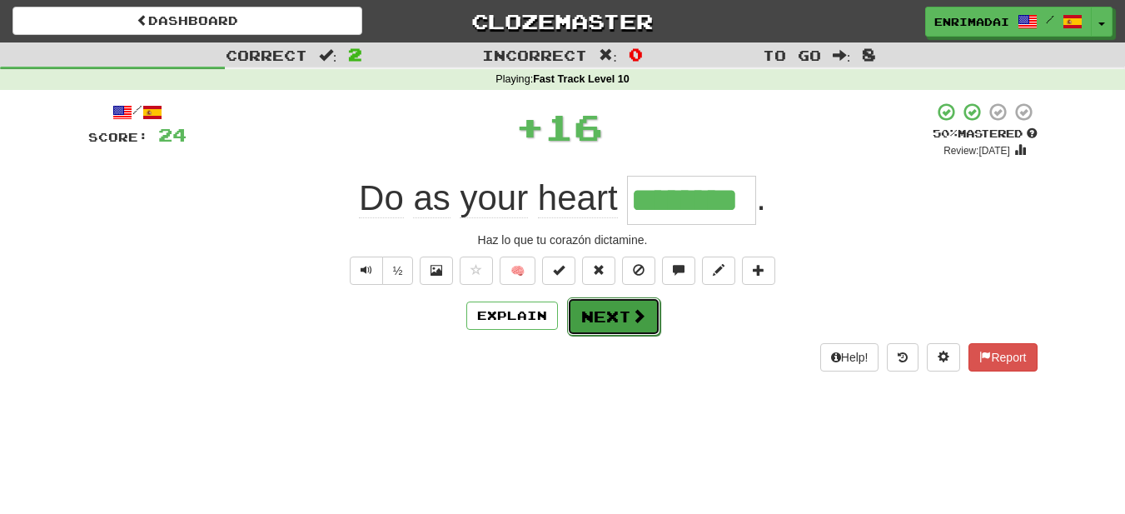
click at [605, 328] on button "Next" at bounding box center [613, 316] width 93 height 38
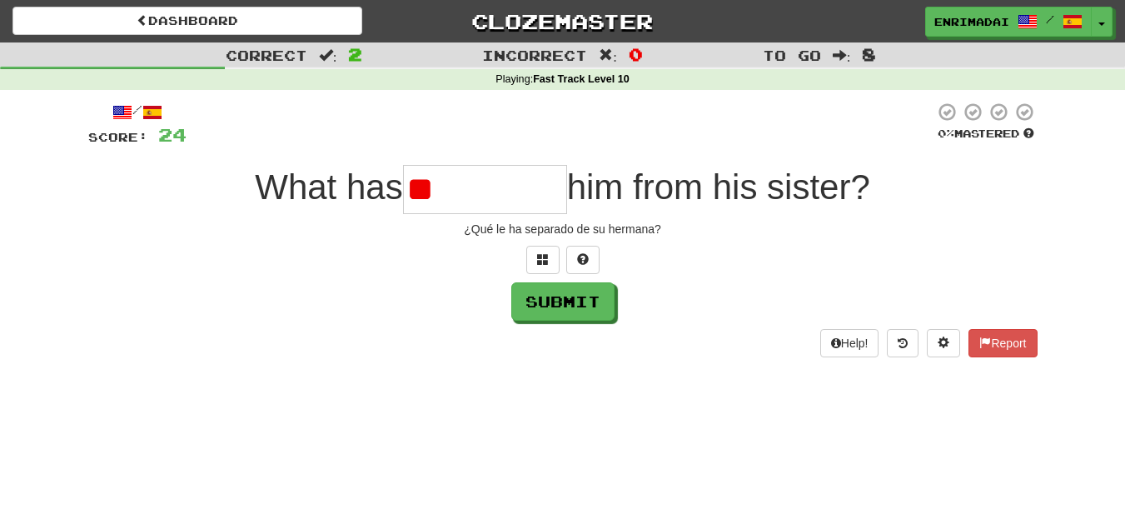
type input "*"
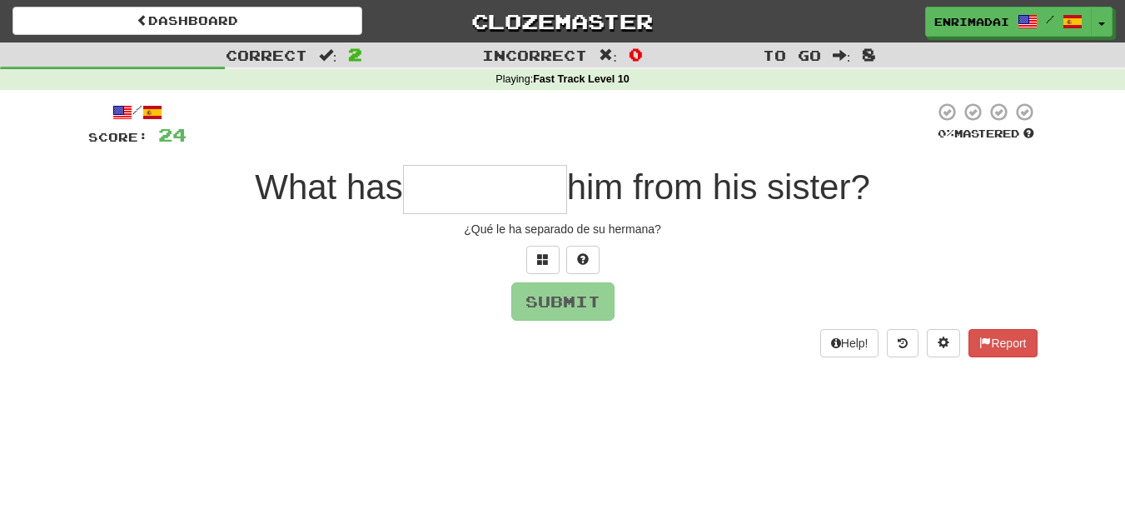
type input "*"
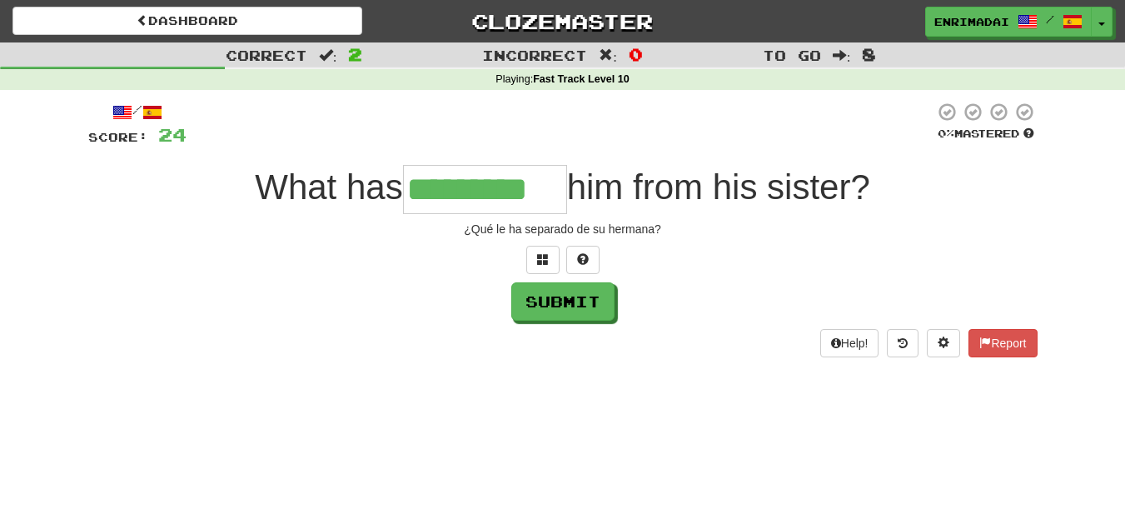
type input "*********"
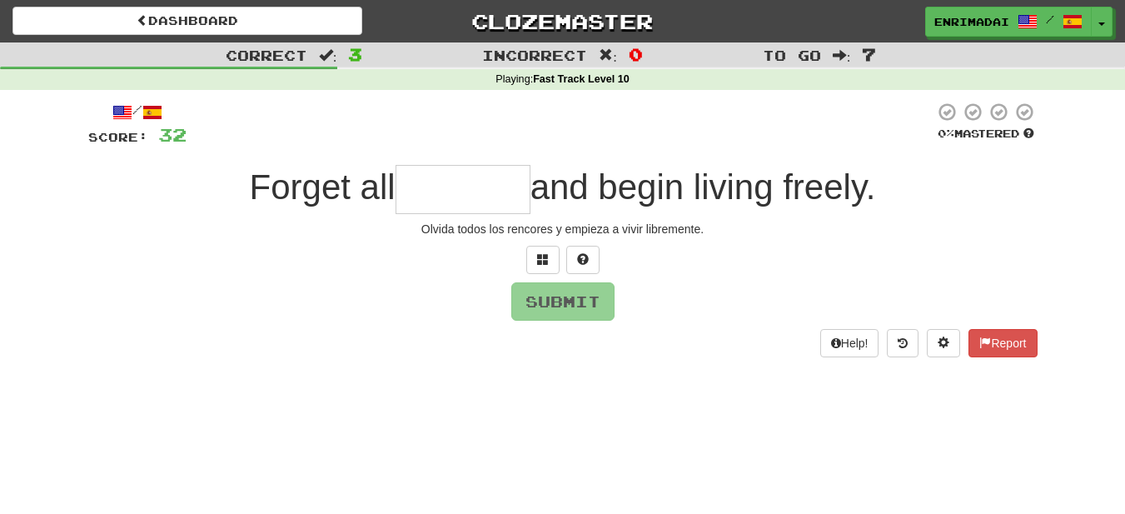
type input "*"
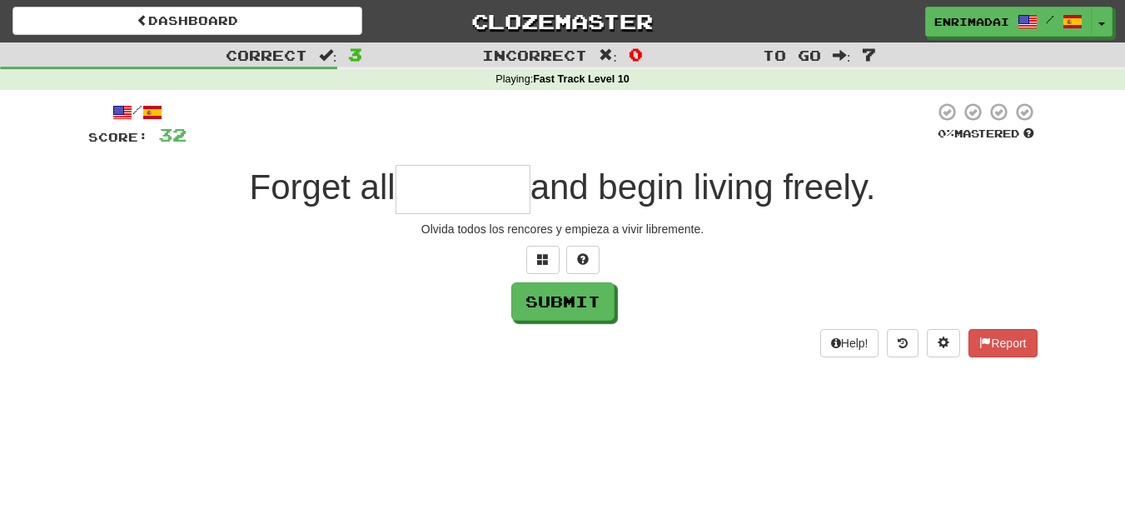
type input "*"
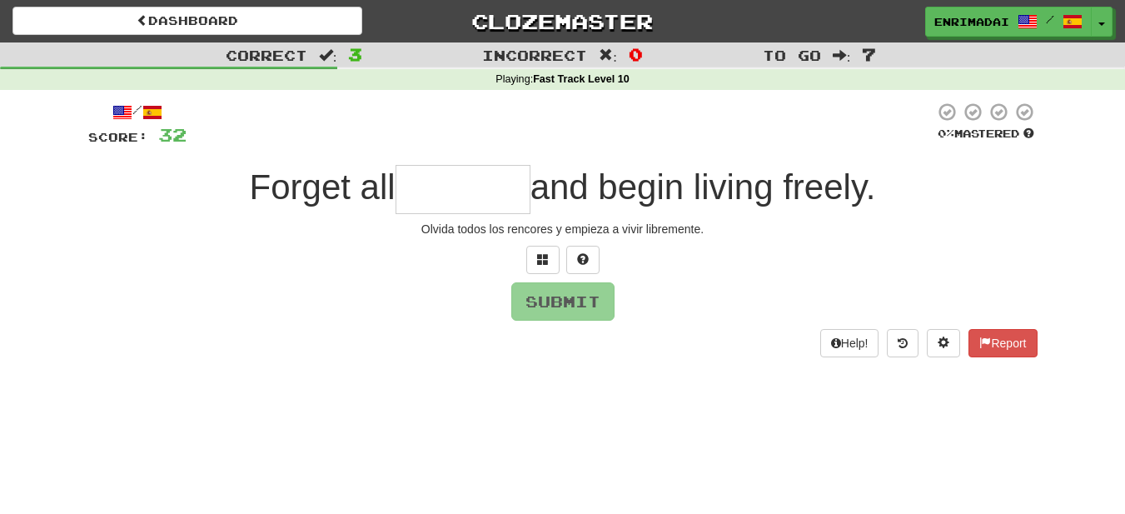
type input "*"
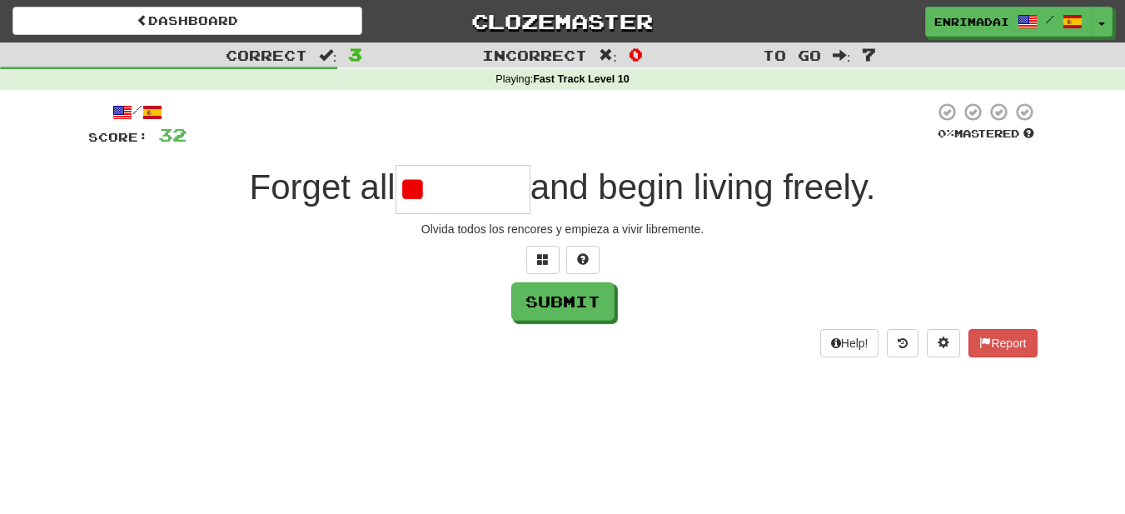
type input "*"
type input "*******"
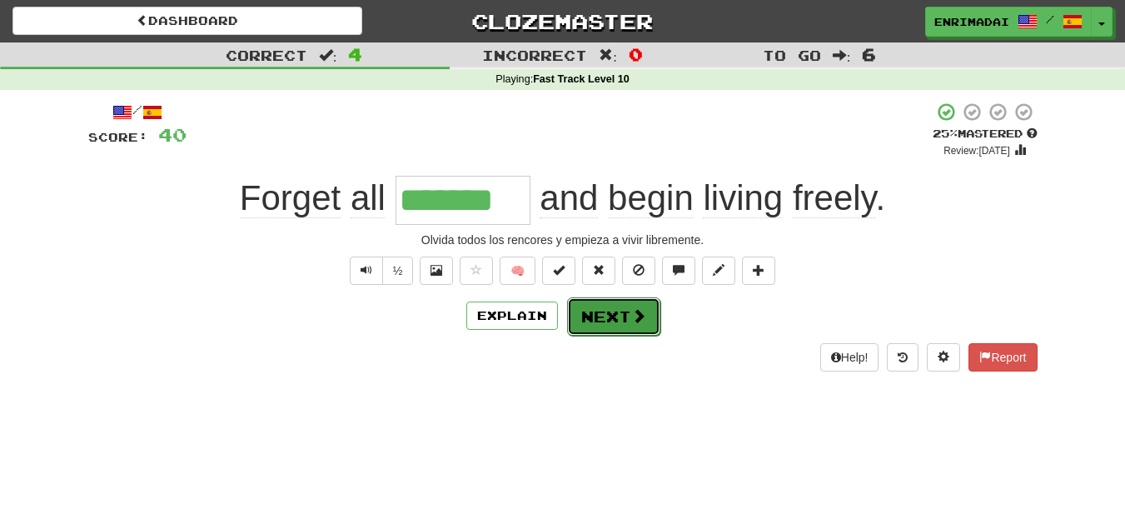
click at [612, 326] on button "Next" at bounding box center [613, 316] width 93 height 38
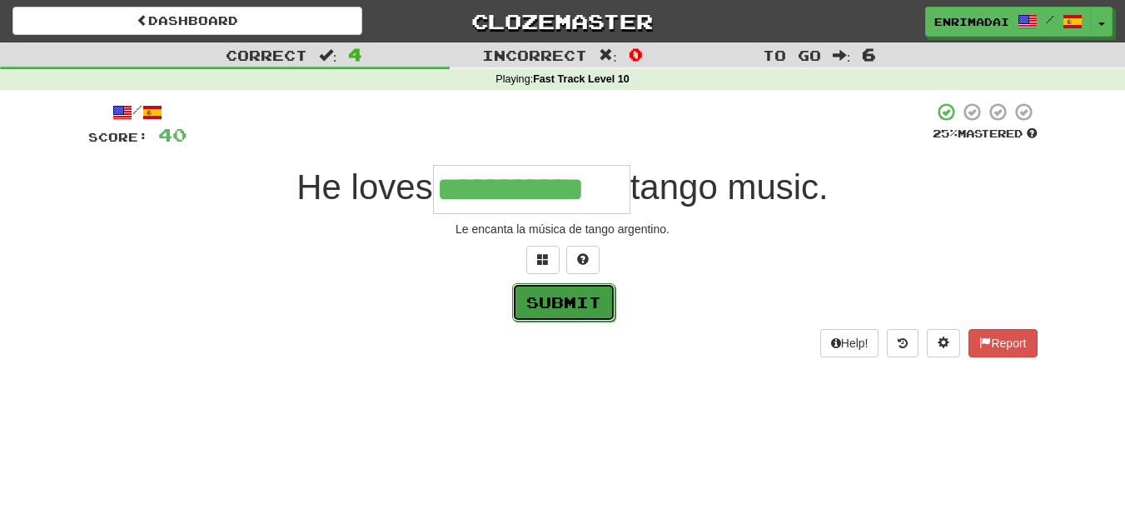
click at [580, 319] on button "Submit" at bounding box center [563, 302] width 103 height 38
type input "**********"
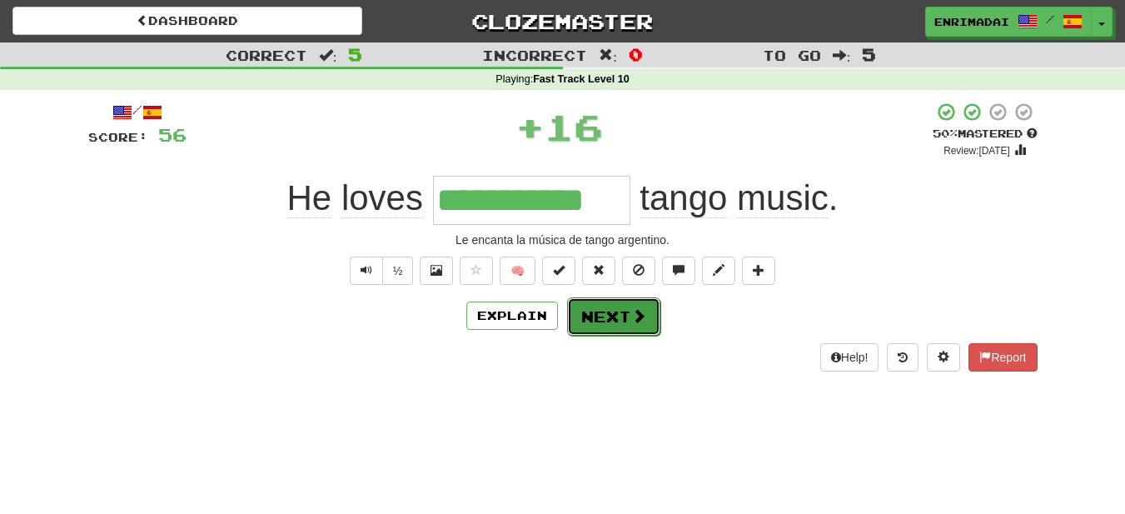
click at [585, 311] on button "Next" at bounding box center [613, 316] width 93 height 38
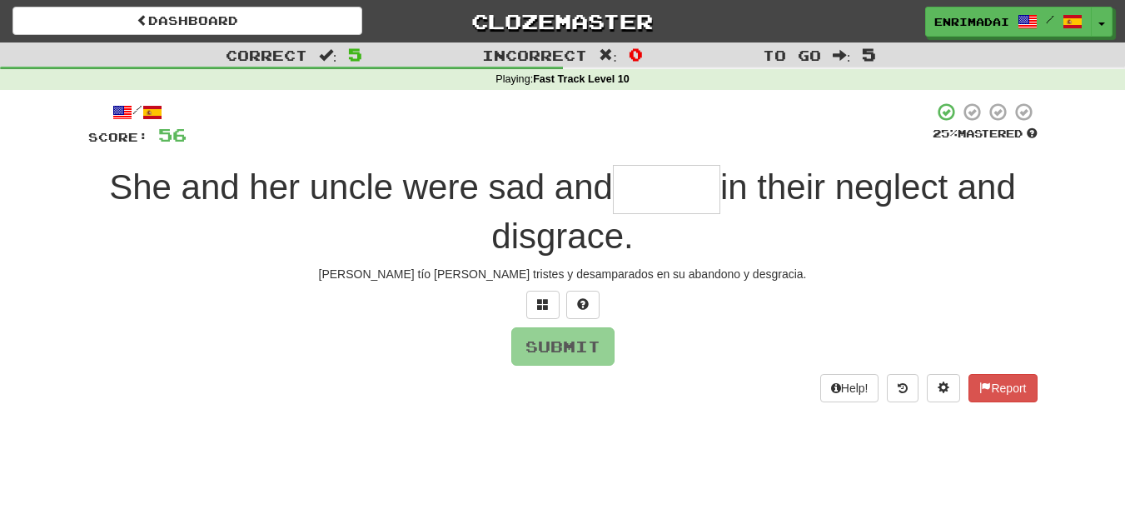
type input "*"
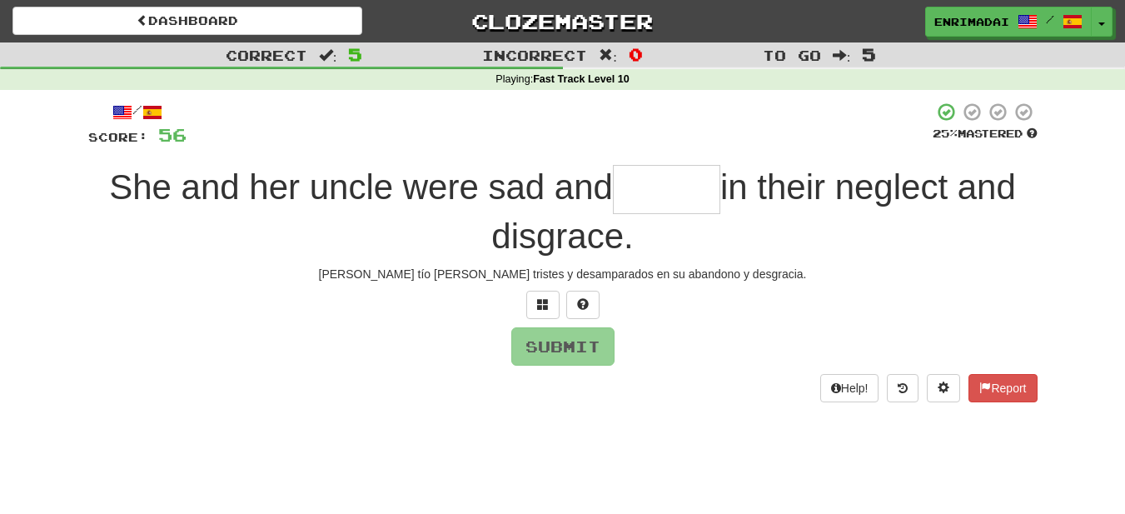
type input "*"
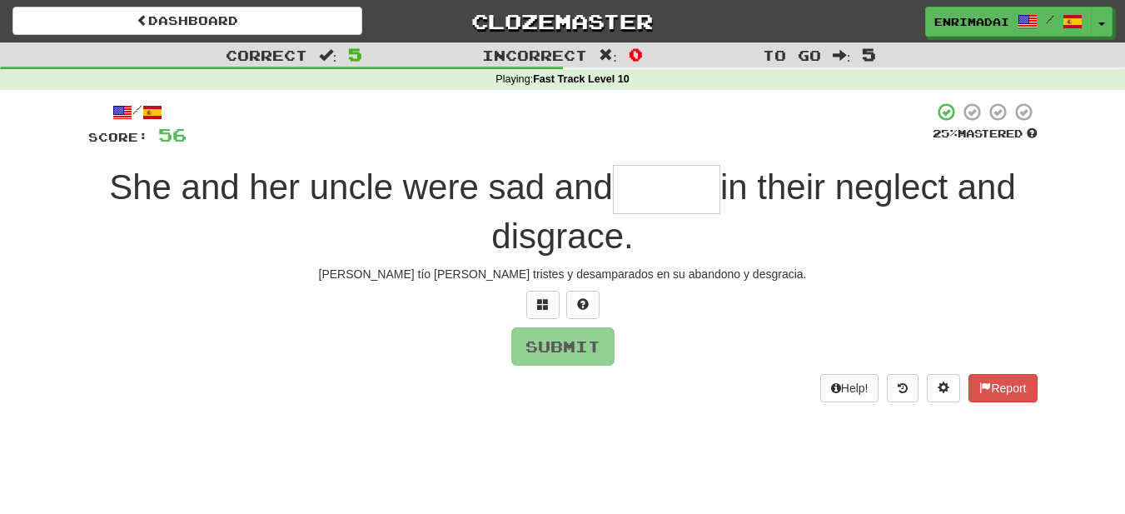
type input "*"
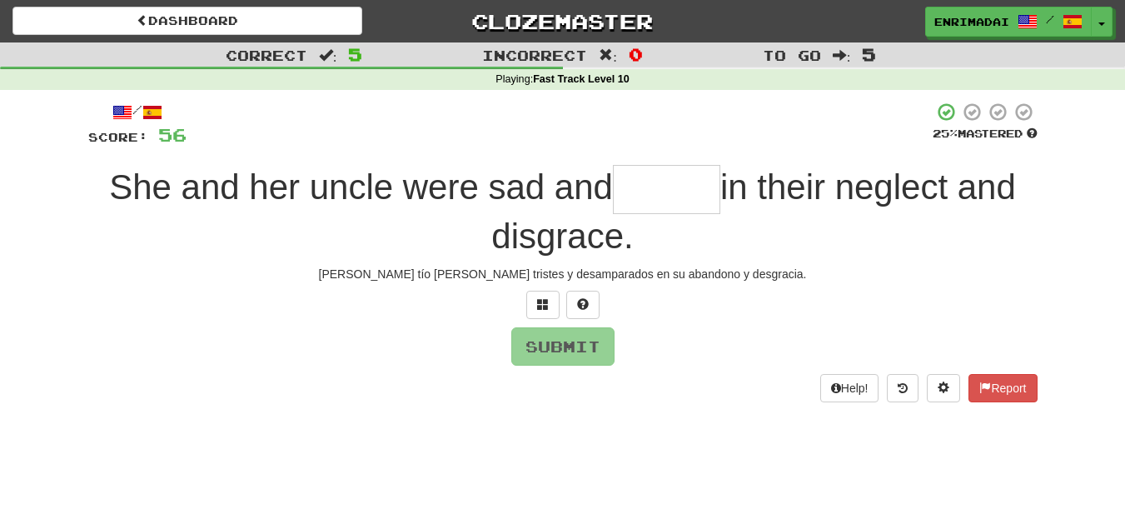
type input "*"
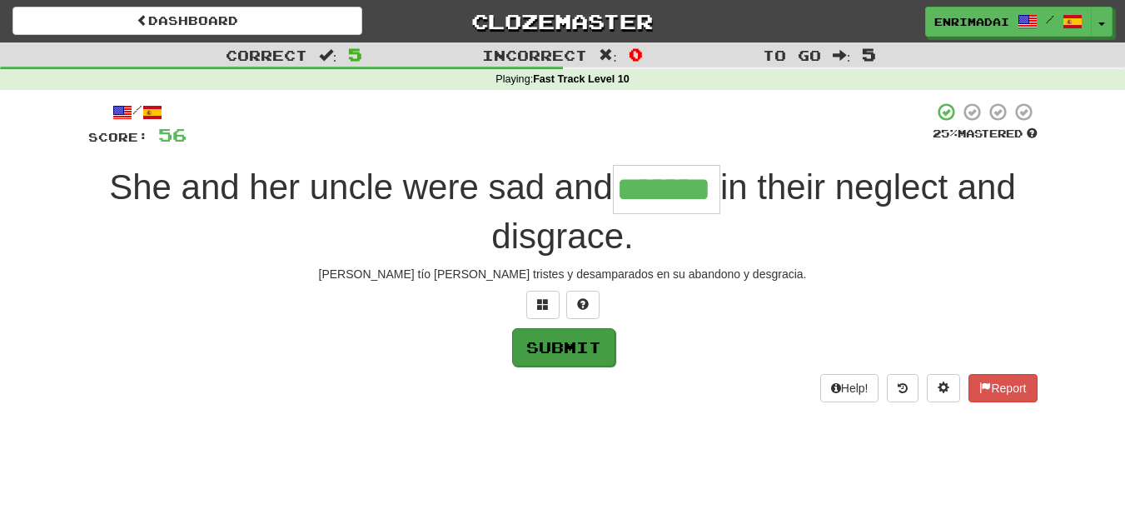
type input "*******"
click at [579, 337] on button "Submit" at bounding box center [563, 347] width 103 height 38
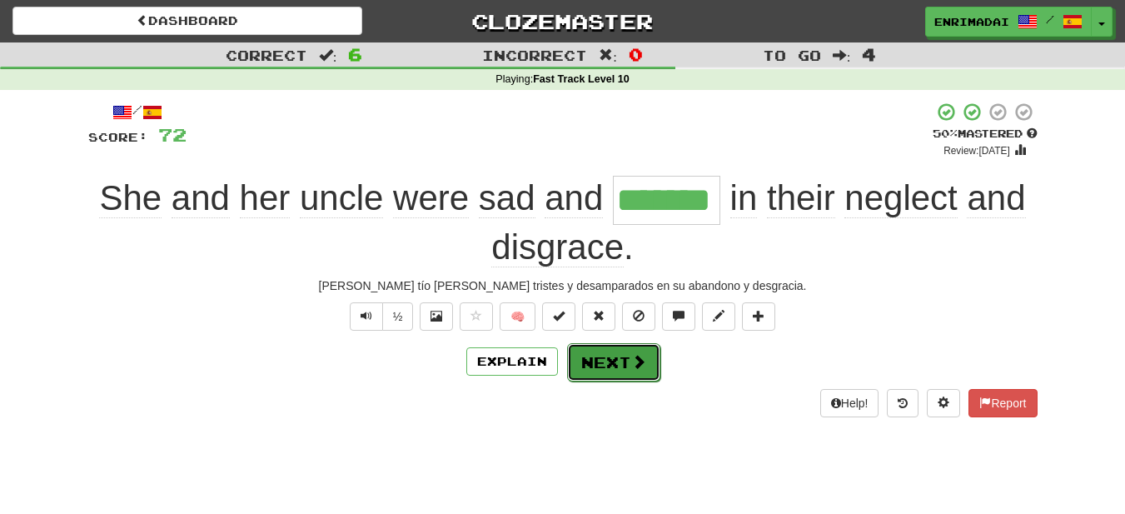
click at [620, 358] on button "Next" at bounding box center [613, 362] width 93 height 38
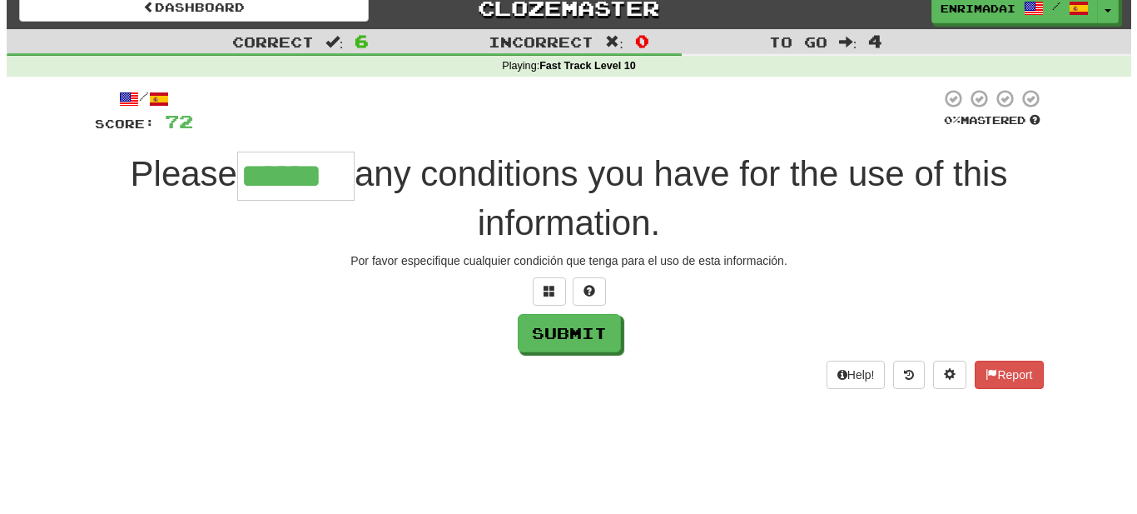
scroll to position [16, 0]
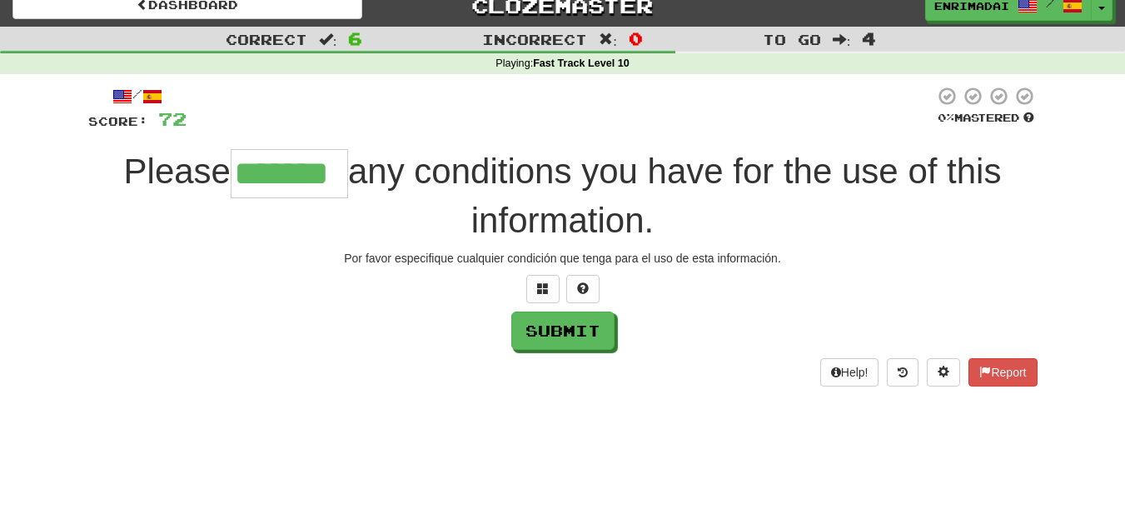
type input "*******"
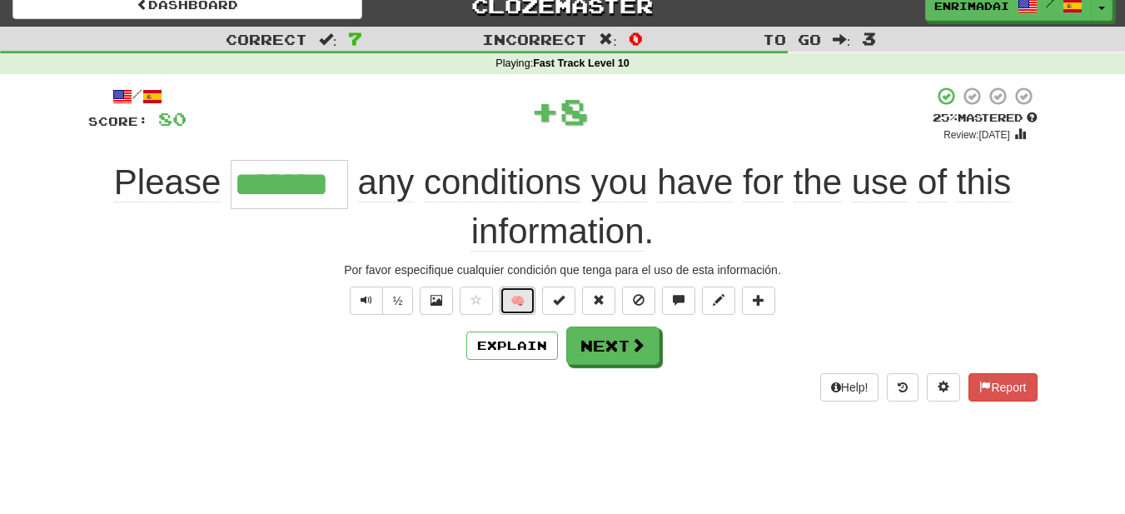
click at [517, 301] on button "🧠" at bounding box center [518, 300] width 36 height 28
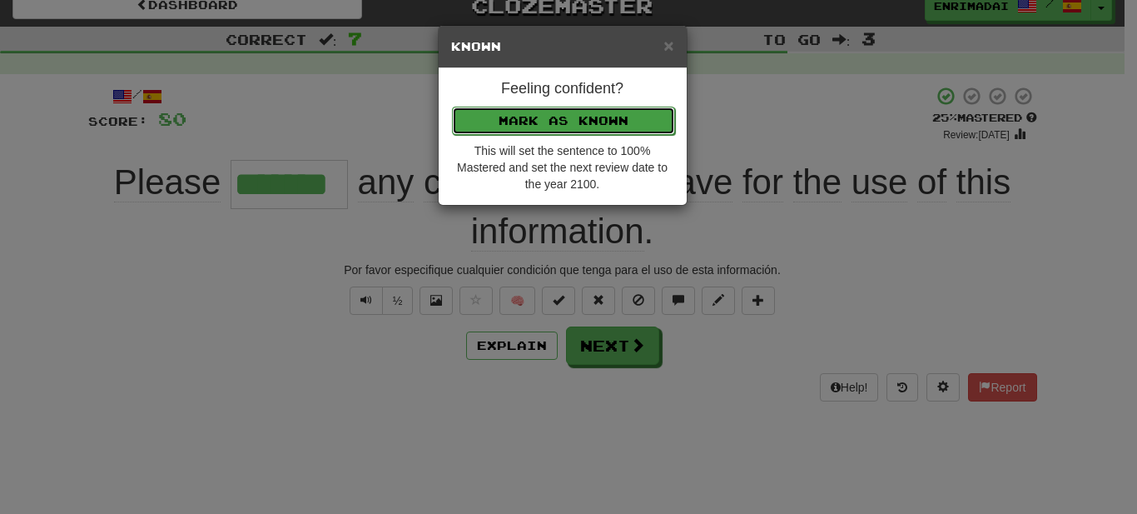
click at [575, 112] on button "Mark as Known" at bounding box center [563, 121] width 223 height 28
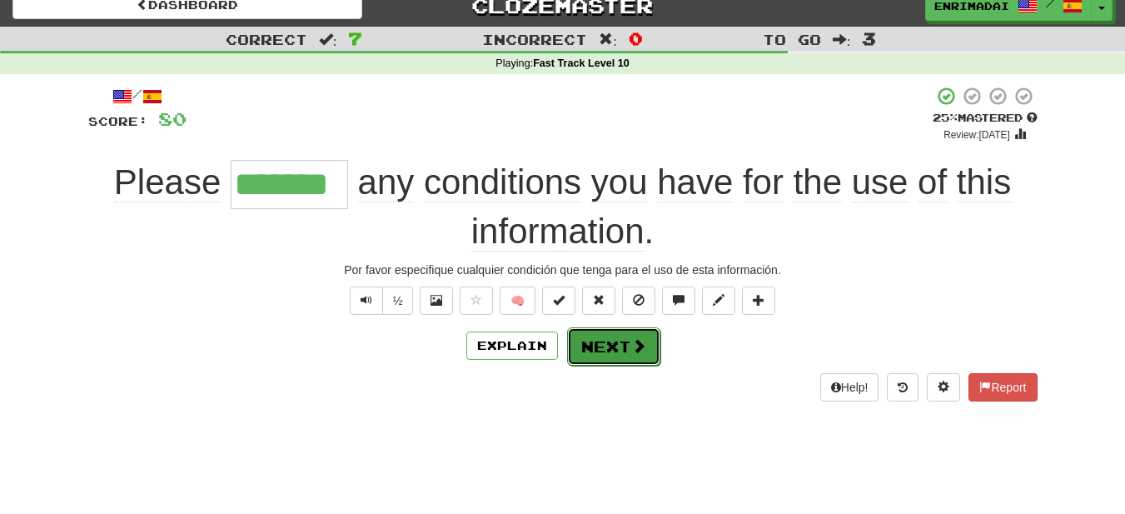
click at [623, 335] on button "Next" at bounding box center [613, 346] width 93 height 38
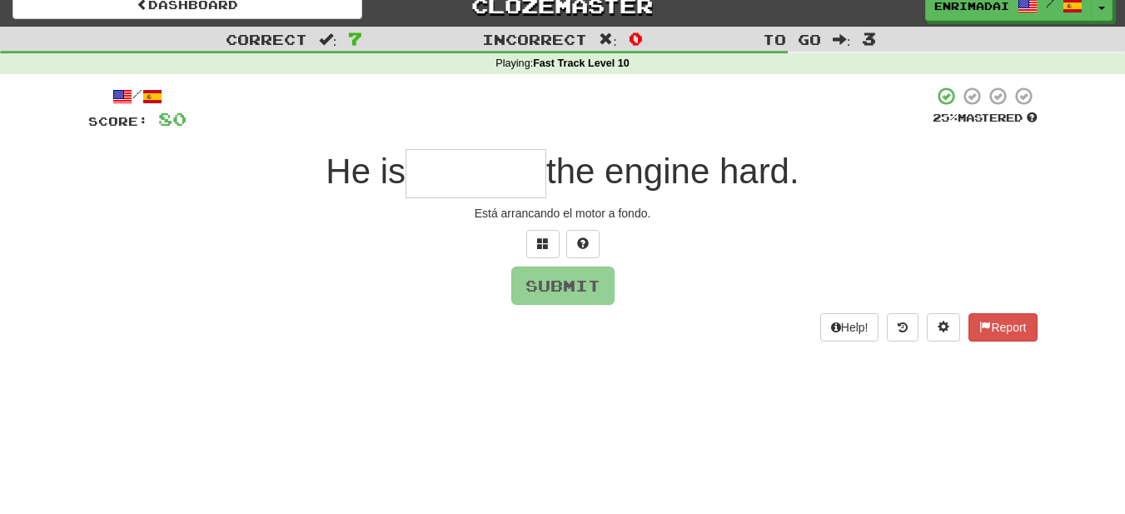
type input "*"
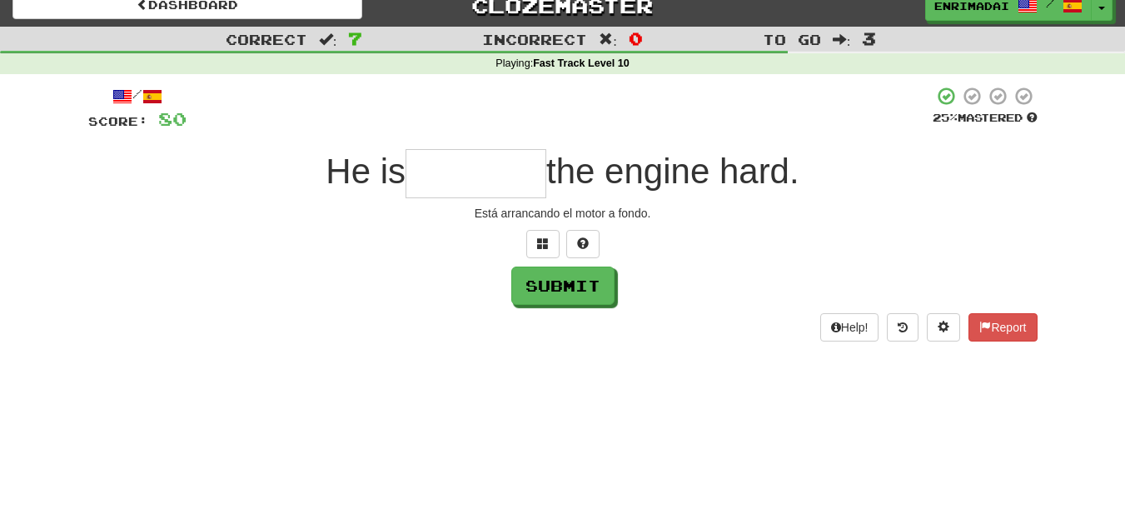
type input "*"
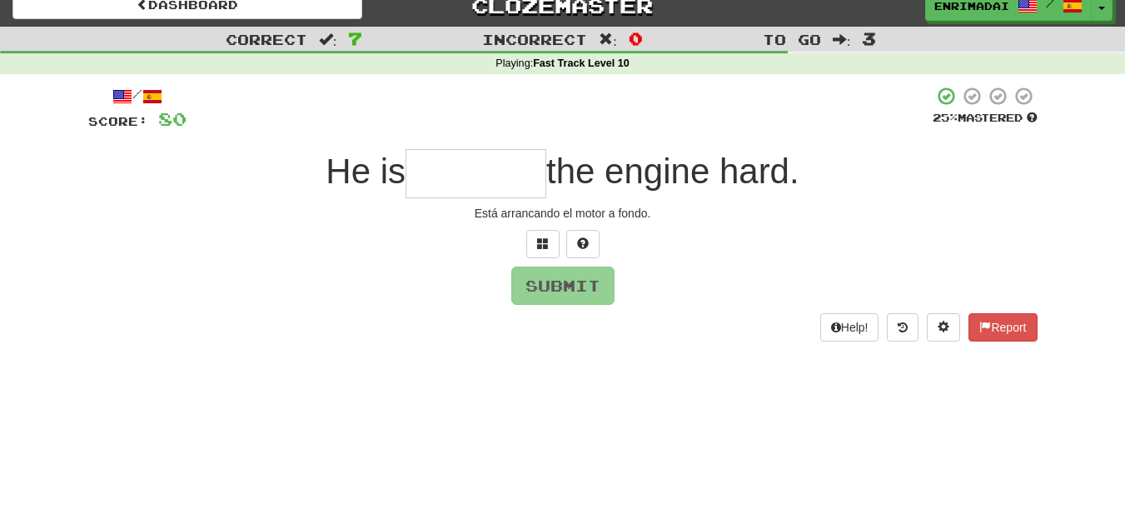
type input "*"
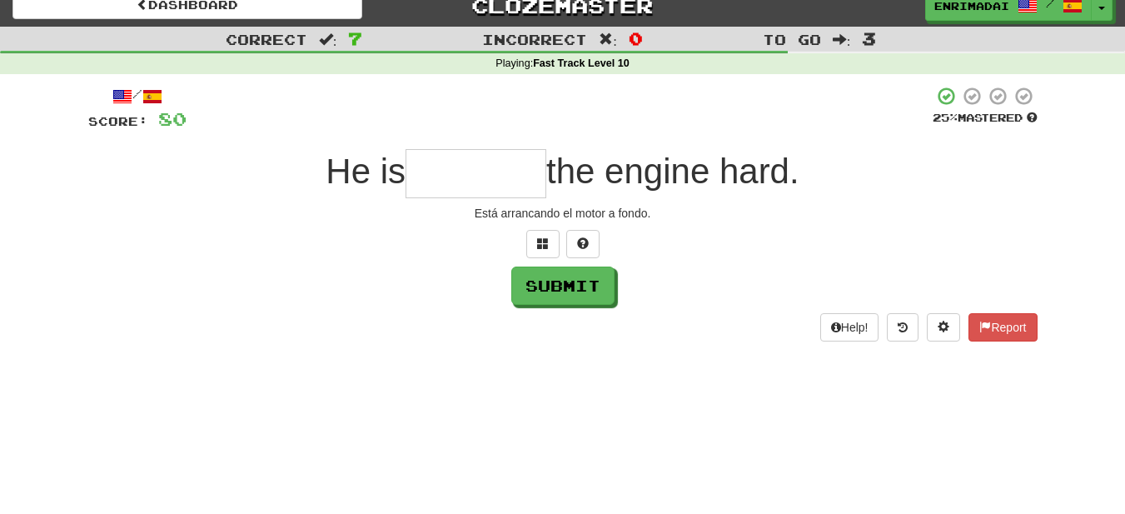
type input "*"
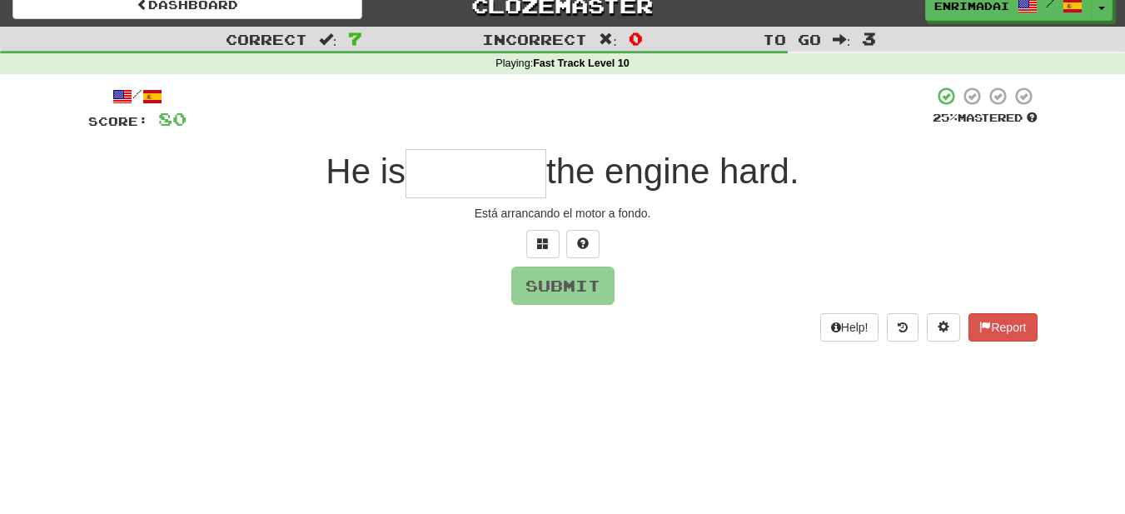
type input "*"
click at [821, 307] on div "/ Score: 80 25 % Mastered He is the engine hard. Está arrancando el motor a fon…" at bounding box center [562, 213] width 949 height 255
click at [504, 178] on input "text" at bounding box center [476, 173] width 141 height 49
type input "*"
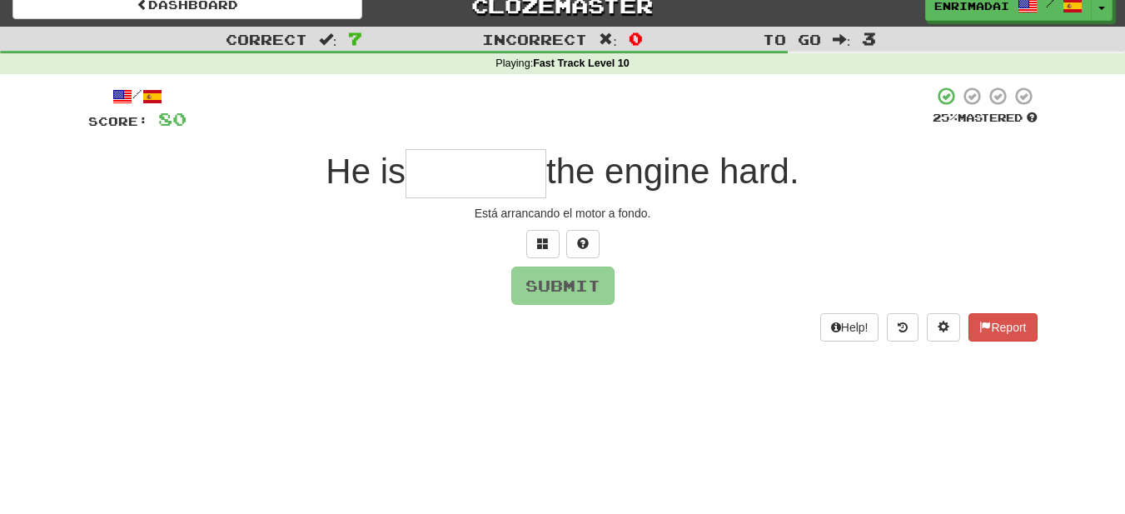
type input "*"
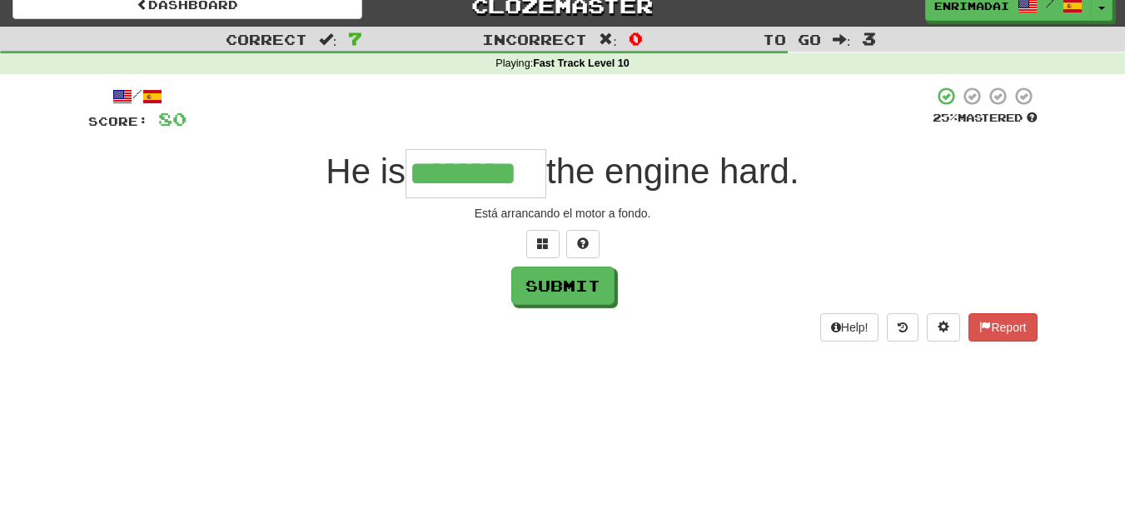
type input "********"
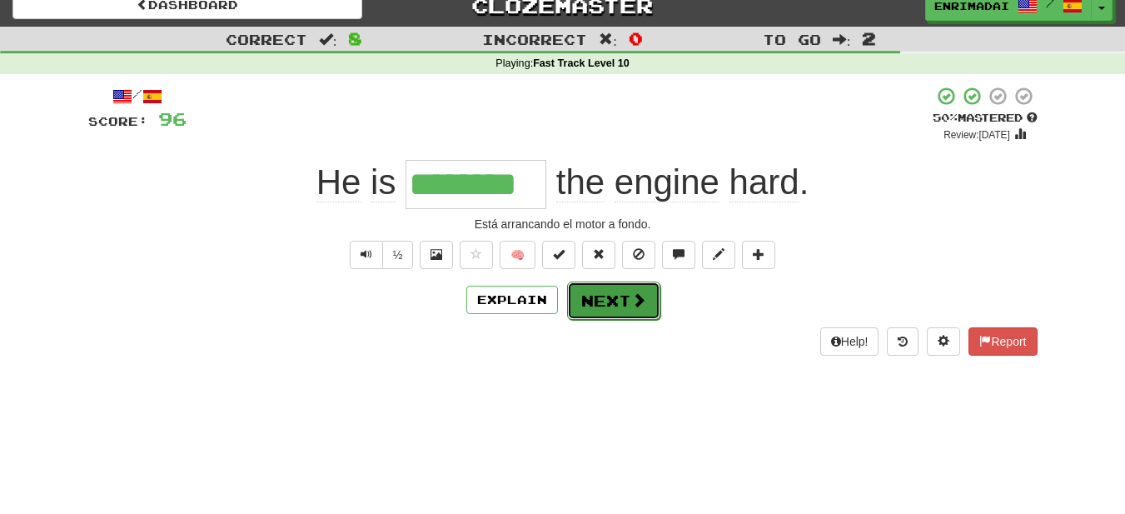
click at [615, 294] on button "Next" at bounding box center [613, 300] width 93 height 38
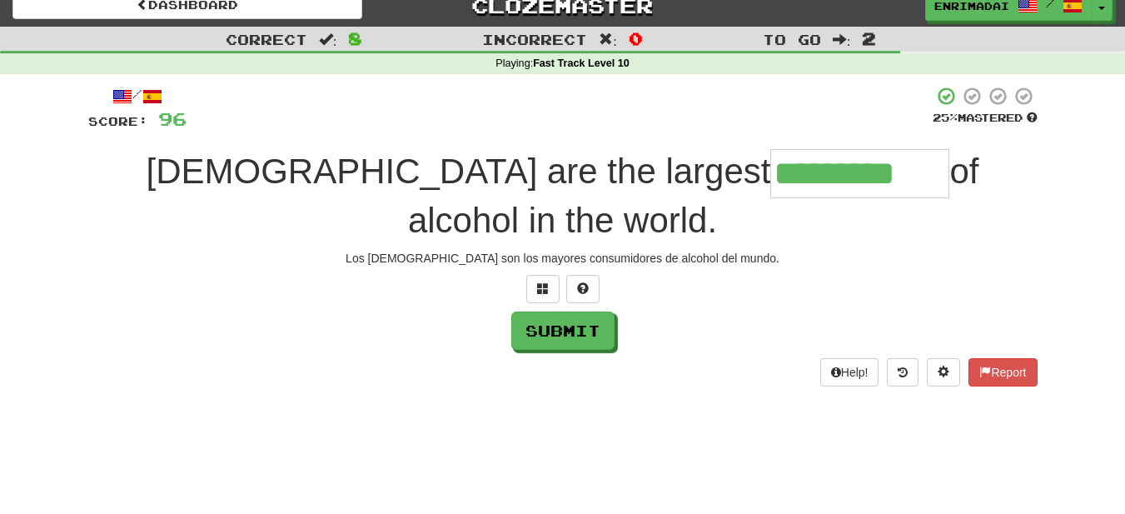
type input "*********"
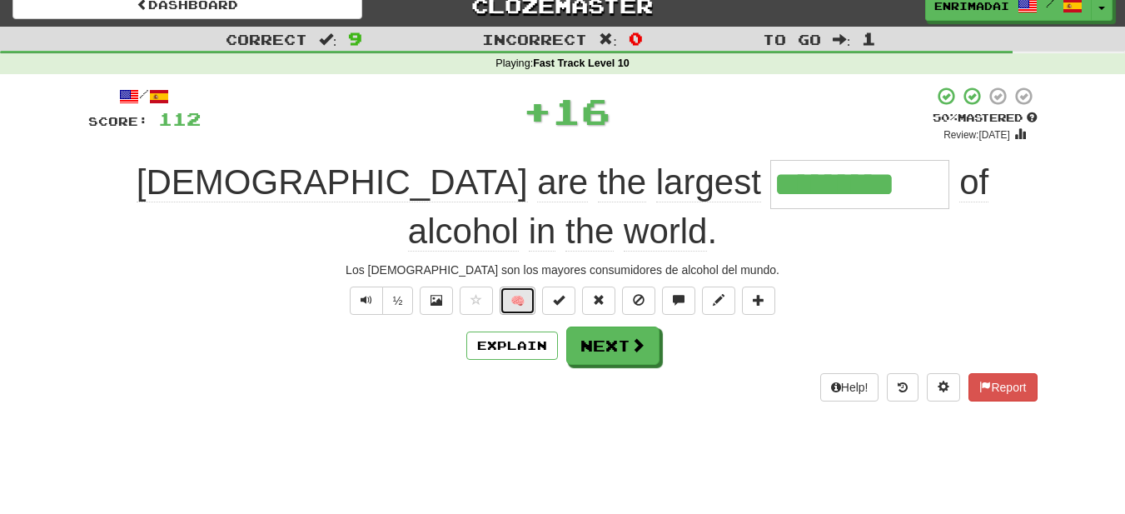
click at [503, 286] on button "🧠" at bounding box center [518, 300] width 36 height 28
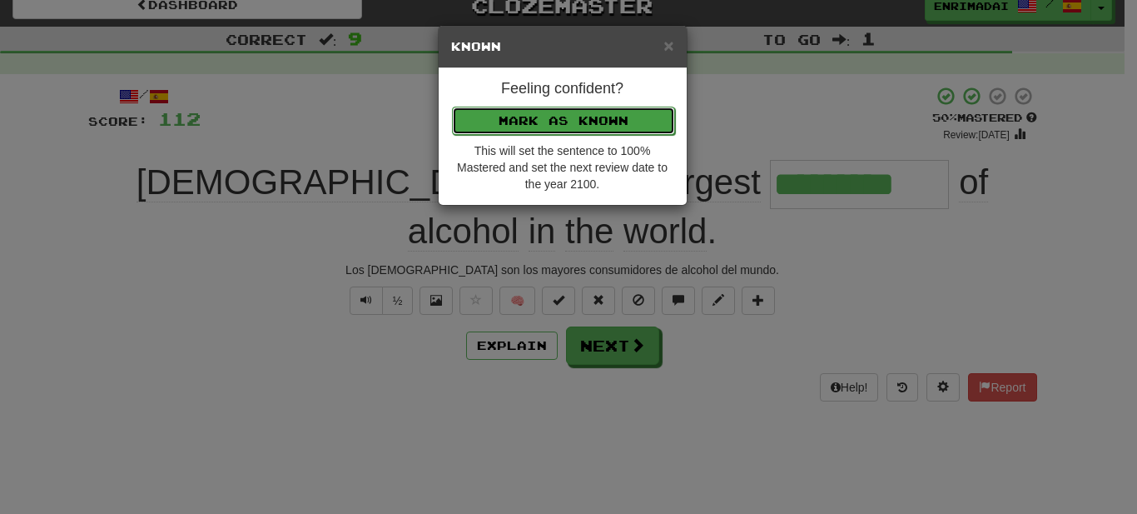
click at [579, 118] on button "Mark as Known" at bounding box center [563, 121] width 223 height 28
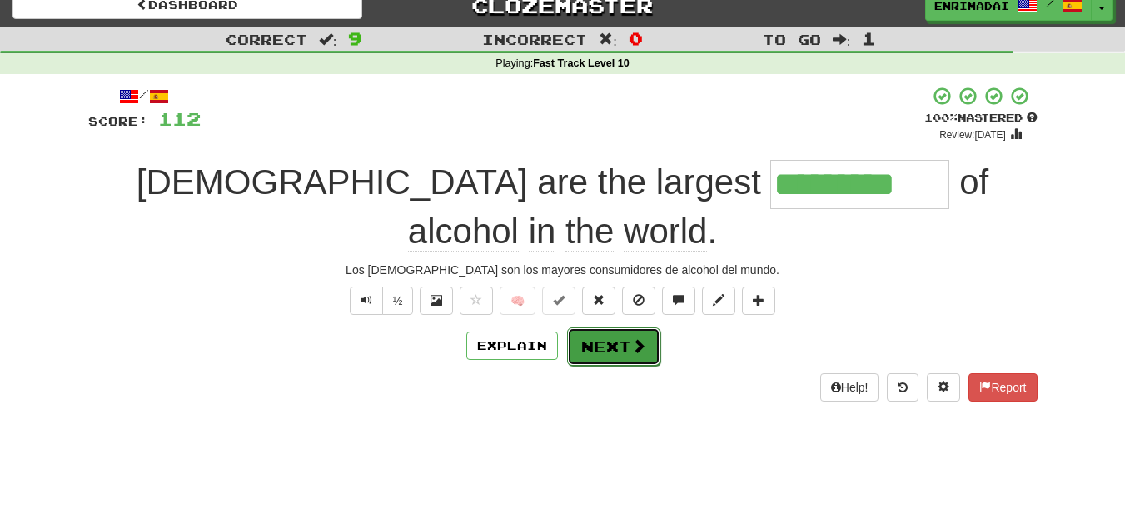
click at [593, 327] on button "Next" at bounding box center [613, 346] width 93 height 38
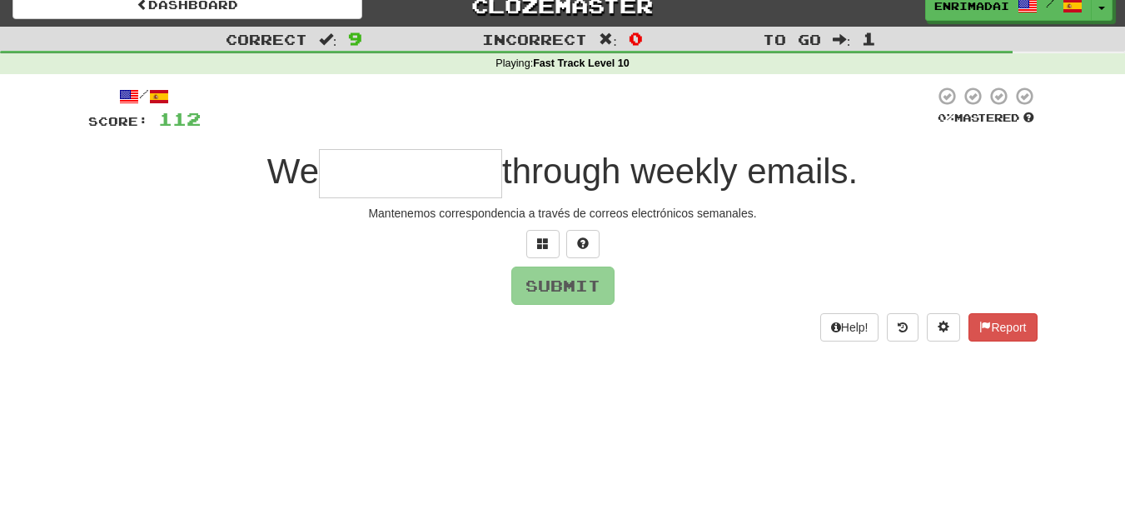
type input "*"
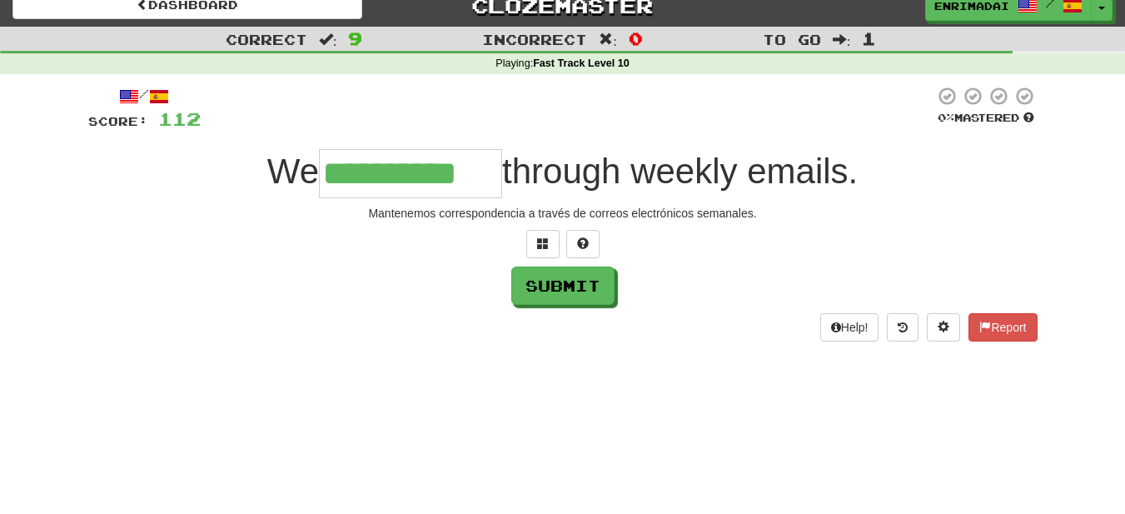
type input "**********"
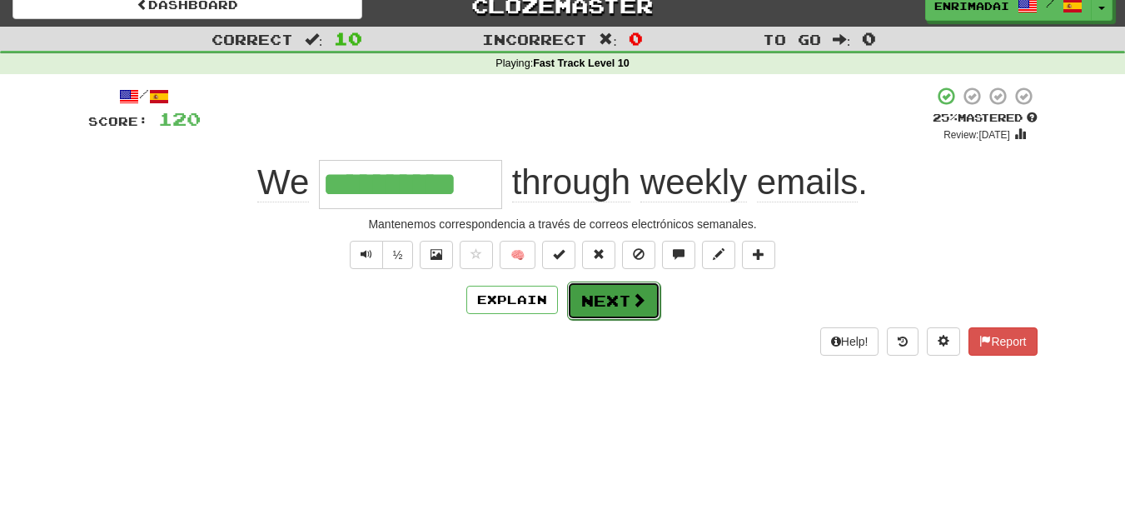
click at [620, 294] on button "Next" at bounding box center [613, 300] width 93 height 38
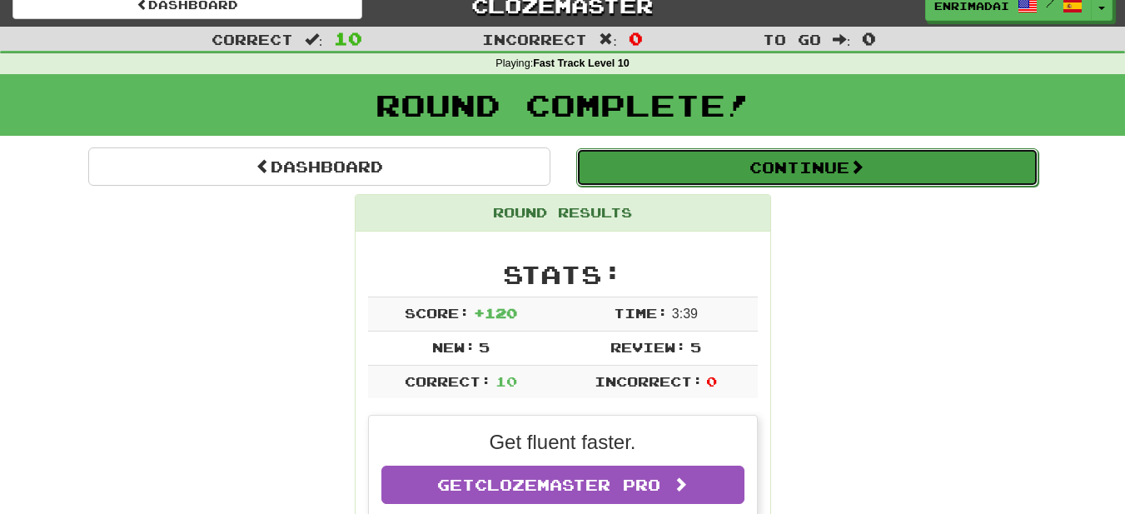
click at [733, 182] on button "Continue" at bounding box center [807, 167] width 462 height 38
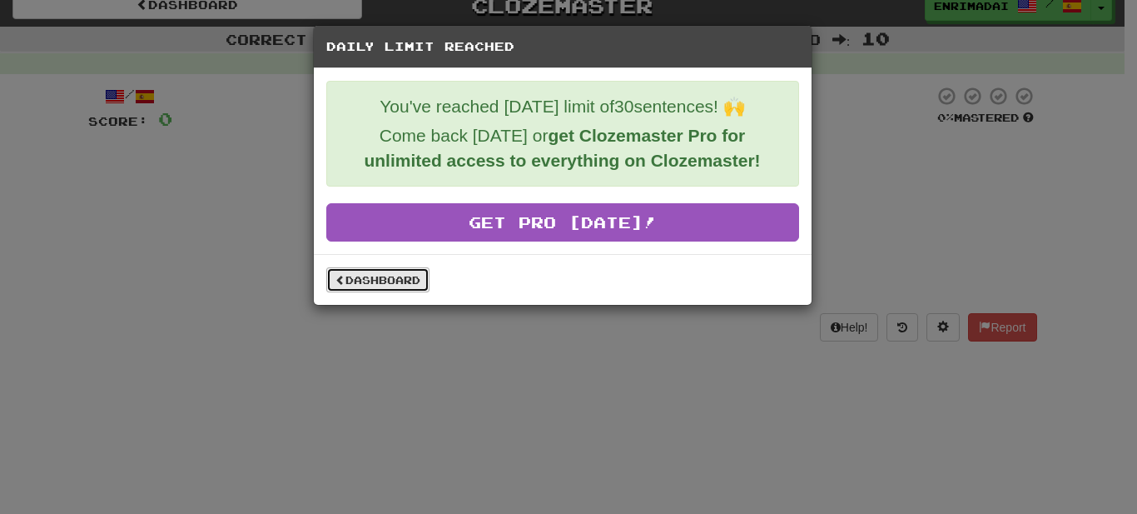
click at [393, 281] on link "Dashboard" at bounding box center [377, 279] width 103 height 25
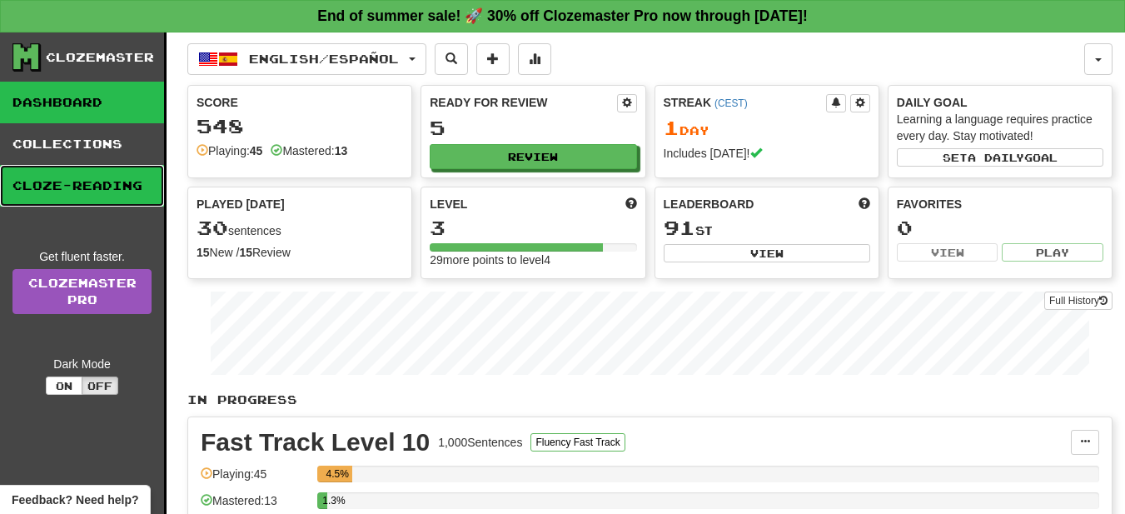
click at [69, 176] on link "Cloze-Reading" at bounding box center [82, 186] width 164 height 42
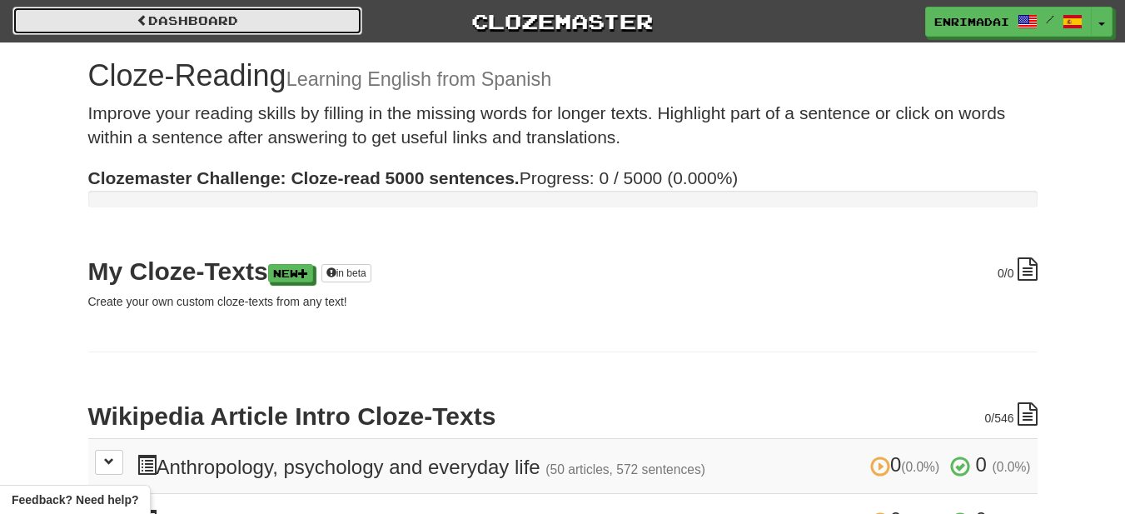
click at [122, 19] on link "Dashboard" at bounding box center [187, 21] width 350 height 28
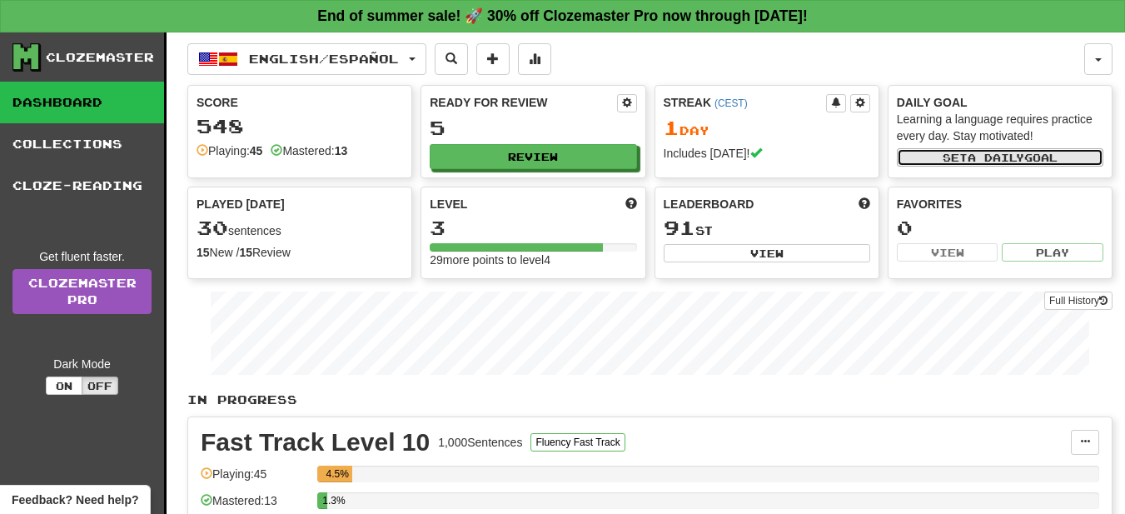
click at [985, 159] on span "a daily" at bounding box center [996, 158] width 57 height 12
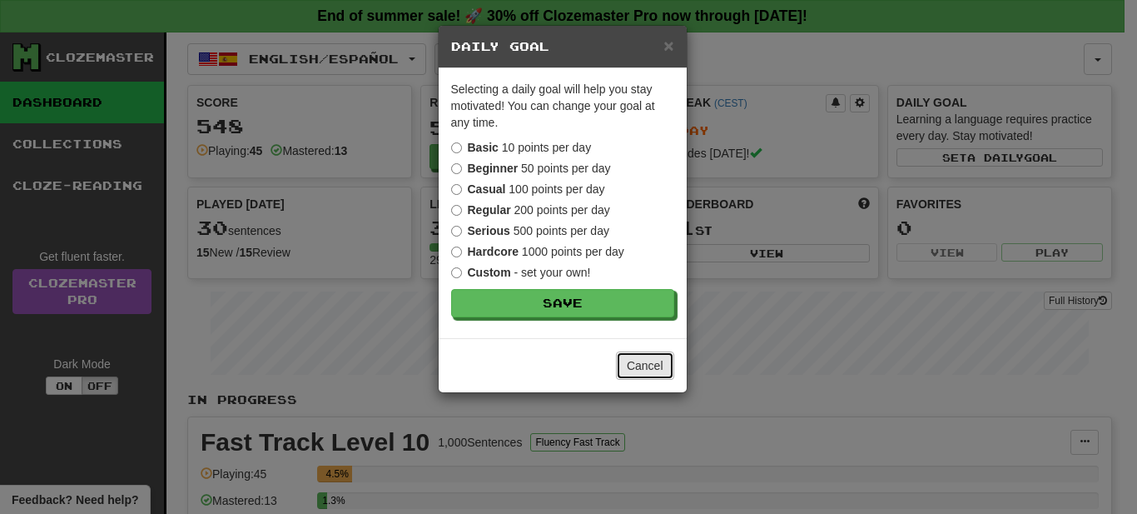
click at [654, 365] on button "Cancel" at bounding box center [645, 365] width 58 height 28
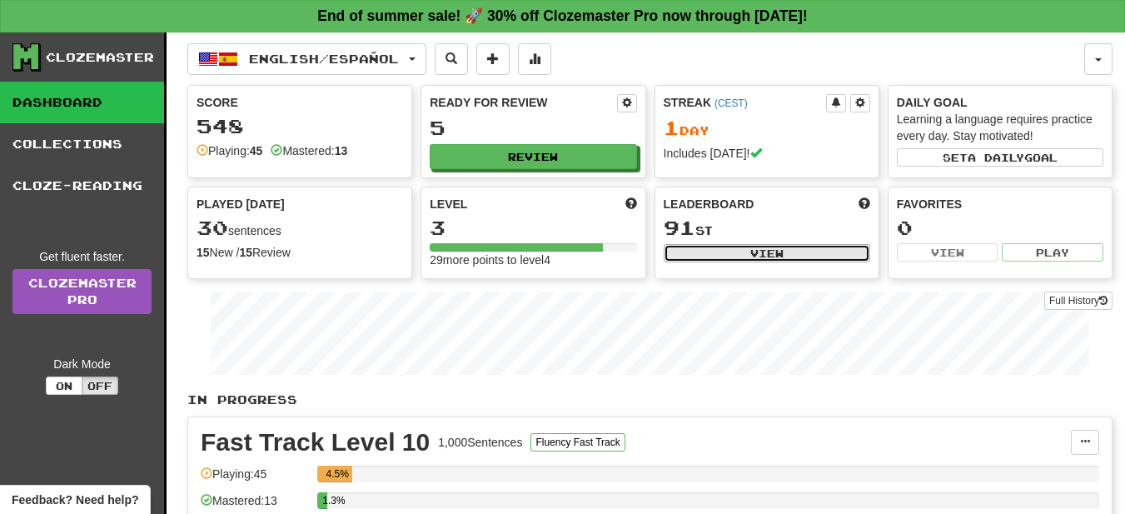
click at [779, 246] on button "View" at bounding box center [767, 253] width 207 height 18
select select "**********"
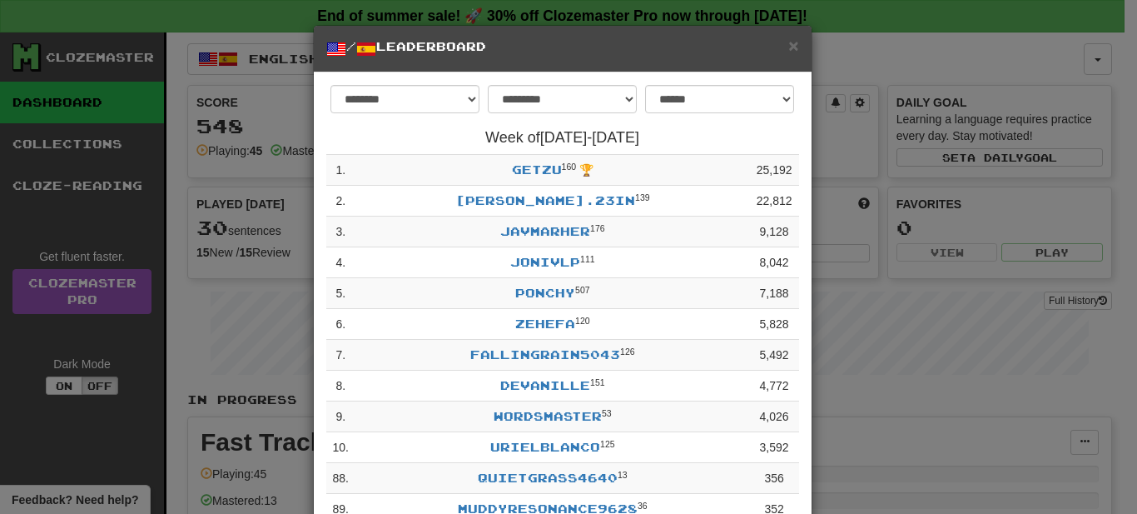
click at [778, 46] on h5 "/ Leaderboard" at bounding box center [562, 48] width 473 height 21
click at [789, 46] on span "×" at bounding box center [794, 45] width 10 height 19
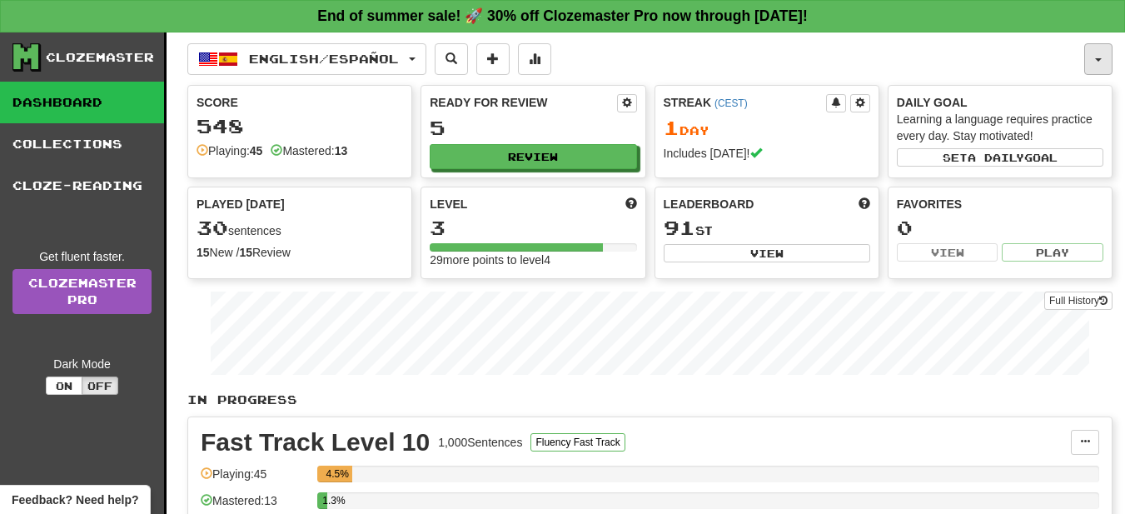
click at [1103, 55] on button "button" at bounding box center [1098, 59] width 28 height 32
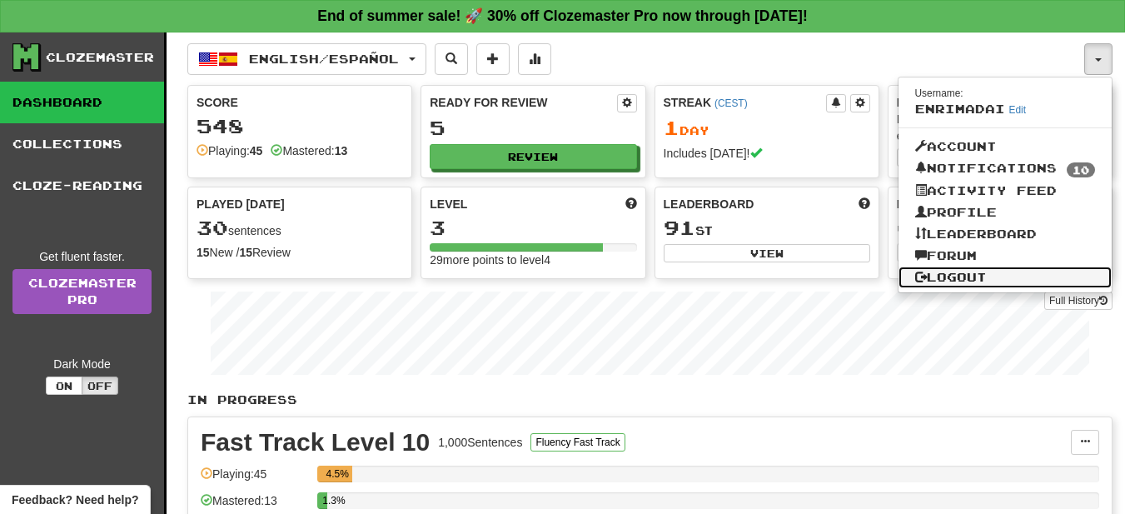
click at [963, 266] on link "Logout" at bounding box center [1005, 277] width 214 height 22
